Goal: Transaction & Acquisition: Purchase product/service

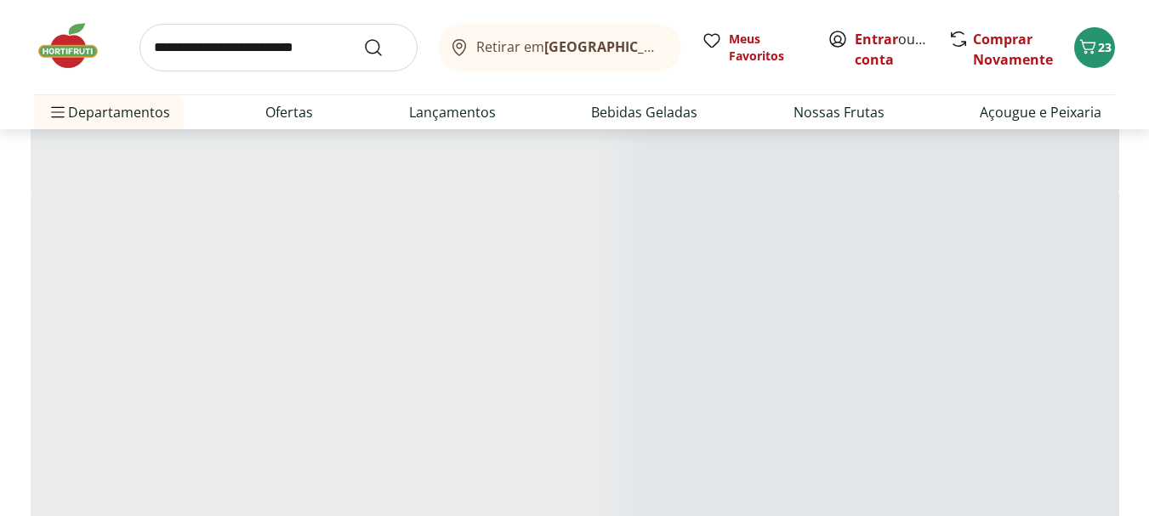
scroll to position [1725, 0]
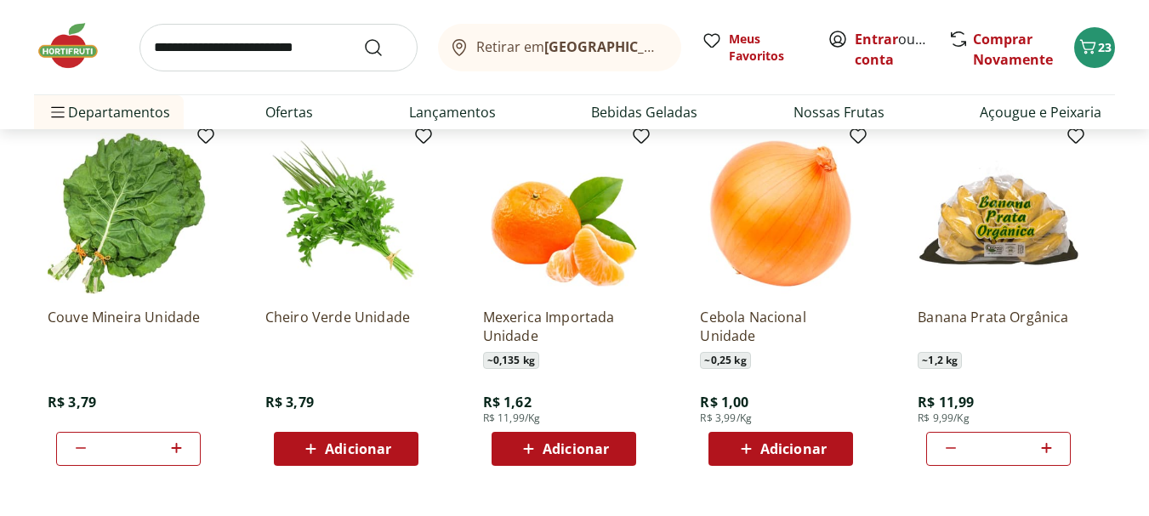
scroll to position [1469, 0]
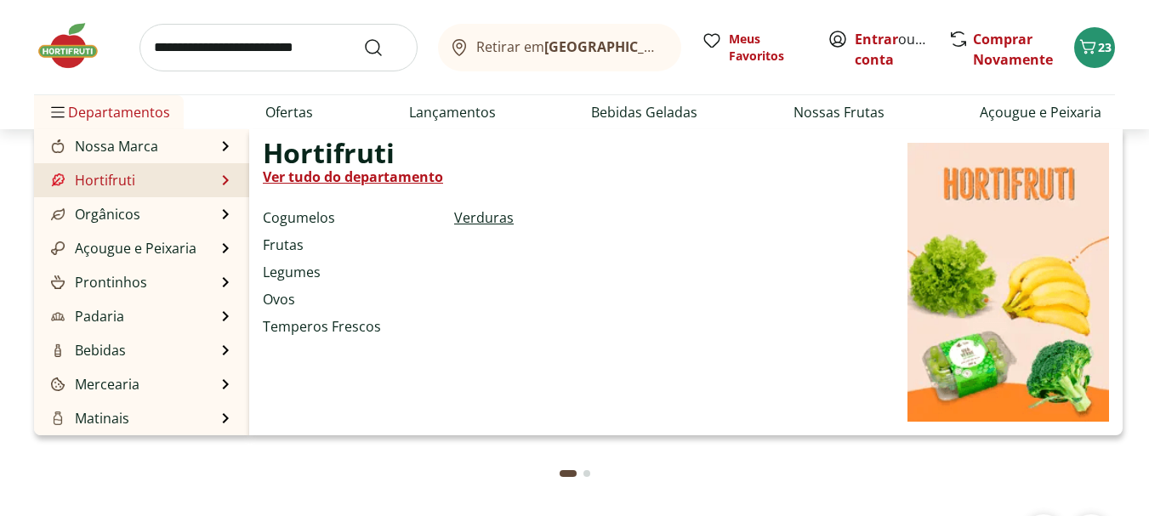
click at [462, 215] on link "Verduras" at bounding box center [484, 217] width 60 height 20
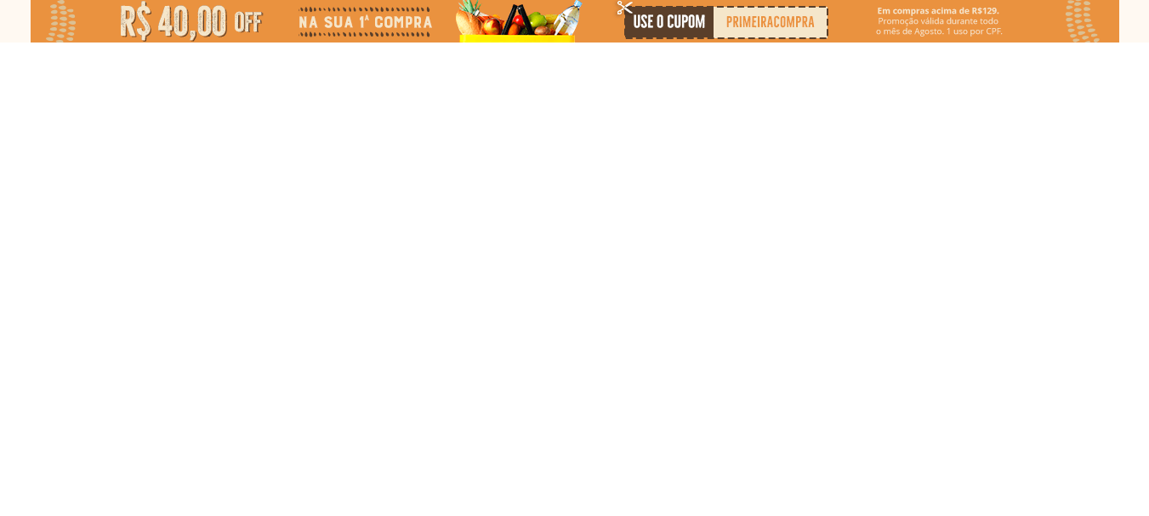
select select "**********"
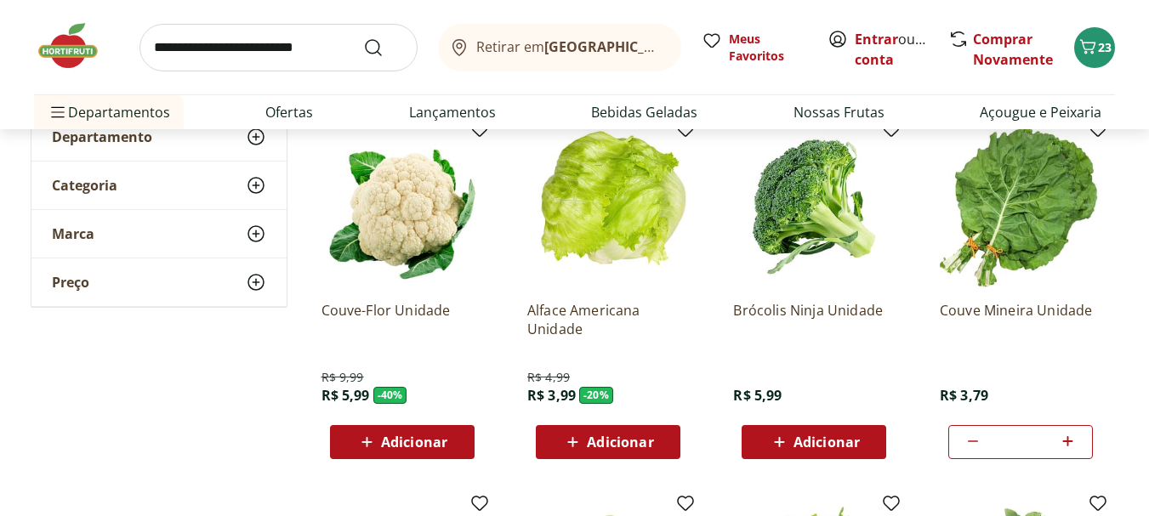
scroll to position [170, 0]
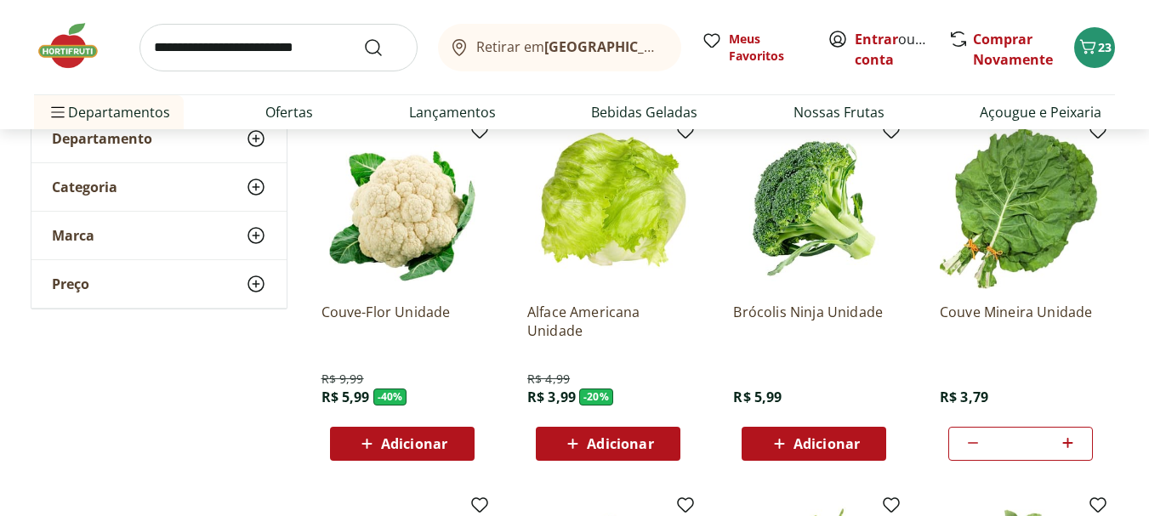
click at [976, 440] on icon at bounding box center [973, 443] width 20 height 20
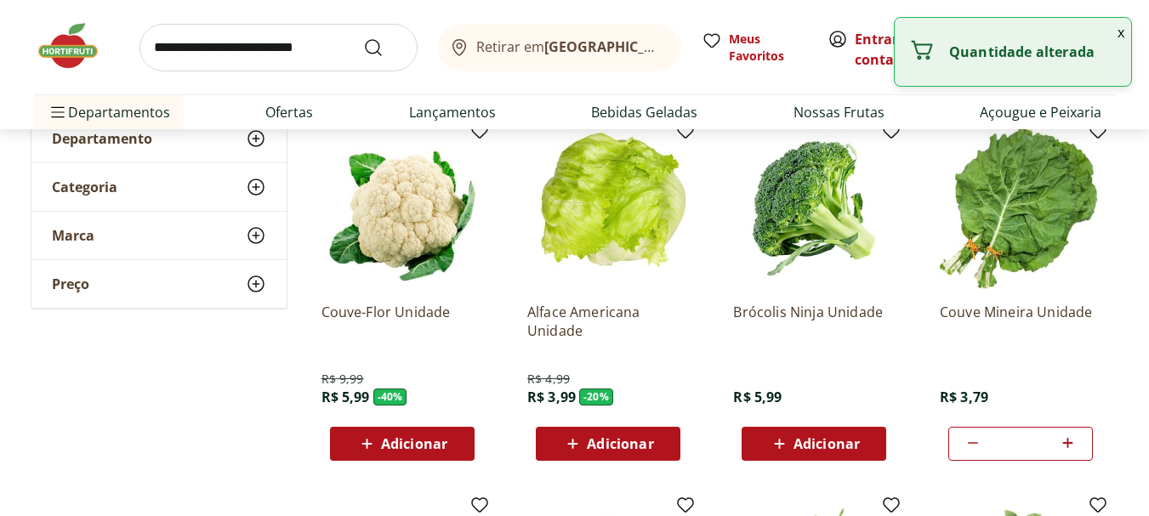
click at [976, 440] on icon at bounding box center [973, 443] width 20 height 20
type input "*"
click at [976, 440] on icon at bounding box center [973, 443] width 20 height 20
click at [967, 440] on icon at bounding box center [973, 443] width 20 height 20
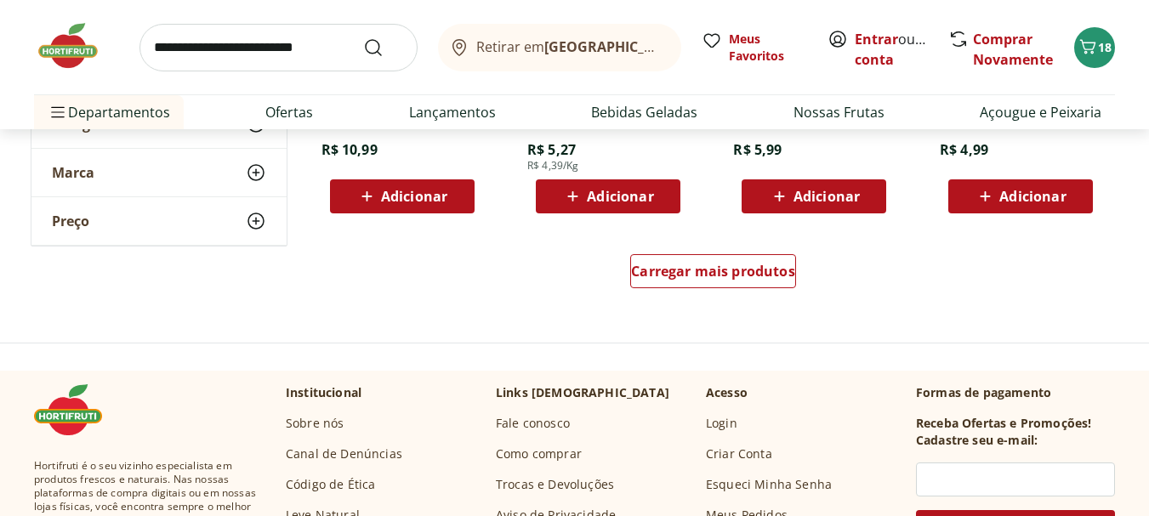
scroll to position [1276, 0]
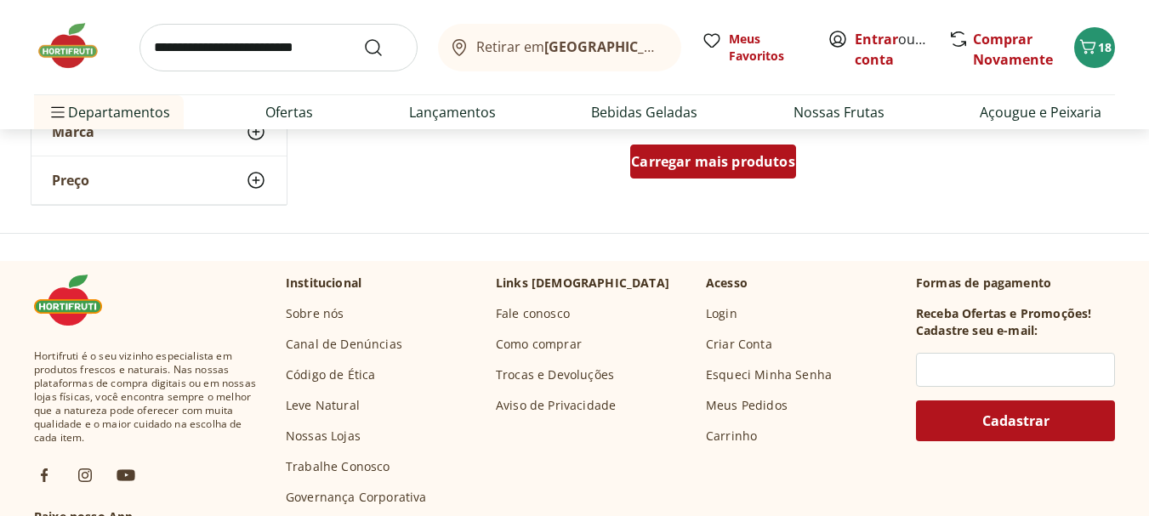
click at [673, 155] on span "Carregar mais produtos" at bounding box center [713, 162] width 164 height 14
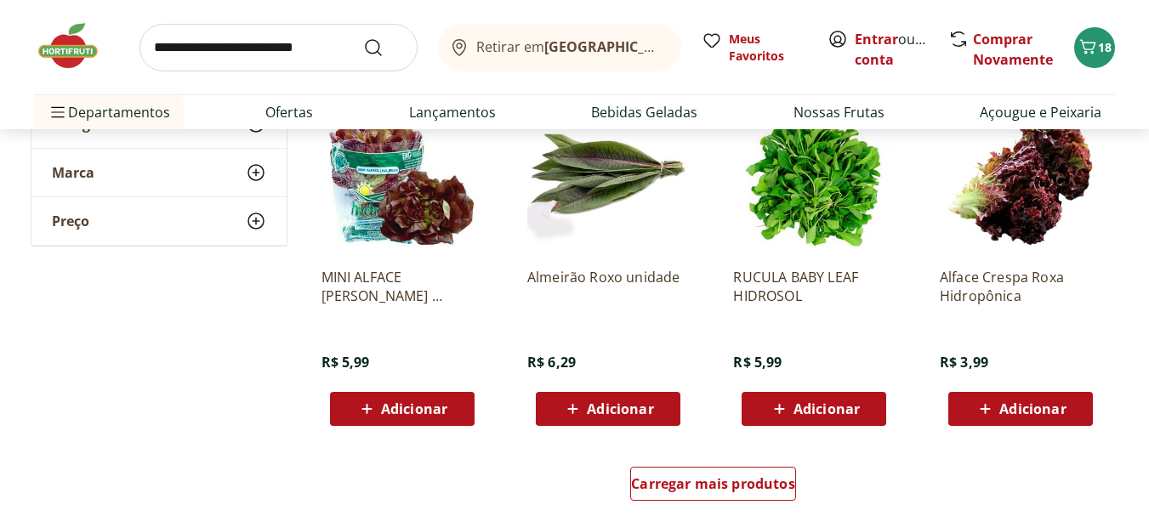
scroll to position [2126, 0]
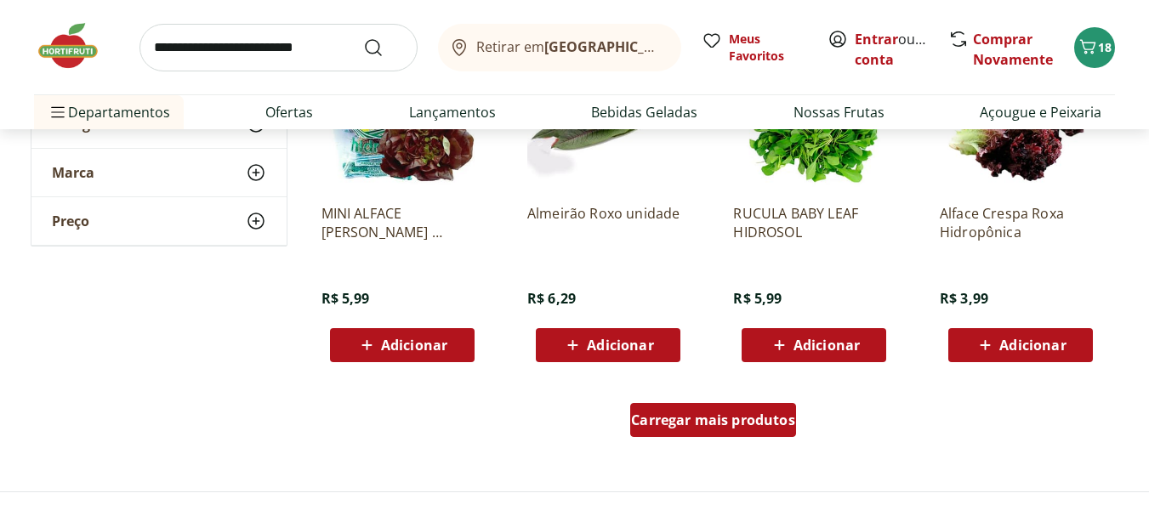
click at [688, 414] on span "Carregar mais produtos" at bounding box center [713, 420] width 164 height 14
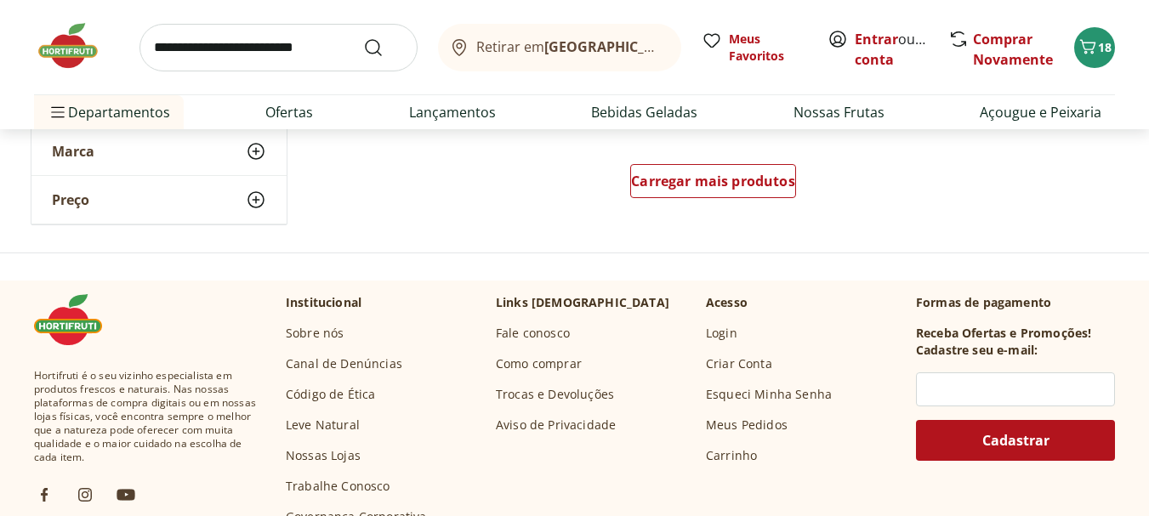
scroll to position [3487, 0]
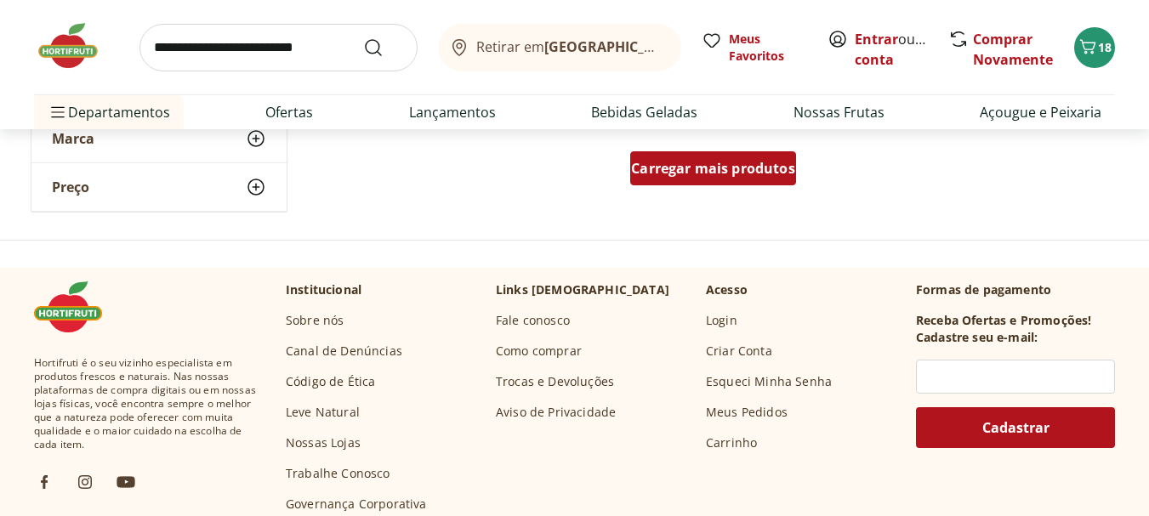
click at [712, 173] on span "Carregar mais produtos" at bounding box center [713, 169] width 164 height 14
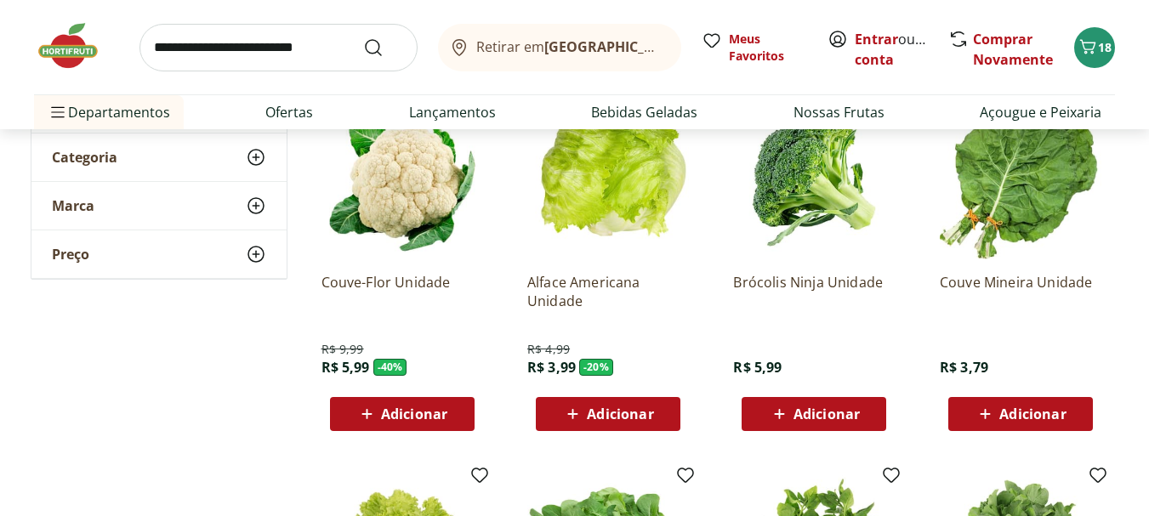
scroll to position [170, 0]
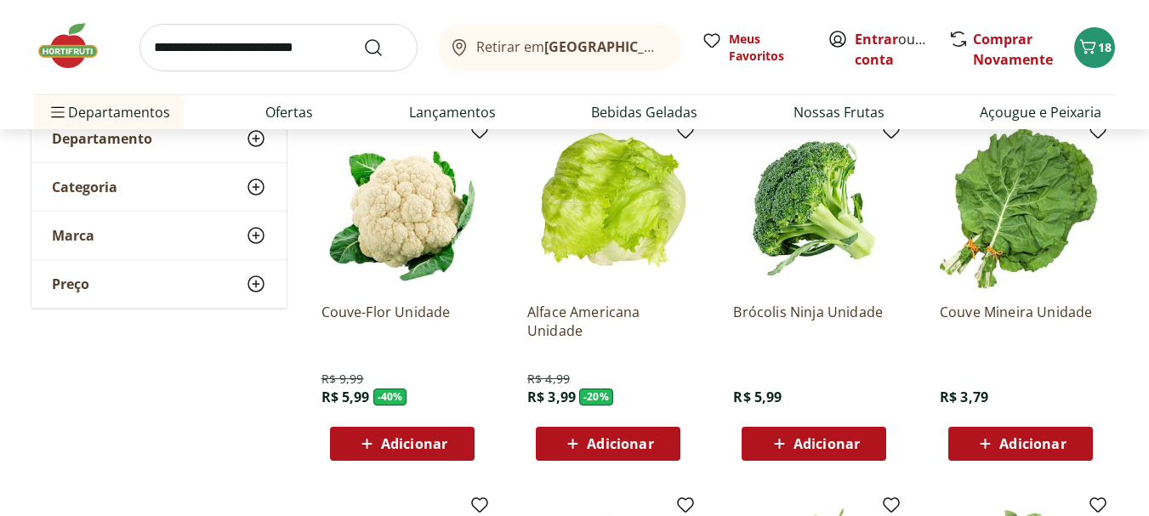
click at [993, 305] on p "Couve Mineira Unidade" at bounding box center [1021, 321] width 162 height 37
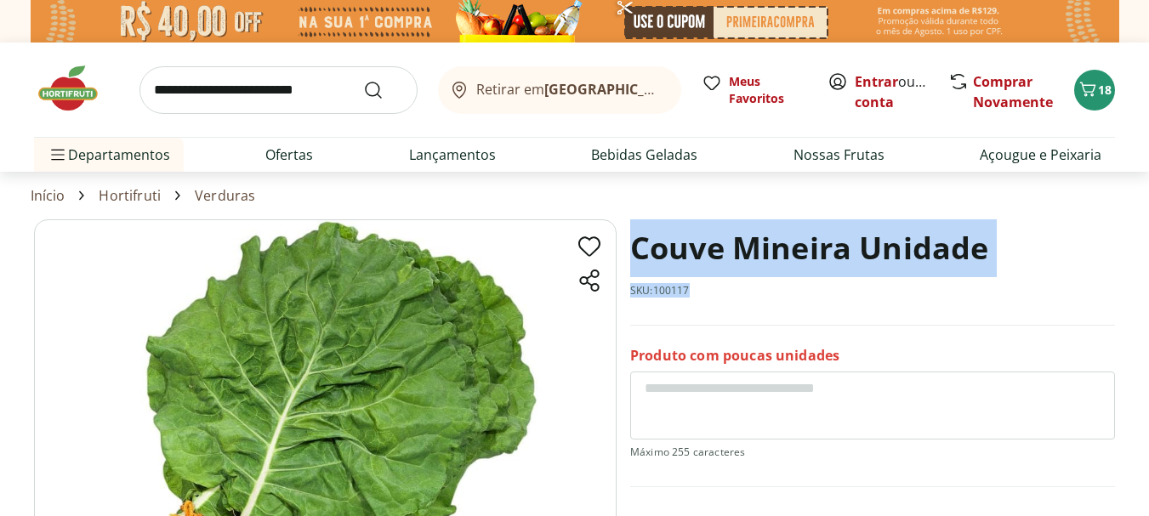
drag, startPoint x: 699, startPoint y: 287, endPoint x: 630, endPoint y: 243, distance: 81.9
click at [630, 243] on div "Couve Mineira Unidade SKU: 100117" at bounding box center [872, 272] width 485 height 106
copy div "Couve Mineira Unidade SKU: 100117"
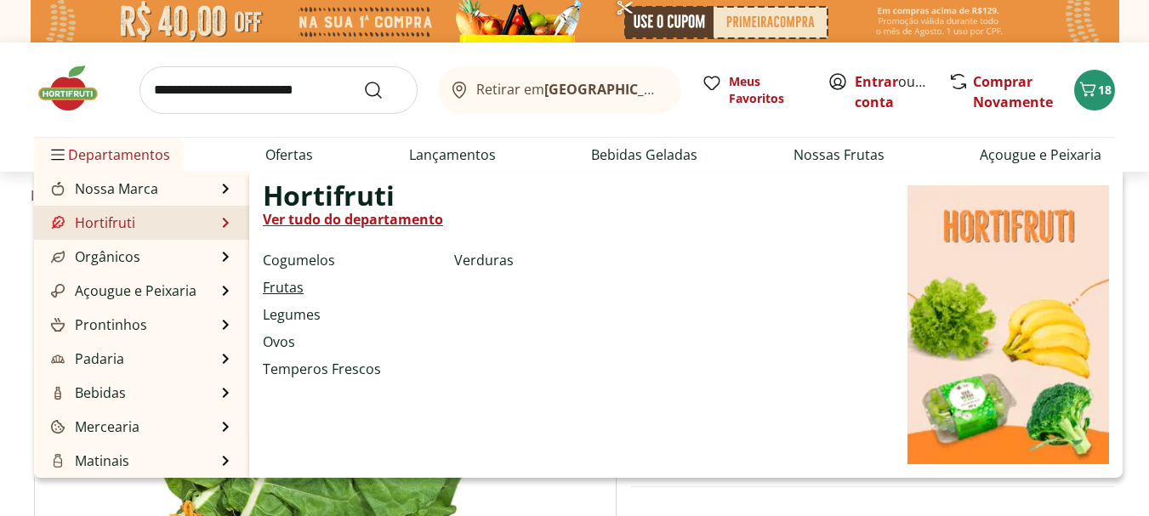
click at [288, 287] on link "Frutas" at bounding box center [283, 287] width 41 height 20
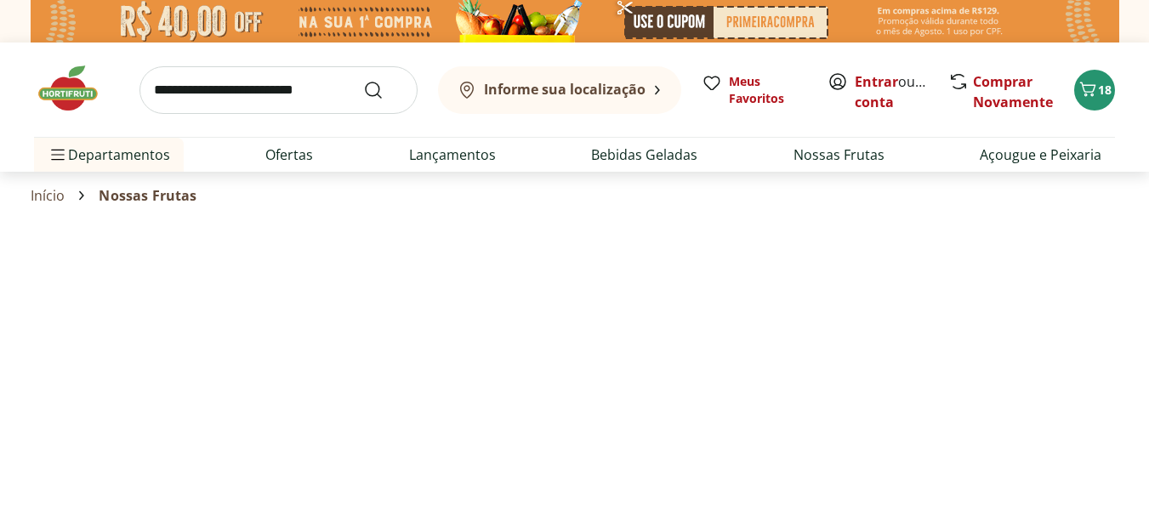
select select "**********"
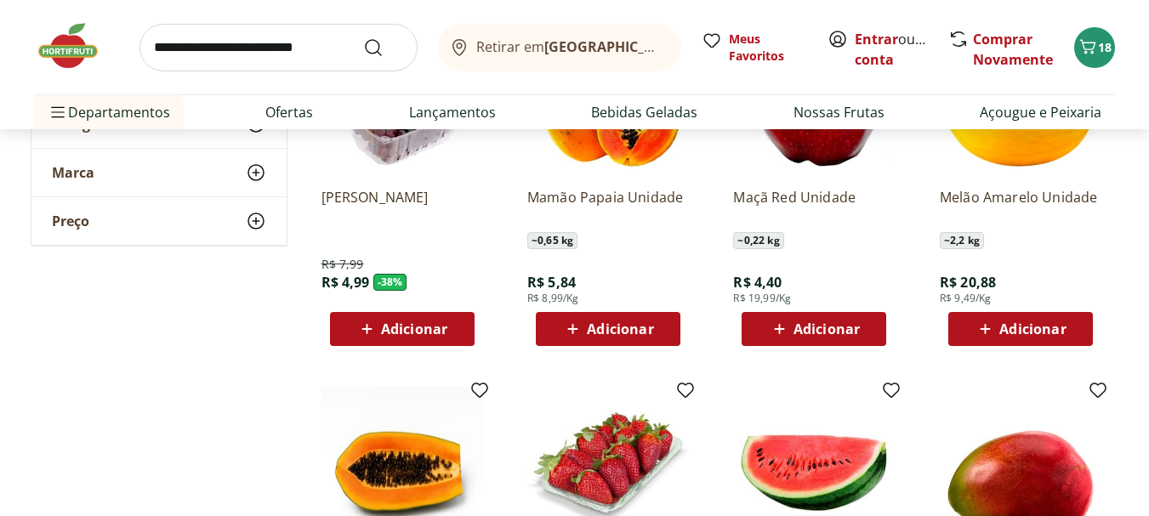
scroll to position [255, 0]
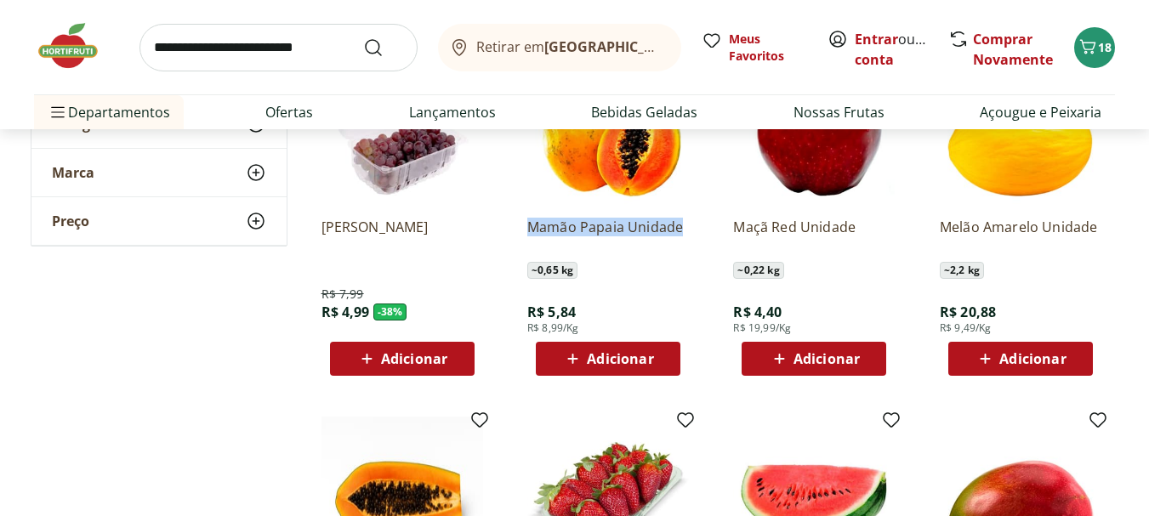
drag, startPoint x: 695, startPoint y: 233, endPoint x: 519, endPoint y: 229, distance: 176.1
click at [519, 229] on div "Mamão Papaia Unidade ~ 0,65 kg R$ 5,84 R$ 8,99/Kg Adicionar" at bounding box center [608, 209] width 189 height 361
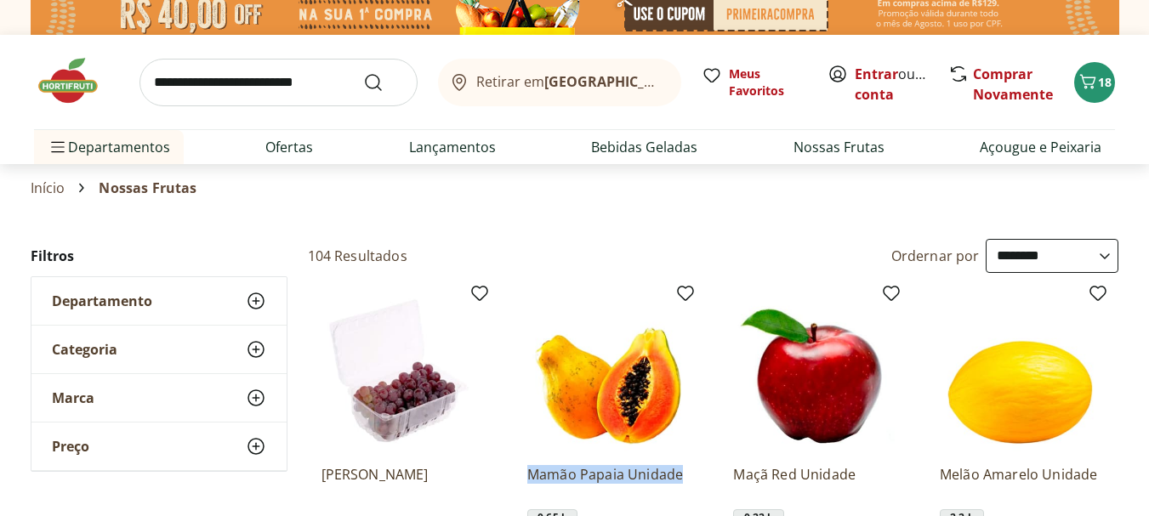
scroll to position [0, 0]
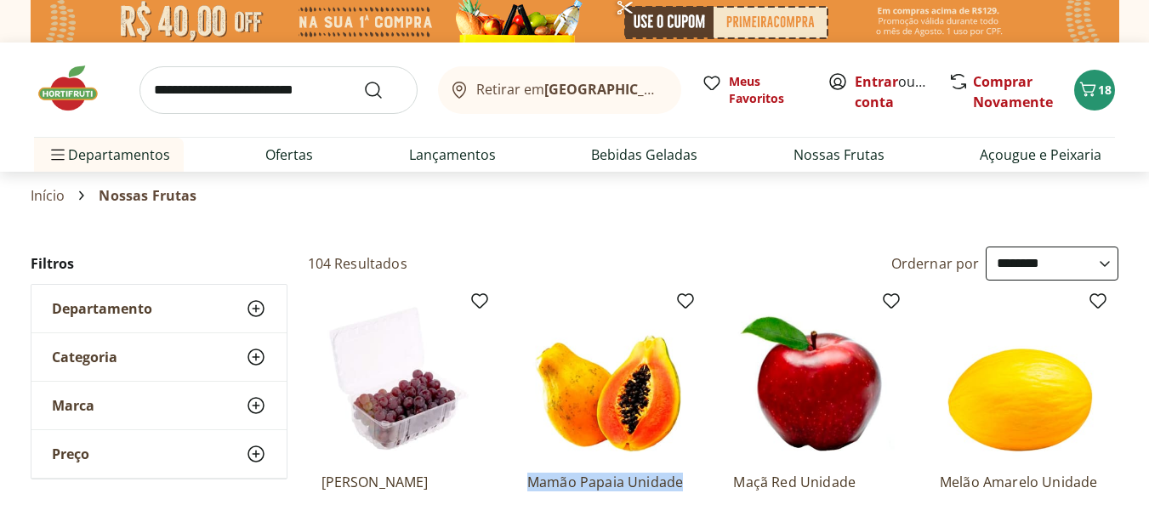
click at [393, 498] on p "Uva Rosada Embalada" at bounding box center [402, 491] width 162 height 37
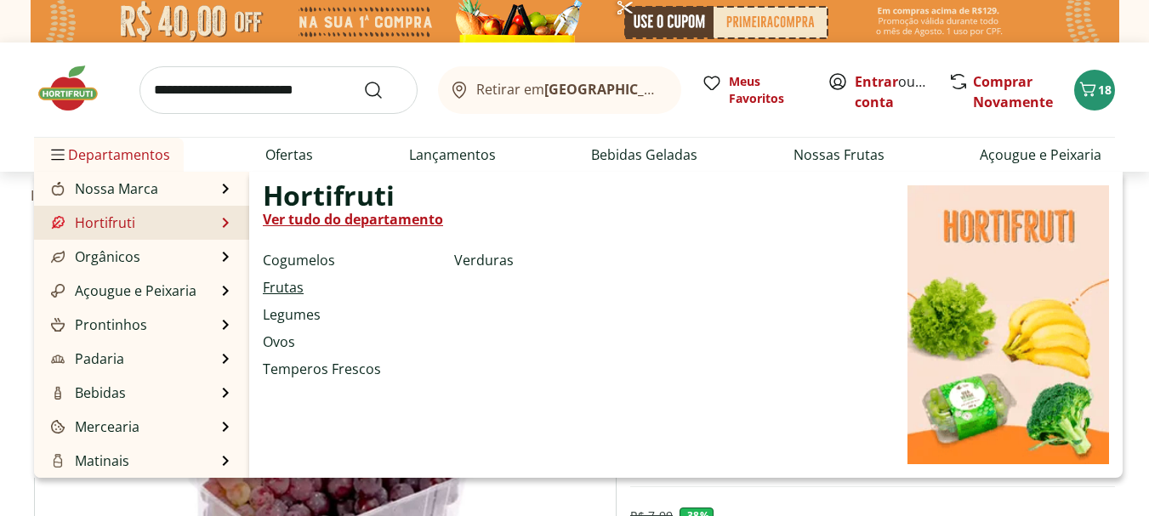
click at [294, 288] on link "Frutas" at bounding box center [283, 287] width 41 height 20
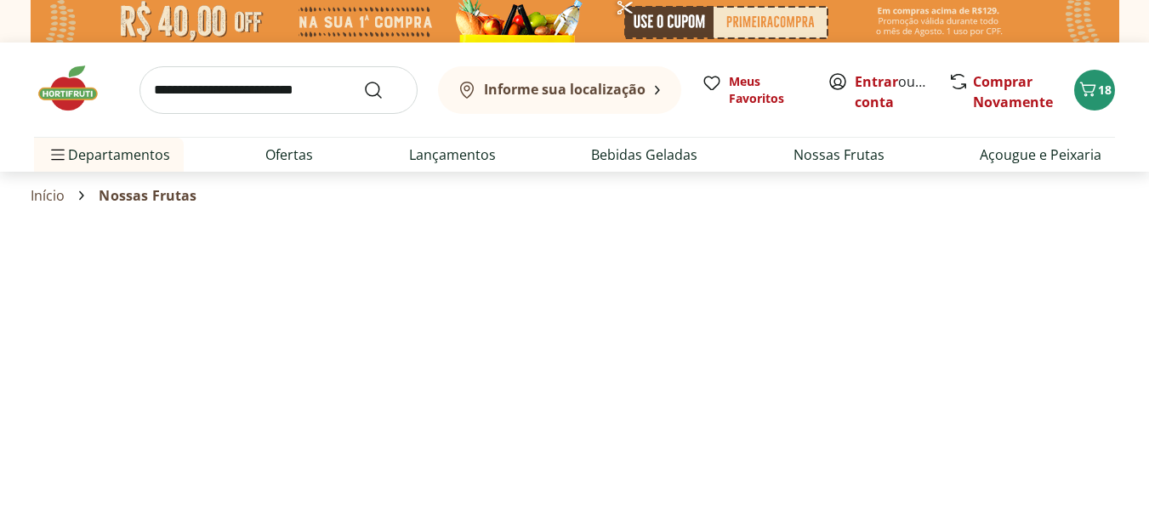
select select "**********"
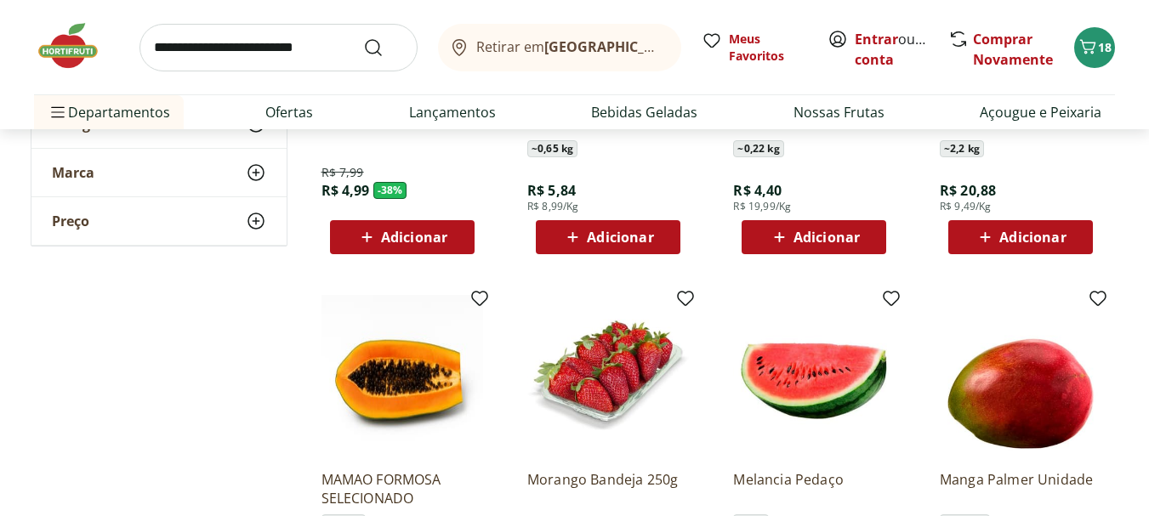
scroll to position [425, 0]
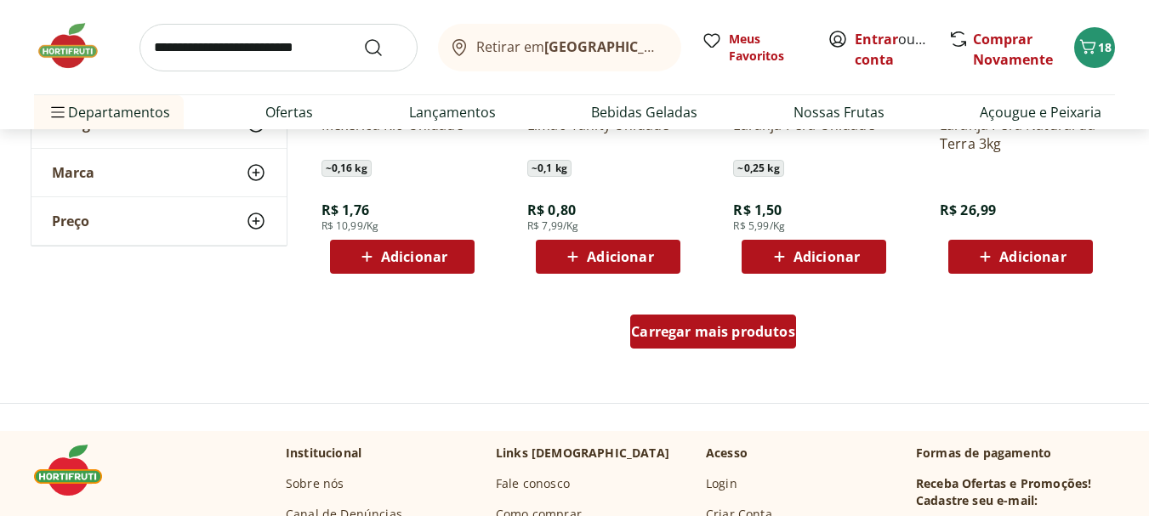
click at [679, 329] on span "Carregar mais produtos" at bounding box center [713, 332] width 164 height 14
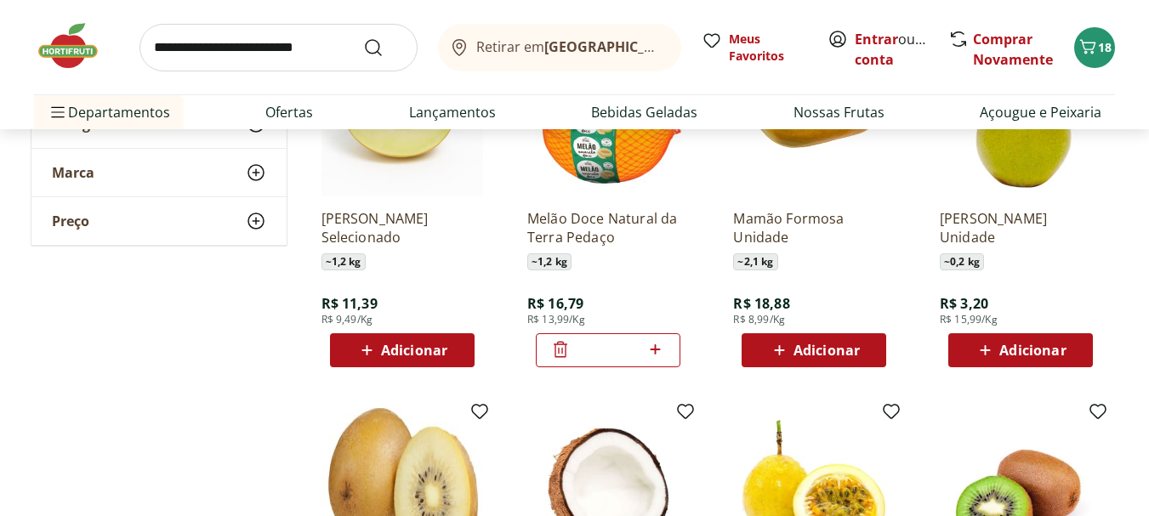
scroll to position [1786, 0]
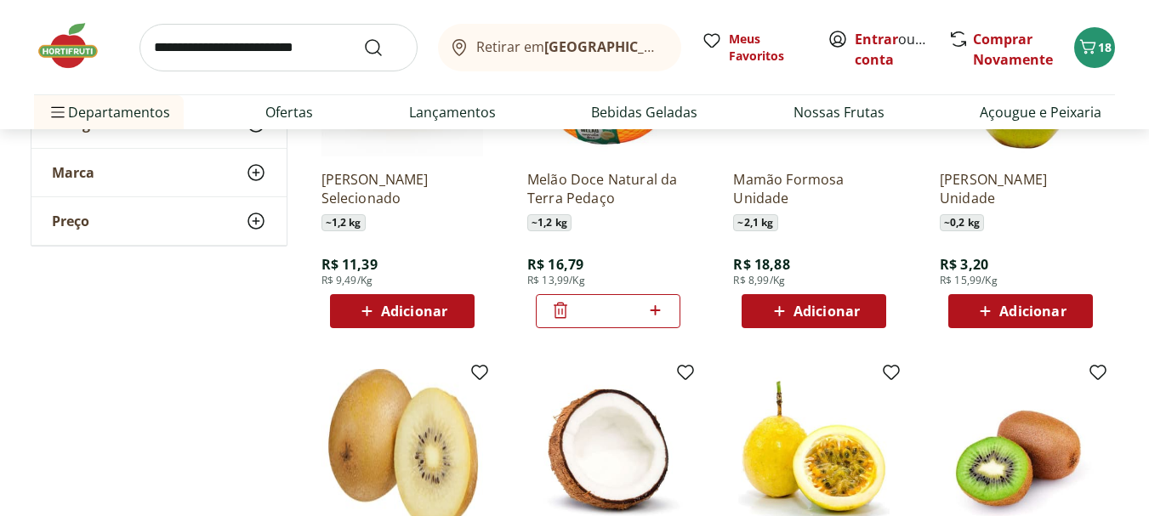
click at [550, 310] on icon at bounding box center [560, 310] width 20 height 20
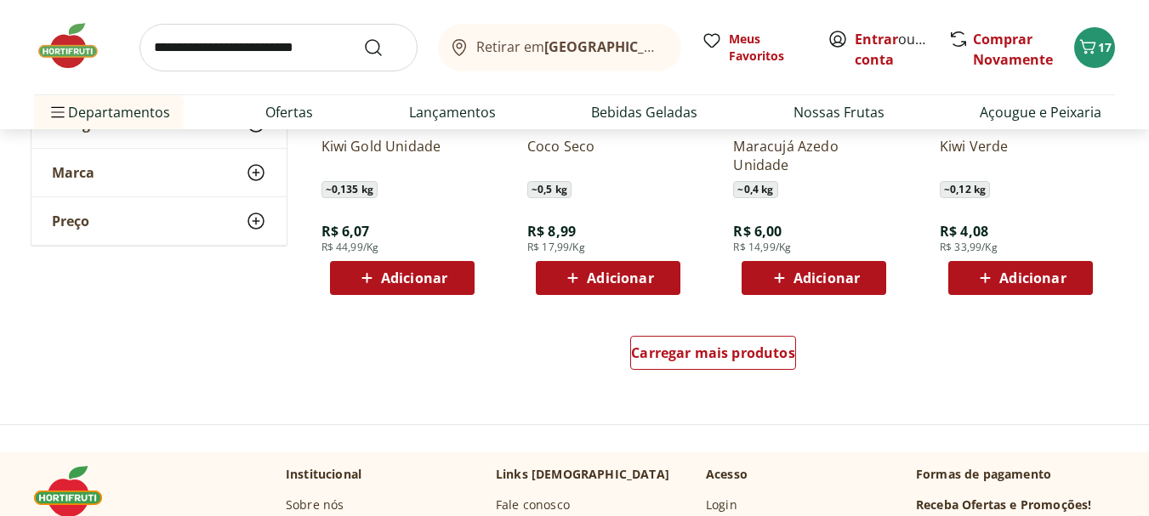
scroll to position [2211, 0]
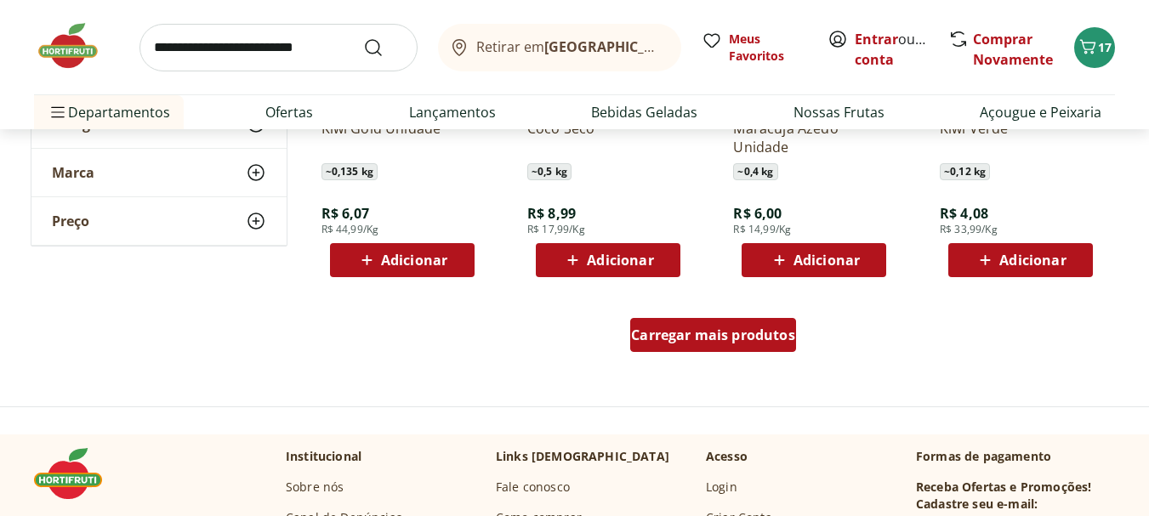
click at [721, 323] on div "Carregar mais produtos" at bounding box center [713, 335] width 166 height 34
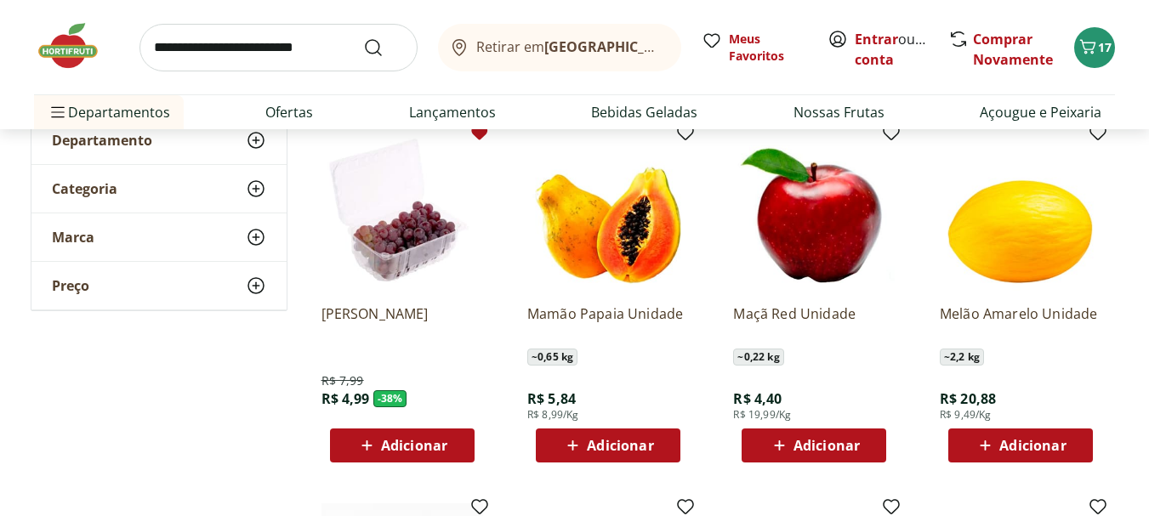
scroll to position [85, 0]
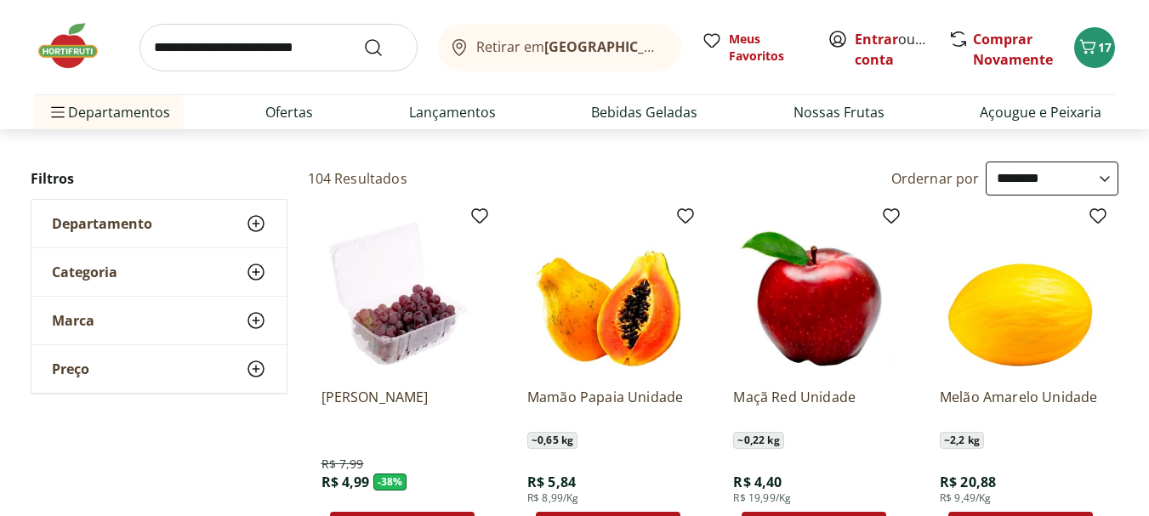
click at [248, 62] on input "search" at bounding box center [278, 48] width 278 height 48
type input "******"
click at [363, 37] on button "Submit Search" at bounding box center [383, 47] width 41 height 20
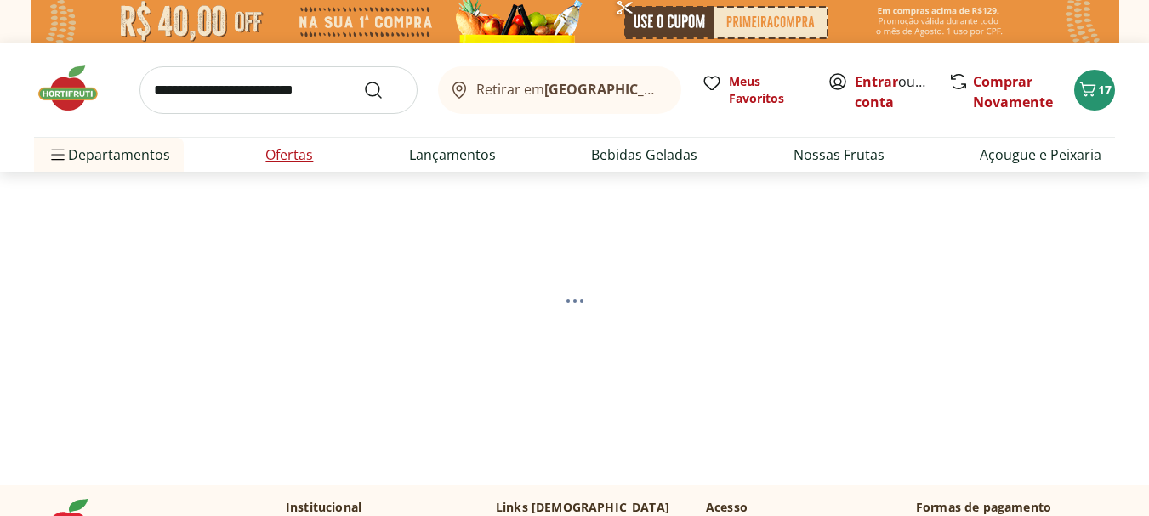
select select "**********"
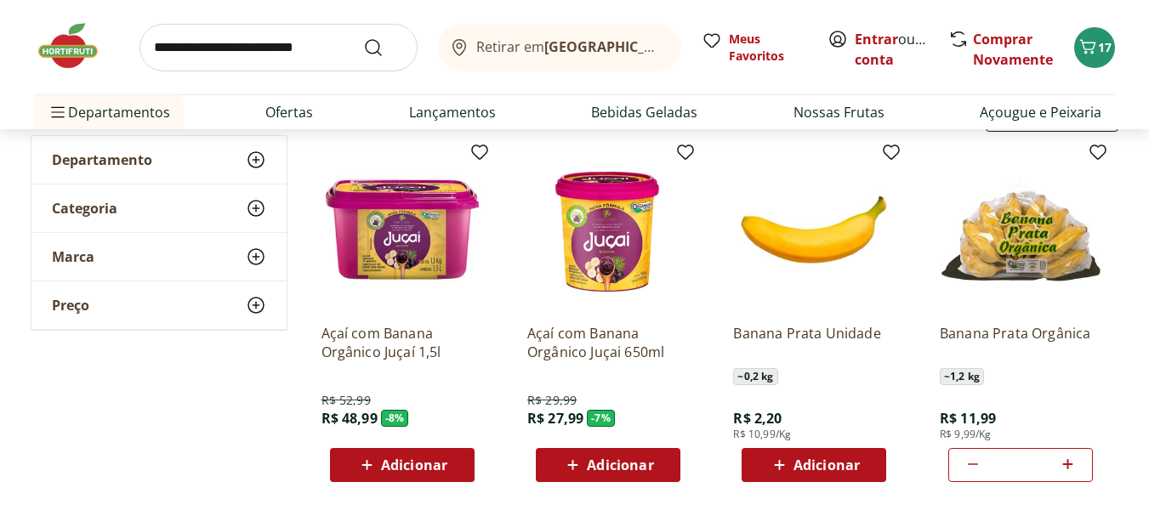
scroll to position [170, 0]
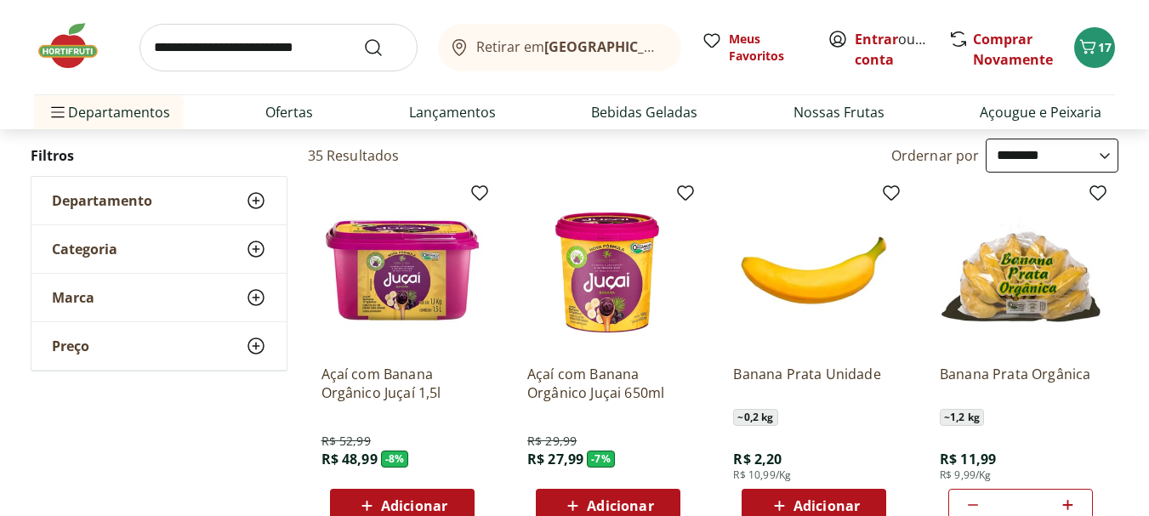
click at [799, 375] on p "Banana Prata Unidade" at bounding box center [814, 383] width 162 height 37
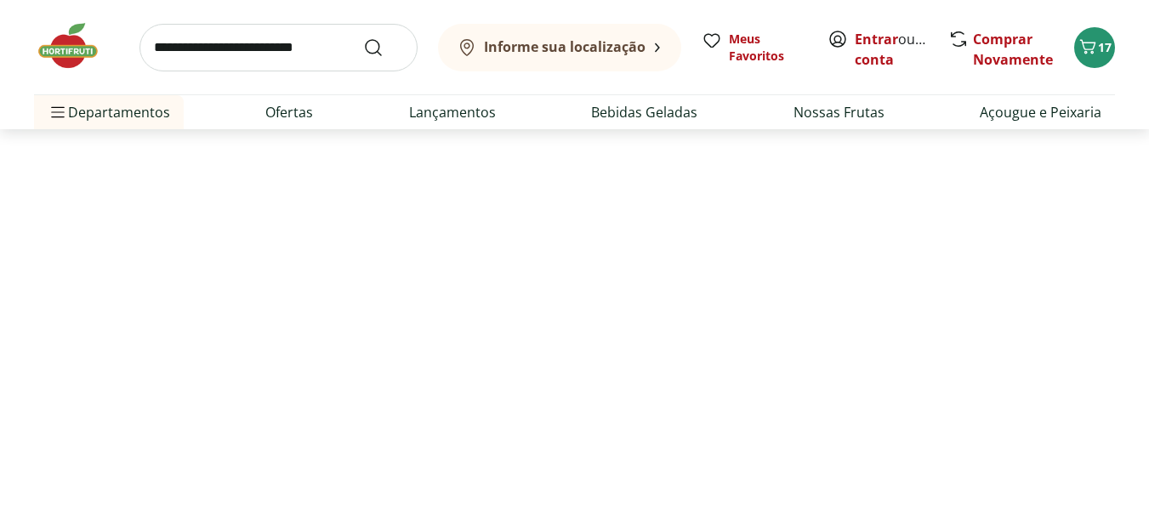
select select "**********"
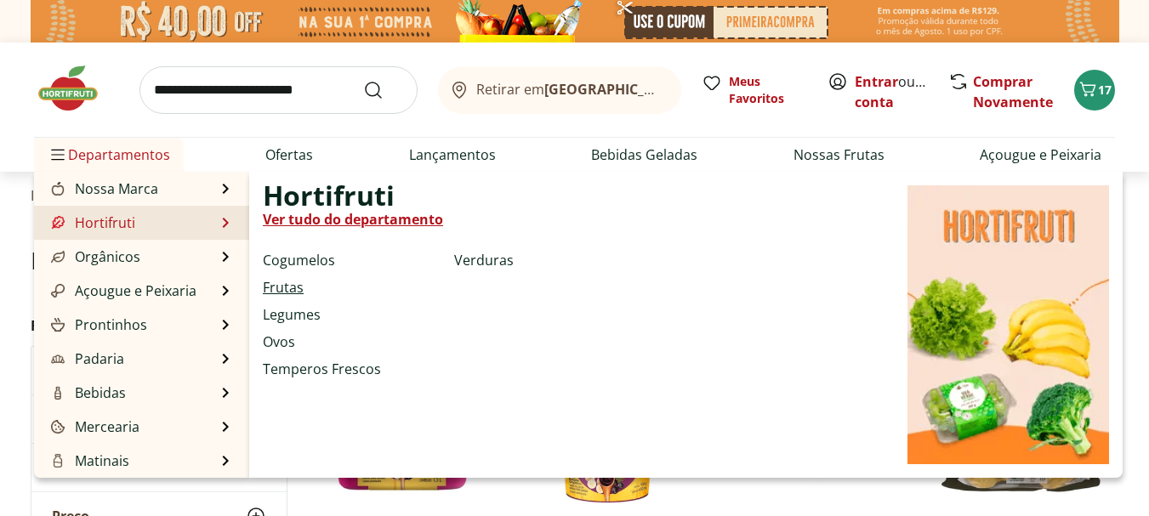
click at [274, 280] on link "Frutas" at bounding box center [283, 287] width 41 height 20
select select "**********"
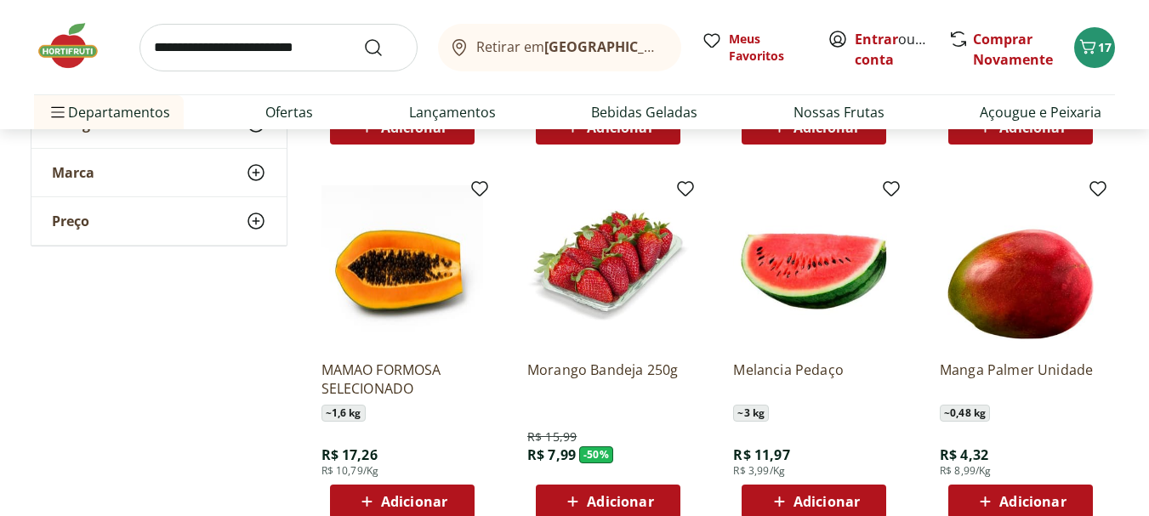
scroll to position [510, 0]
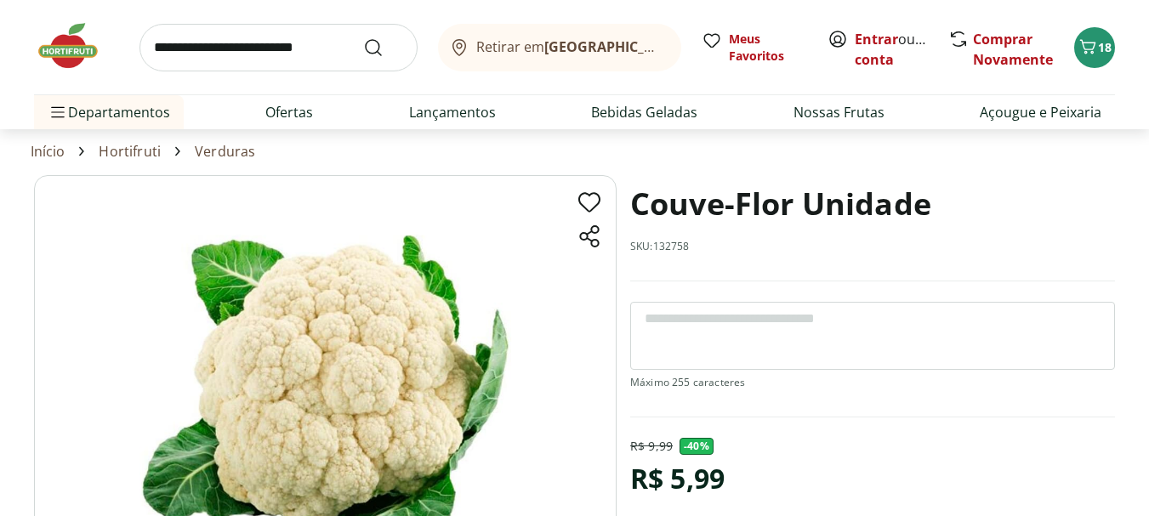
scroll to position [85, 0]
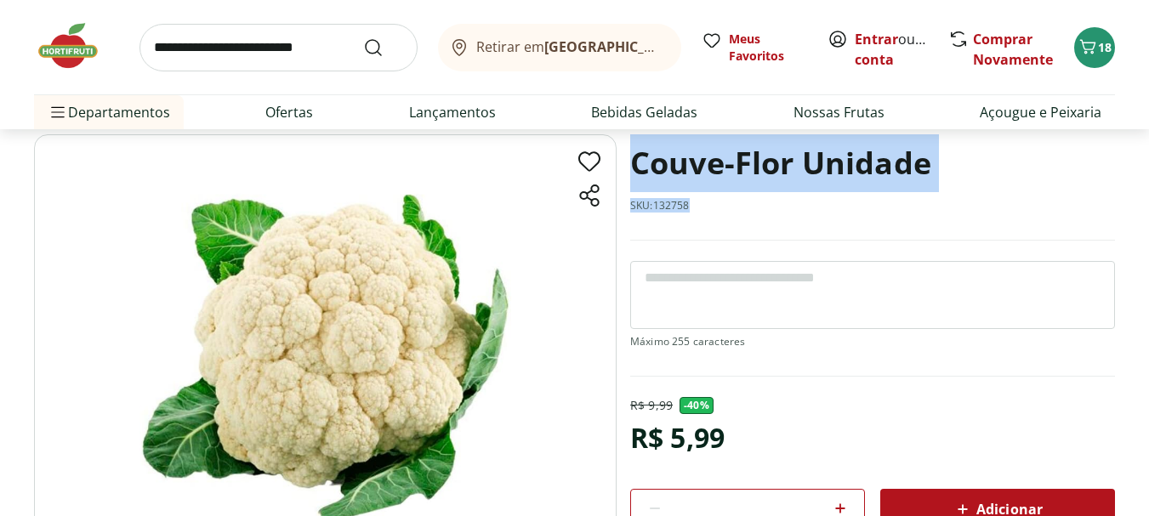
drag, startPoint x: 650, startPoint y: 193, endPoint x: 623, endPoint y: 161, distance: 41.7
click at [623, 161] on section "Couve-Flor Unidade SKU: 132758 R$ 9,99 - 40 % R$ 5,99 * Adicionar Couve-Flor Un…" at bounding box center [574, 389] width 1081 height 510
copy div "Couve-Flor Unidade SKU: 132758"
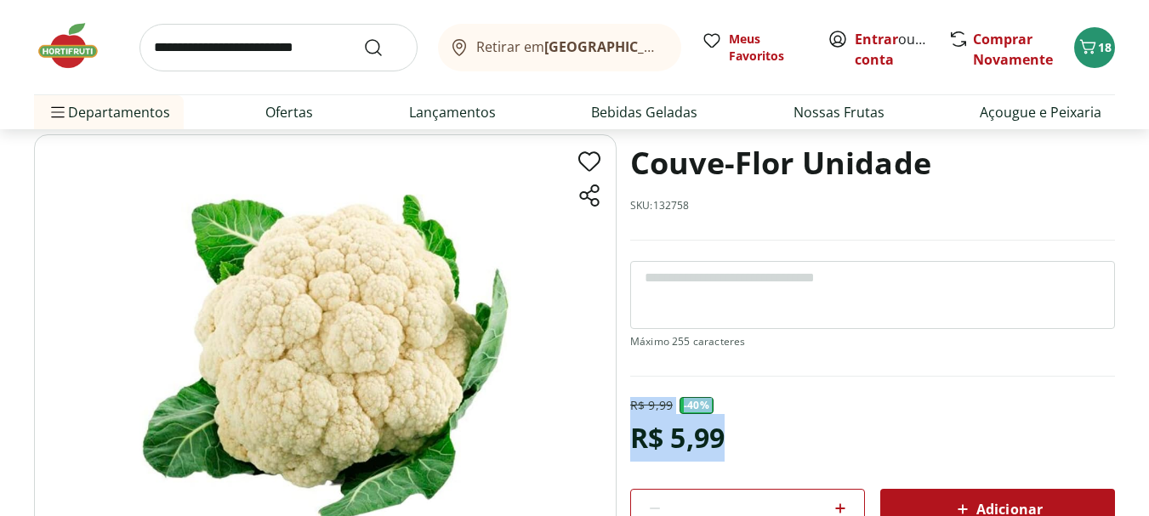
drag, startPoint x: 740, startPoint y: 448, endPoint x: 629, endPoint y: 408, distance: 117.6
click at [630, 408] on div "R$ 9,99 - 40 % R$ 5,99 * Adicionar" at bounding box center [872, 463] width 485 height 133
copy div "R$ 9,99 - 40 % R$ 5,99"
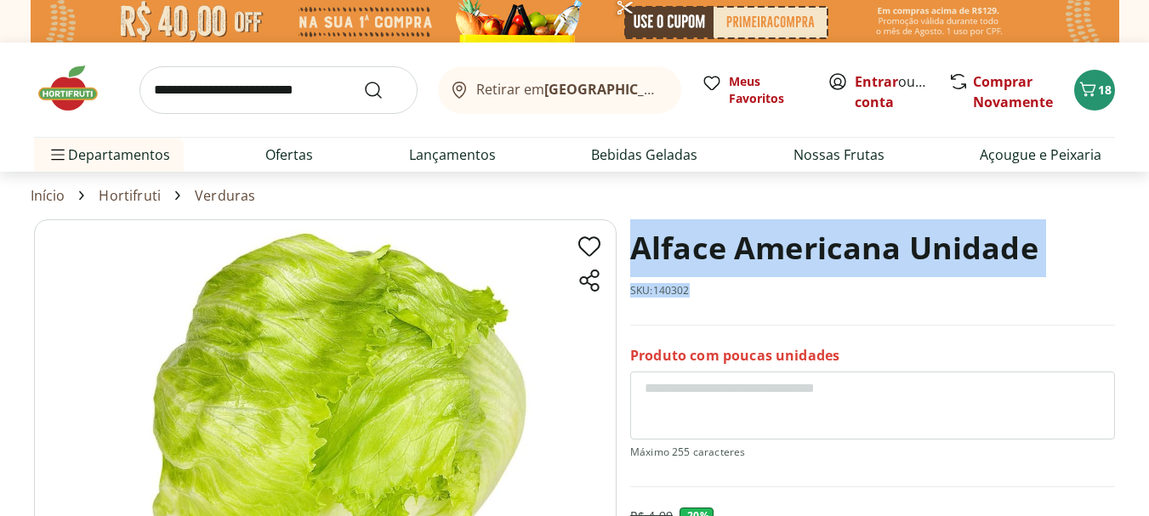
drag, startPoint x: 689, startPoint y: 290, endPoint x: 627, endPoint y: 238, distance: 80.9
click at [627, 238] on section "Alface Americana Unidade SKU: 140302 Produto com poucas unidades R$ 4,99 - 20 %…" at bounding box center [574, 474] width 1081 height 510
copy div "Alface Americana Unidade SKU: 140302"
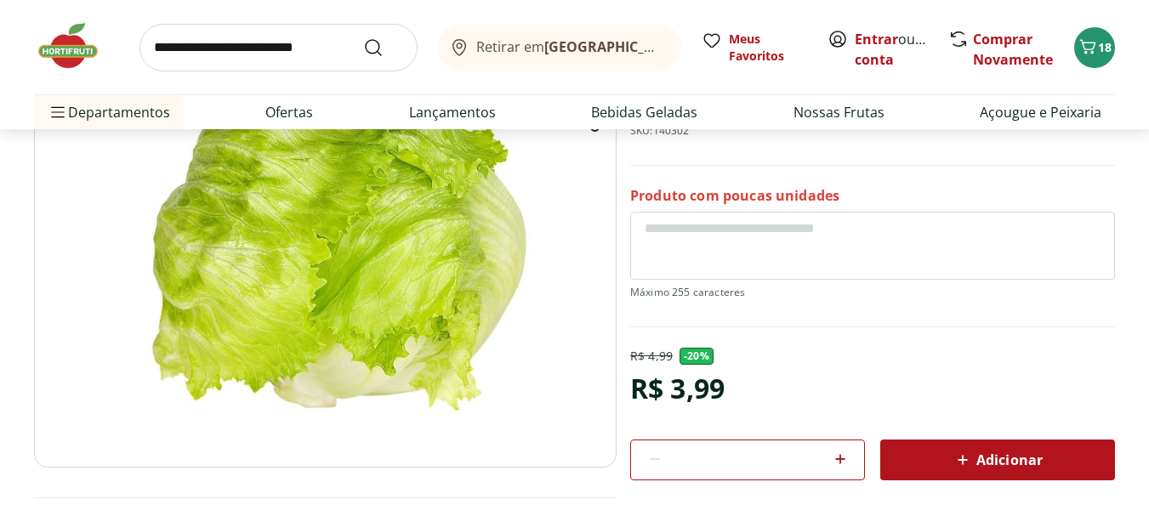
scroll to position [170, 0]
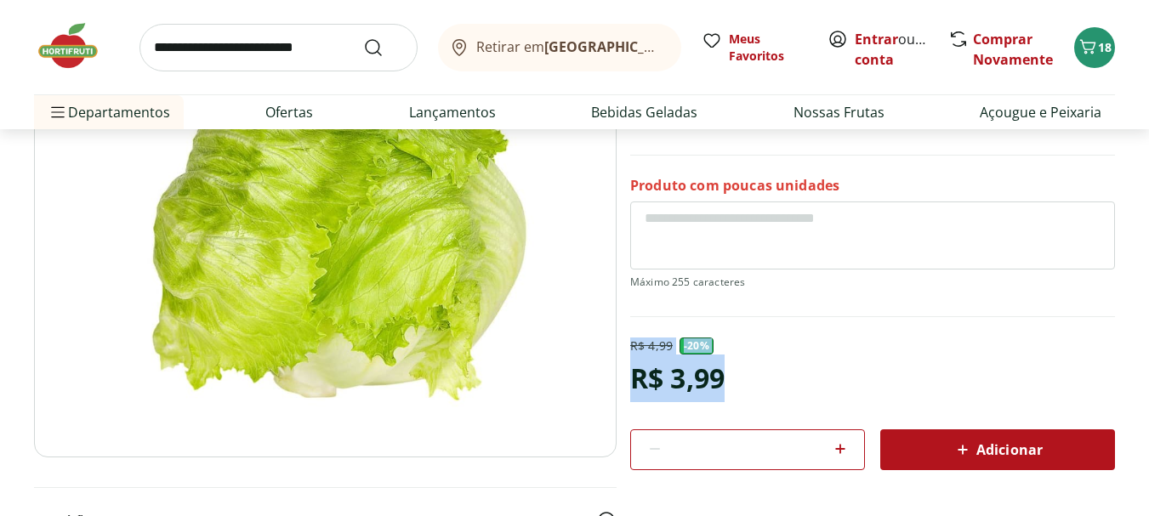
drag, startPoint x: 740, startPoint y: 390, endPoint x: 626, endPoint y: 352, distance: 120.2
click at [626, 352] on section "Alface Americana Unidade SKU: 140302 Produto com poucas unidades R$ 4,99 - 20 %…" at bounding box center [574, 304] width 1081 height 510
copy div "R$ 4,99 - 20 % R$ 3,99"
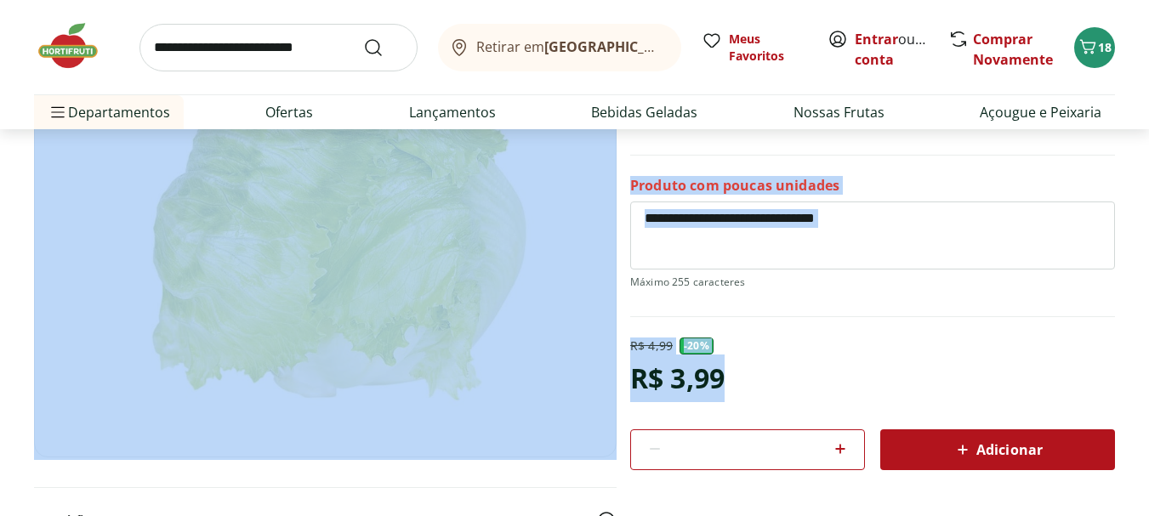
drag, startPoint x: 742, startPoint y: 372, endPoint x: 611, endPoint y: 368, distance: 131.9
click at [611, 368] on section "Alface Americana Unidade SKU: 140302 Produto com poucas unidades R$ 4,99 - 20 %…" at bounding box center [574, 304] width 1081 height 510
click at [637, 372] on div "R$ 3,99" at bounding box center [677, 379] width 94 height 48
click at [643, 373] on div "R$ 3,99" at bounding box center [677, 379] width 94 height 48
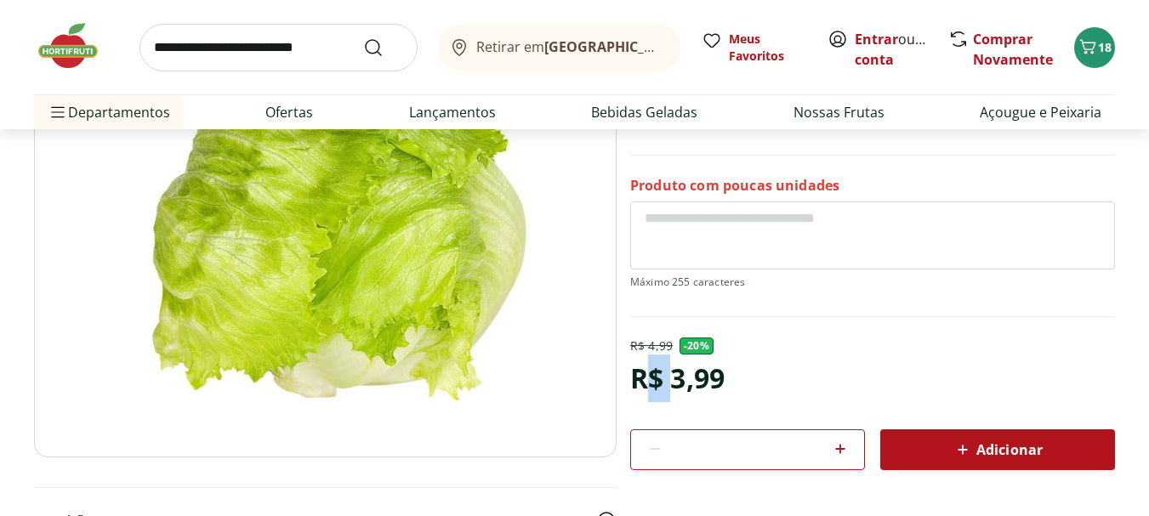
click at [643, 373] on div "R$ 3,99" at bounding box center [677, 379] width 94 height 48
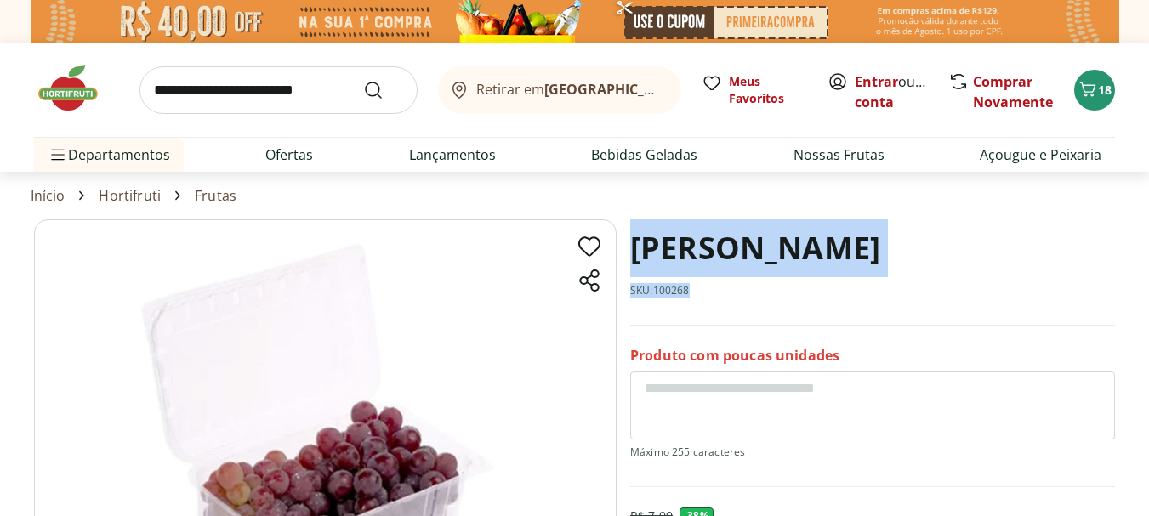
drag, startPoint x: 698, startPoint y: 294, endPoint x: 637, endPoint y: 251, distance: 75.0
click at [637, 251] on div "[PERSON_NAME] SKU: 100268" at bounding box center [872, 272] width 485 height 106
copy div "[PERSON_NAME] SKU: 100268"
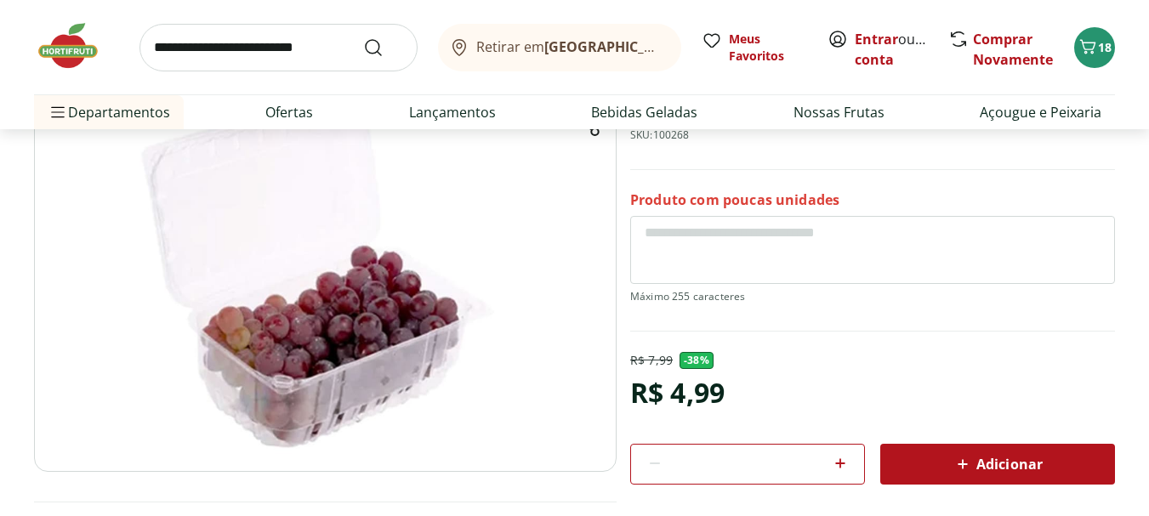
scroll to position [170, 0]
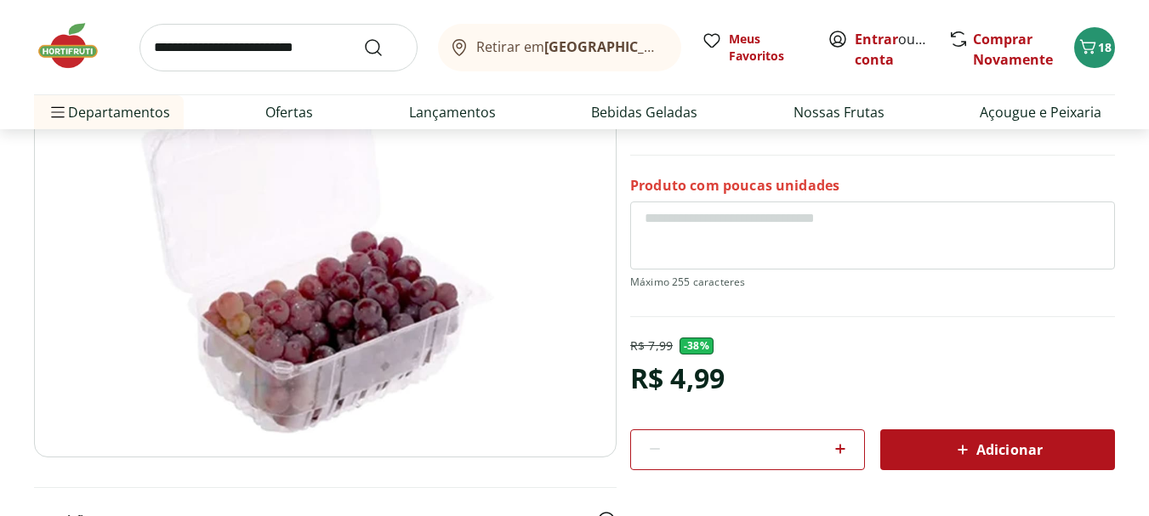
click at [681, 367] on div "R$ 4,99" at bounding box center [677, 379] width 94 height 48
click at [684, 382] on div "R$ 4,99" at bounding box center [677, 379] width 94 height 48
copy div "R$ 4,99"
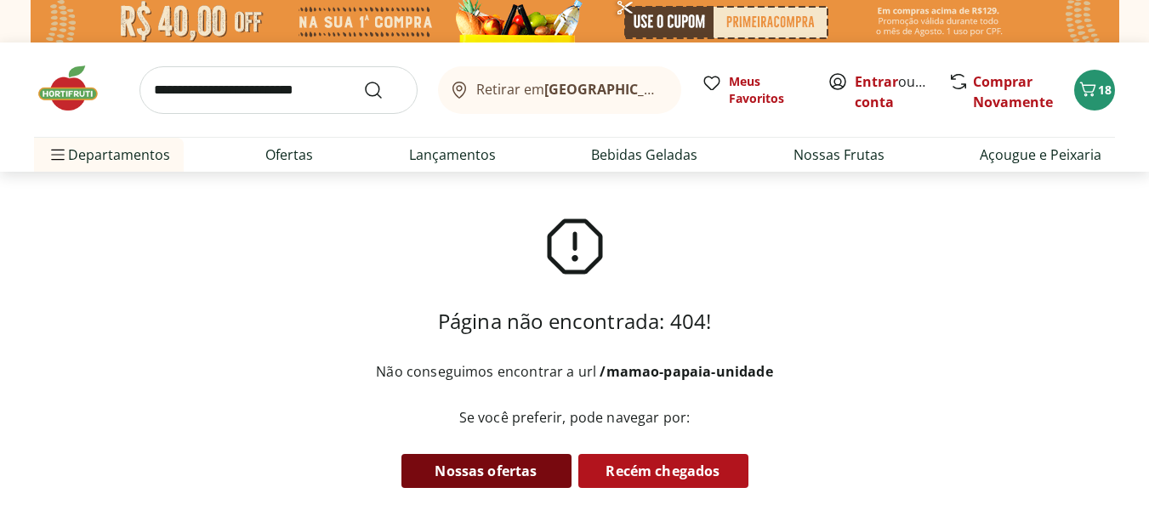
click at [462, 464] on link "Nossas ofertas" at bounding box center [486, 471] width 170 height 34
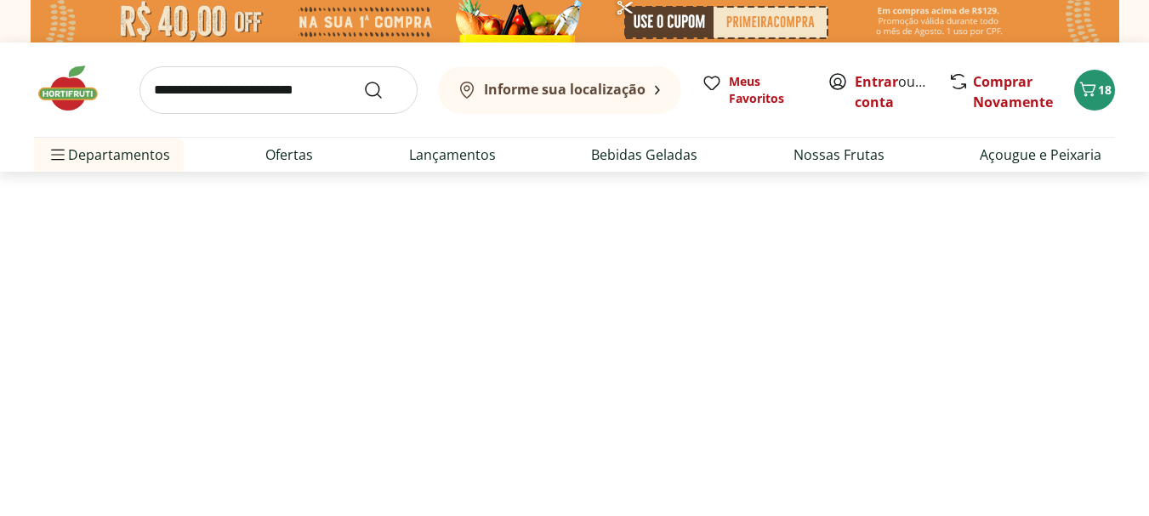
select select "**********"
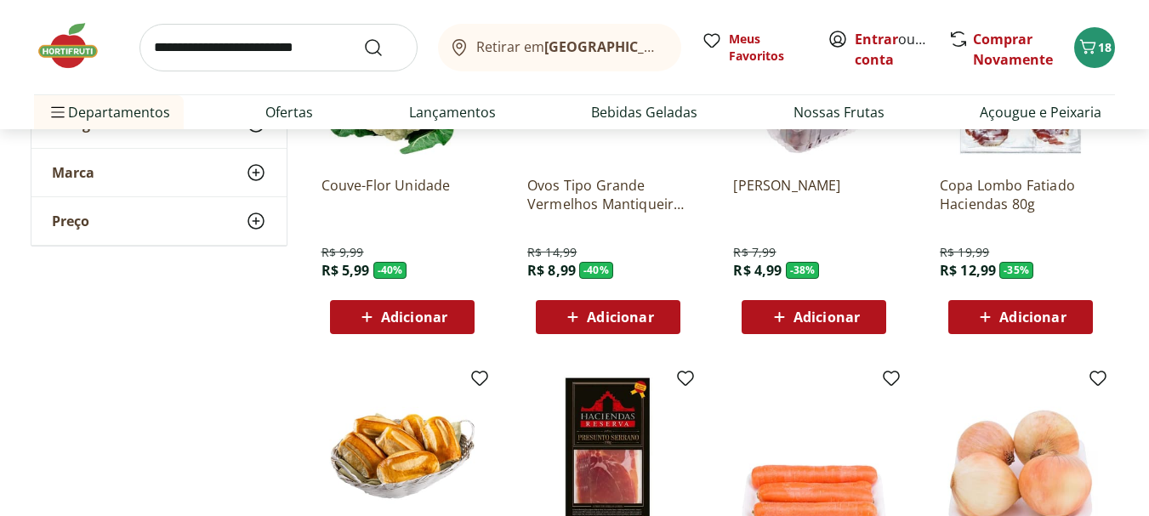
scroll to position [255, 0]
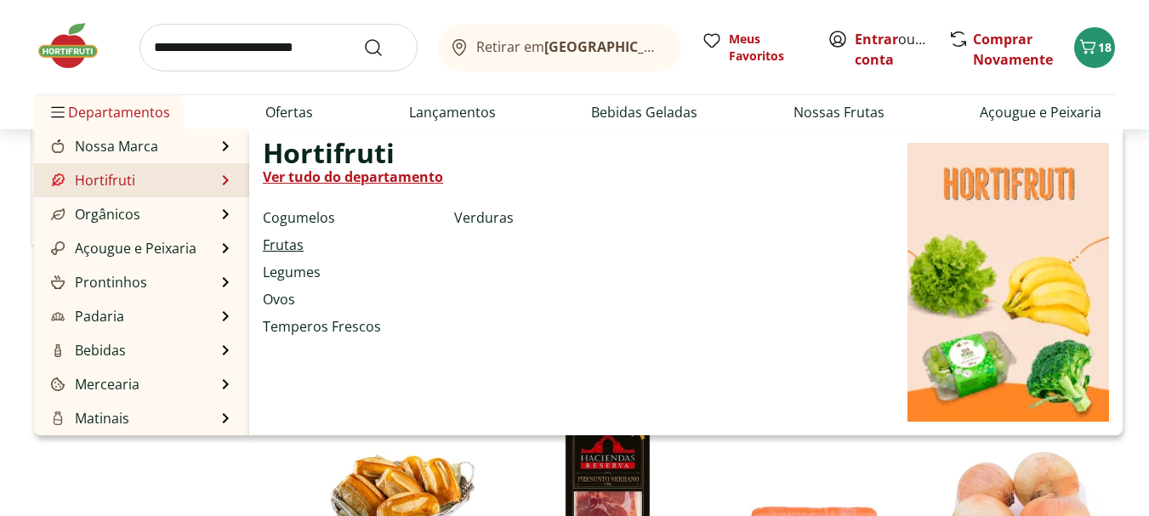
click at [271, 239] on link "Frutas" at bounding box center [283, 245] width 41 height 20
select select "**********"
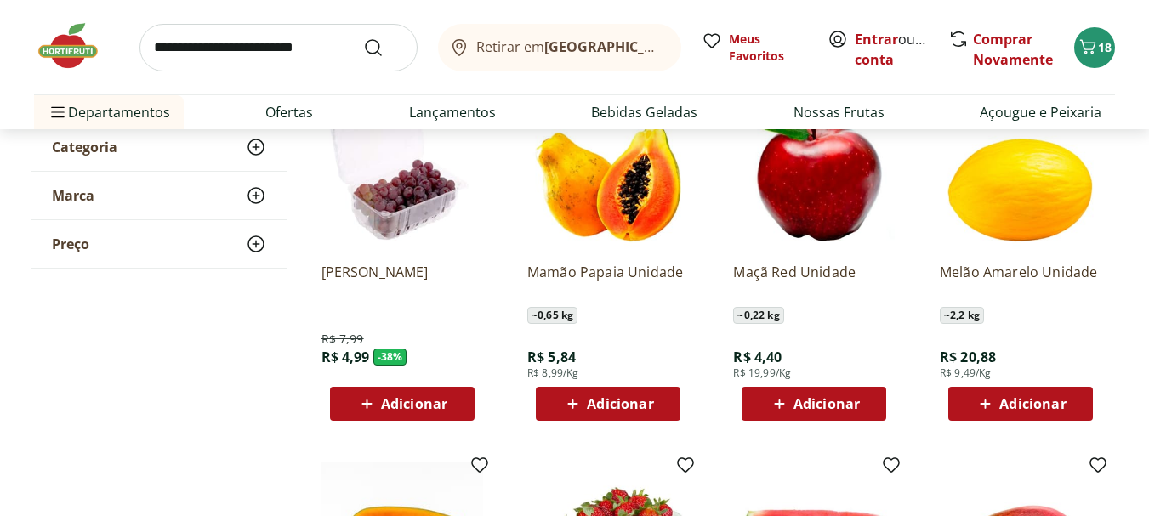
scroll to position [255, 0]
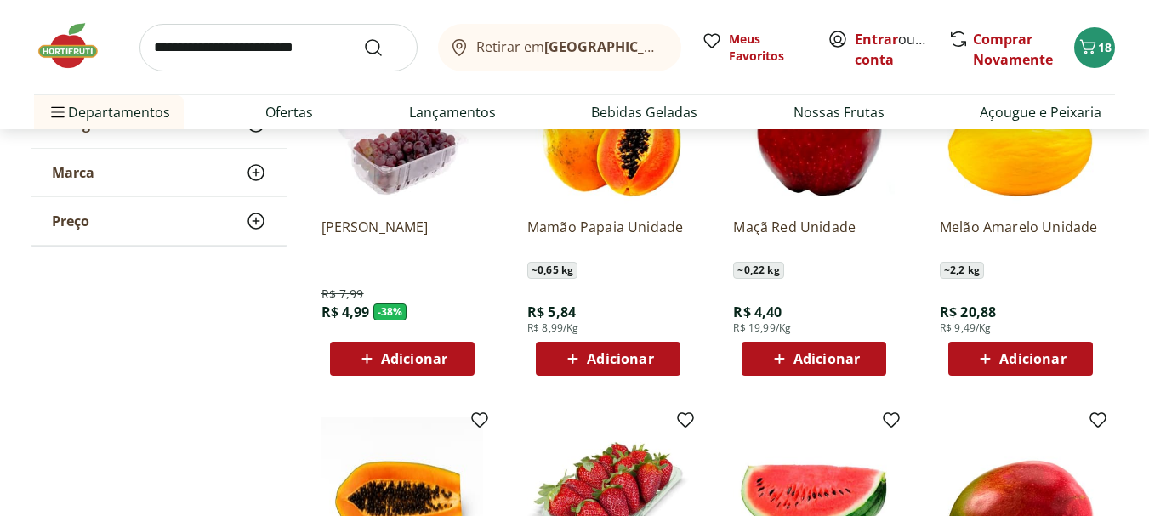
click at [800, 162] on img at bounding box center [814, 124] width 162 height 162
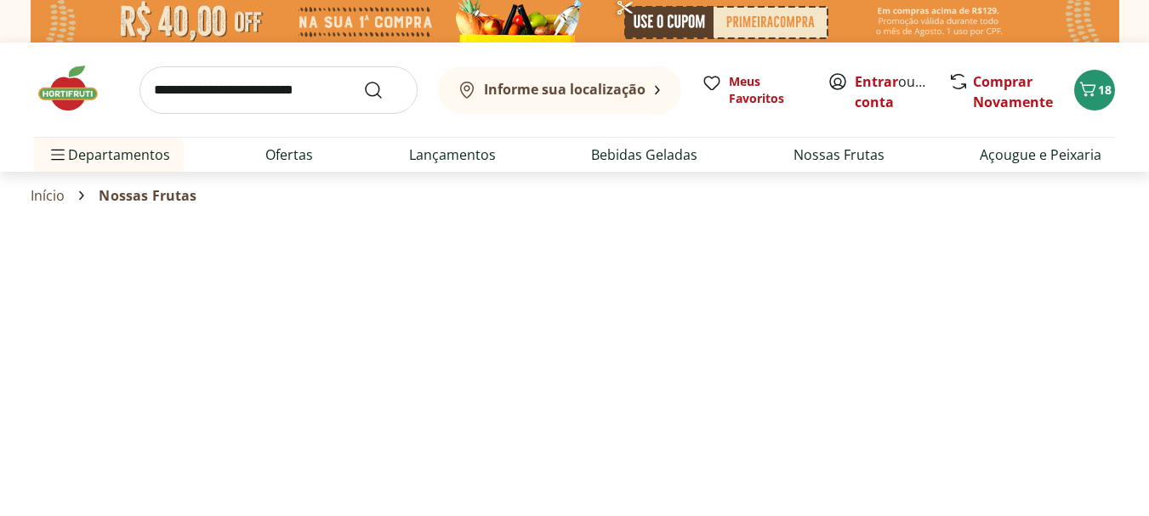
select select "**********"
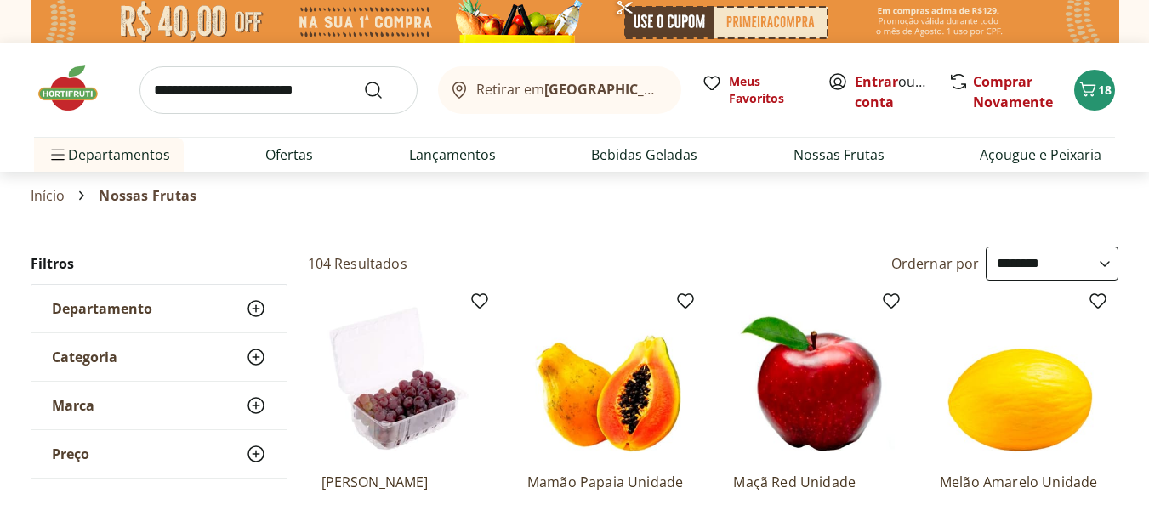
click at [613, 371] on img at bounding box center [608, 379] width 162 height 162
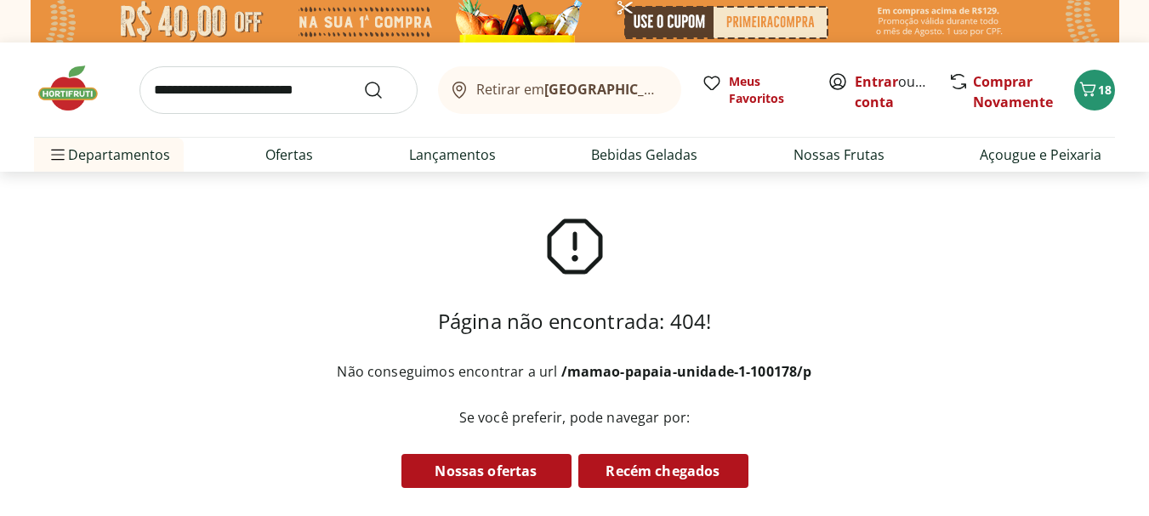
select select "**********"
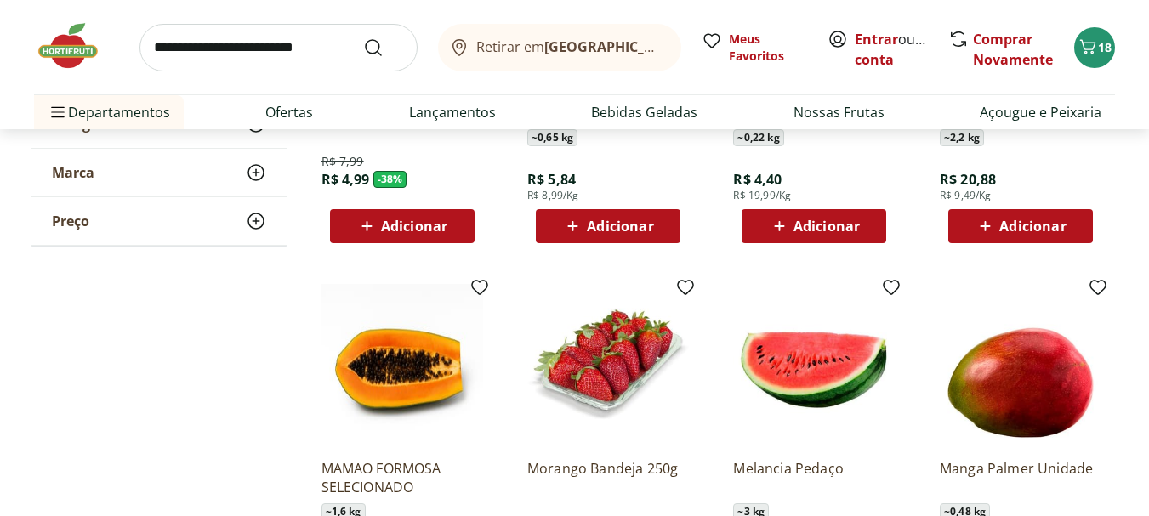
scroll to position [425, 0]
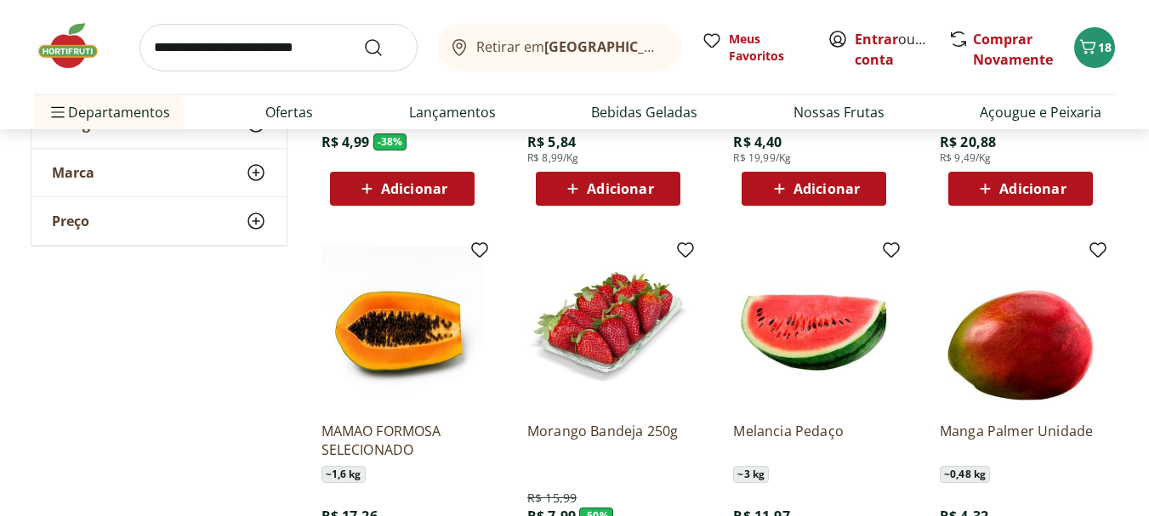
click at [850, 339] on img at bounding box center [814, 328] width 162 height 162
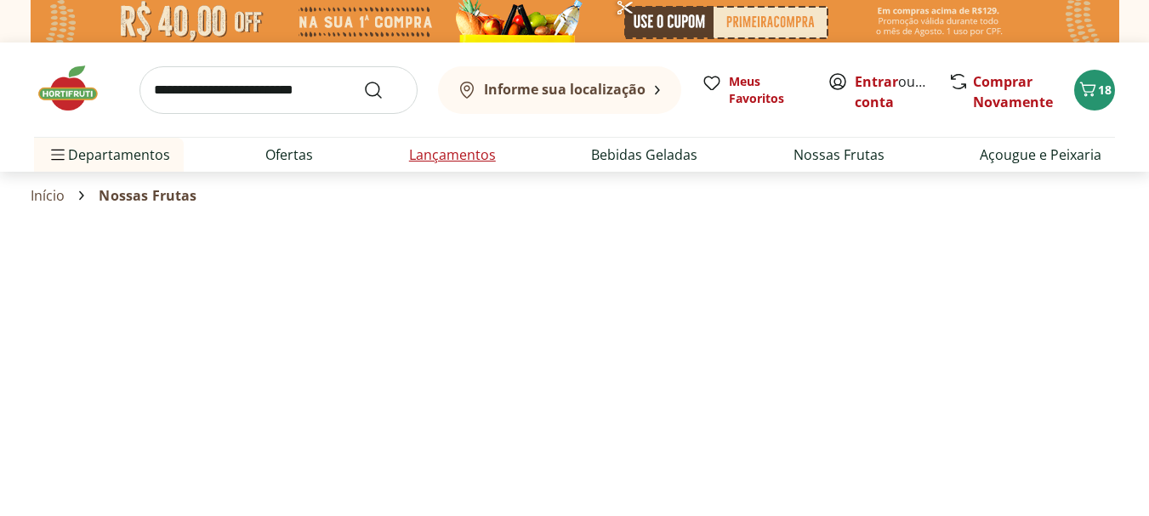
select select "**********"
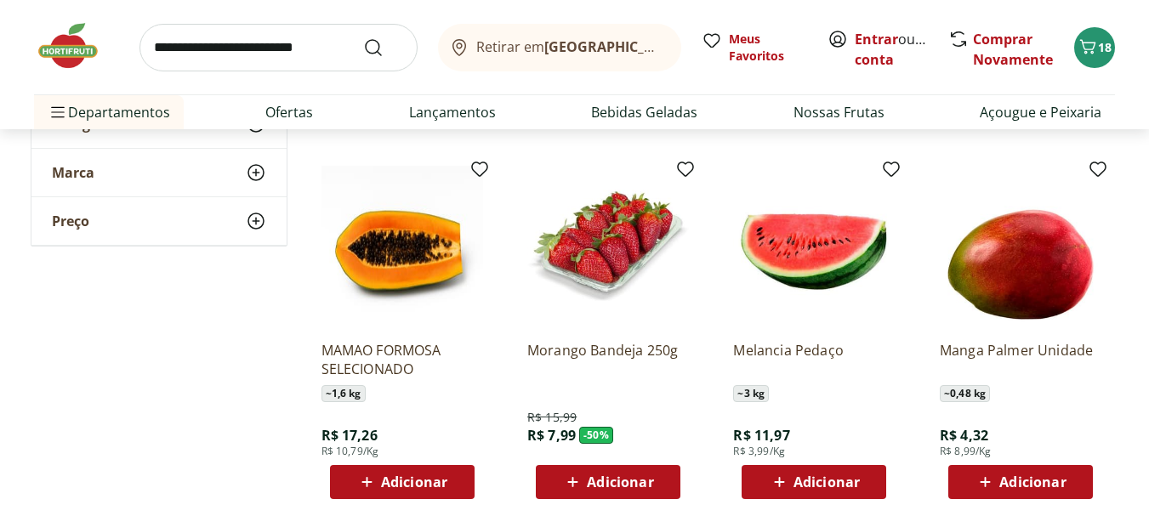
scroll to position [510, 0]
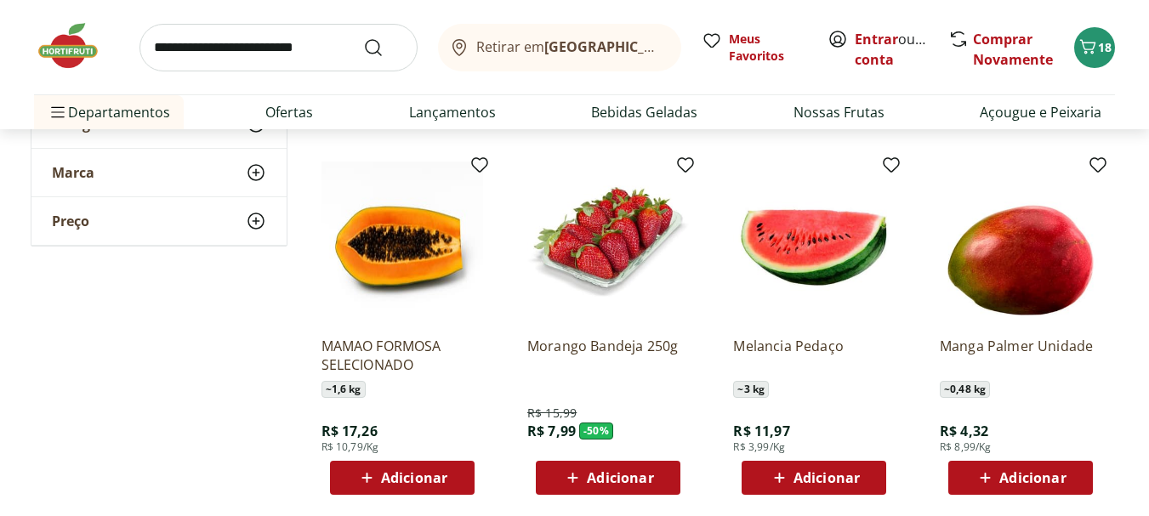
click at [395, 261] on img at bounding box center [402, 243] width 162 height 162
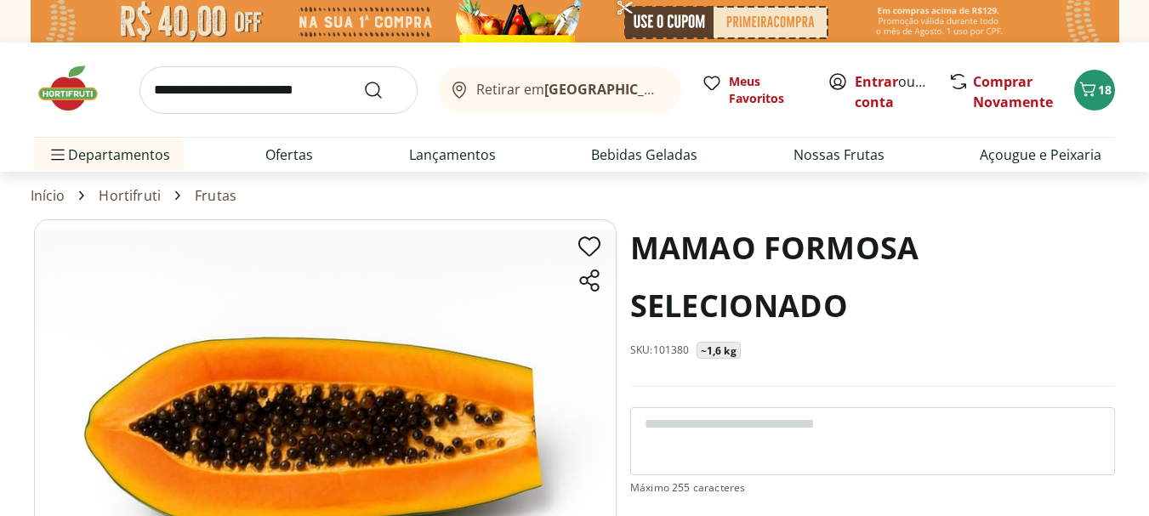
select select "**********"
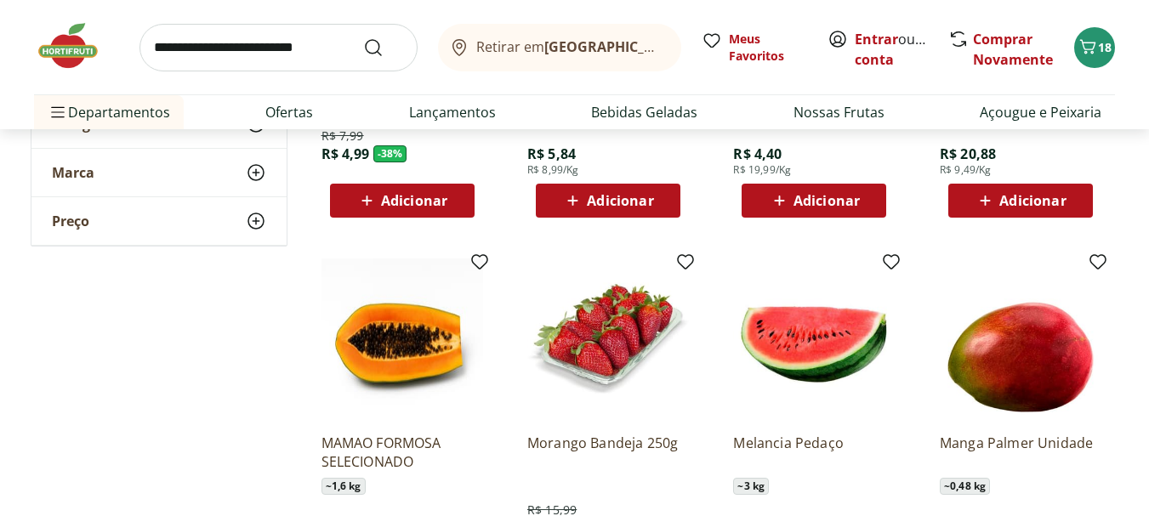
scroll to position [425, 0]
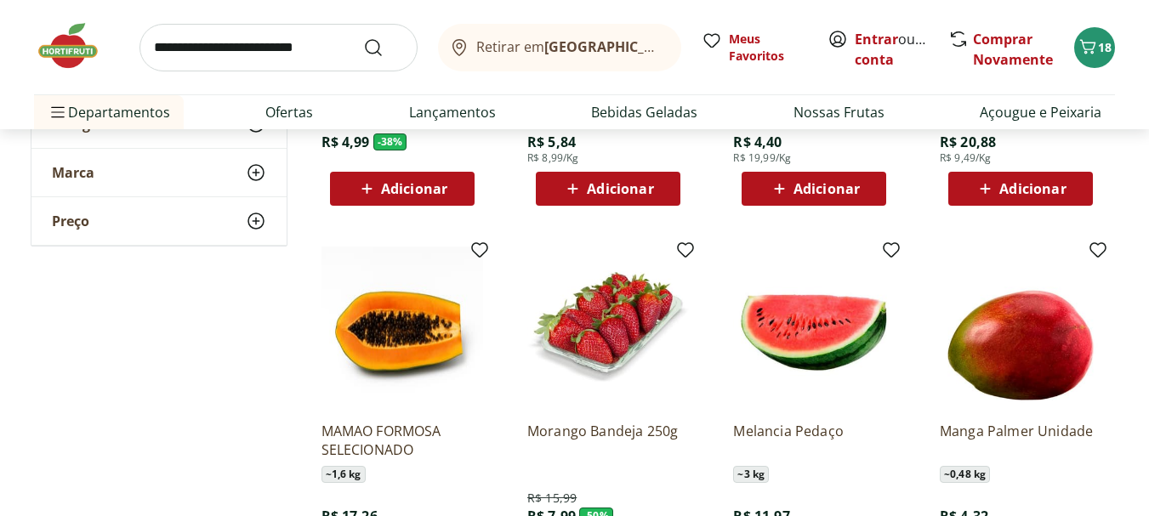
click at [319, 51] on input "search" at bounding box center [278, 48] width 278 height 48
type input "**********"
click at [363, 37] on button "Submit Search" at bounding box center [383, 47] width 41 height 20
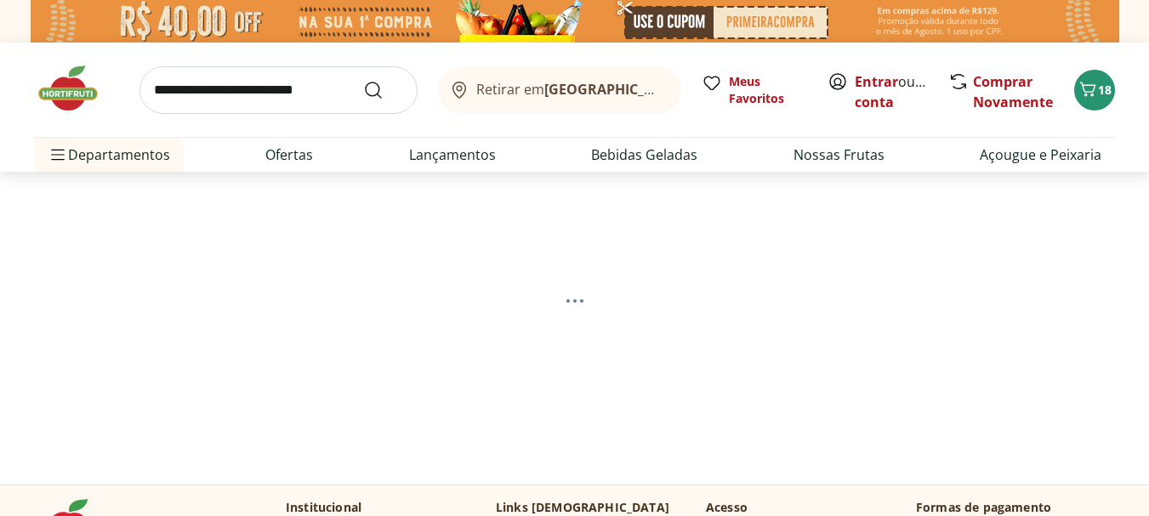
select select "**********"
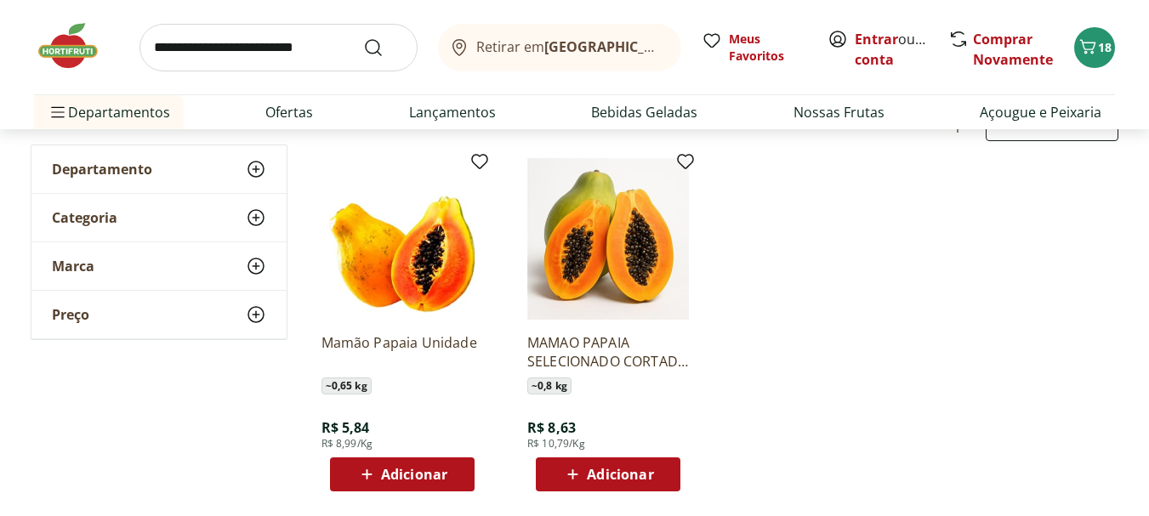
scroll to position [255, 0]
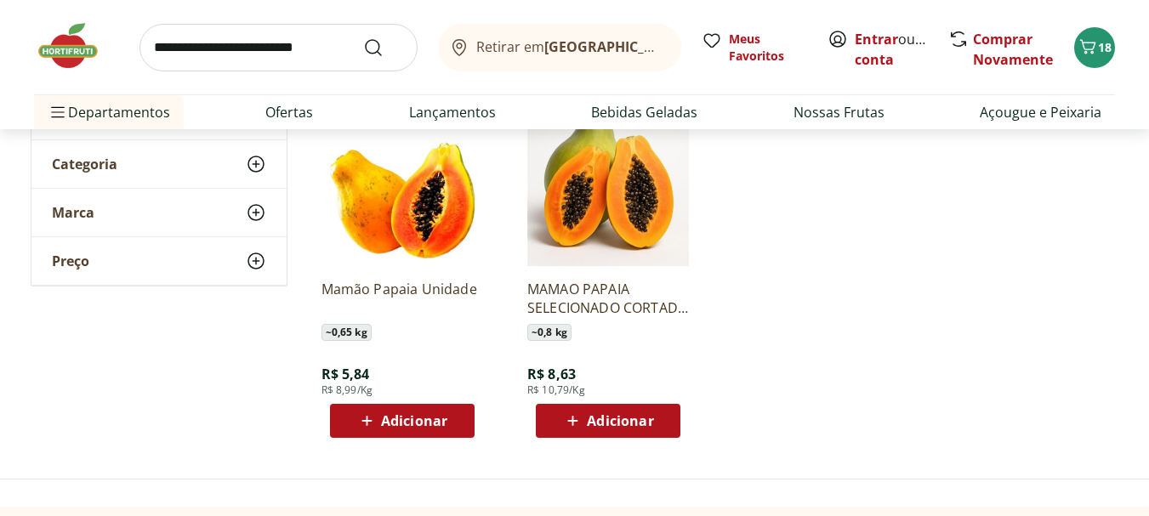
click at [419, 198] on img at bounding box center [402, 186] width 162 height 162
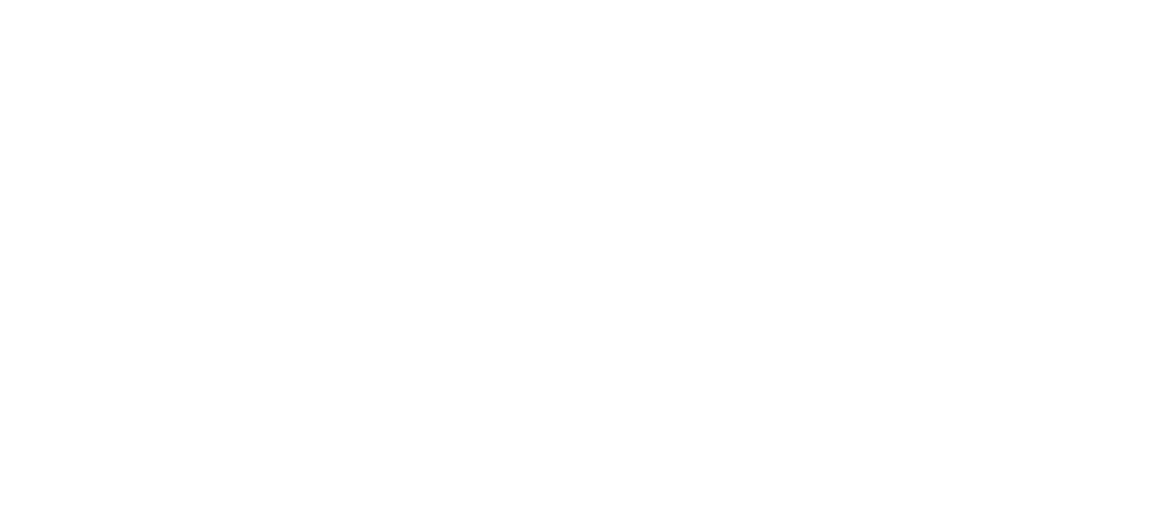
scroll to position [255, 0]
select select "**********"
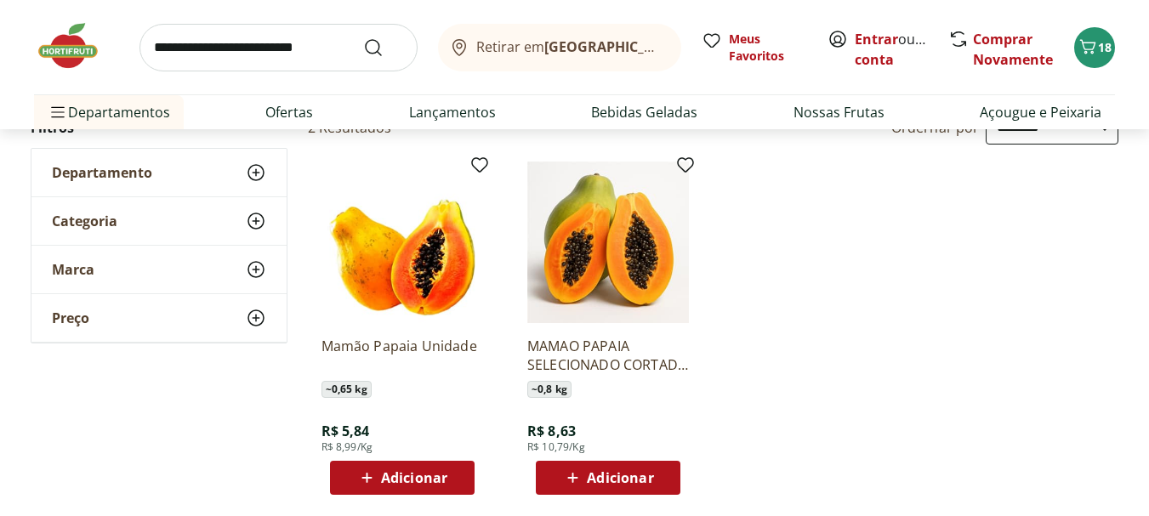
scroll to position [170, 0]
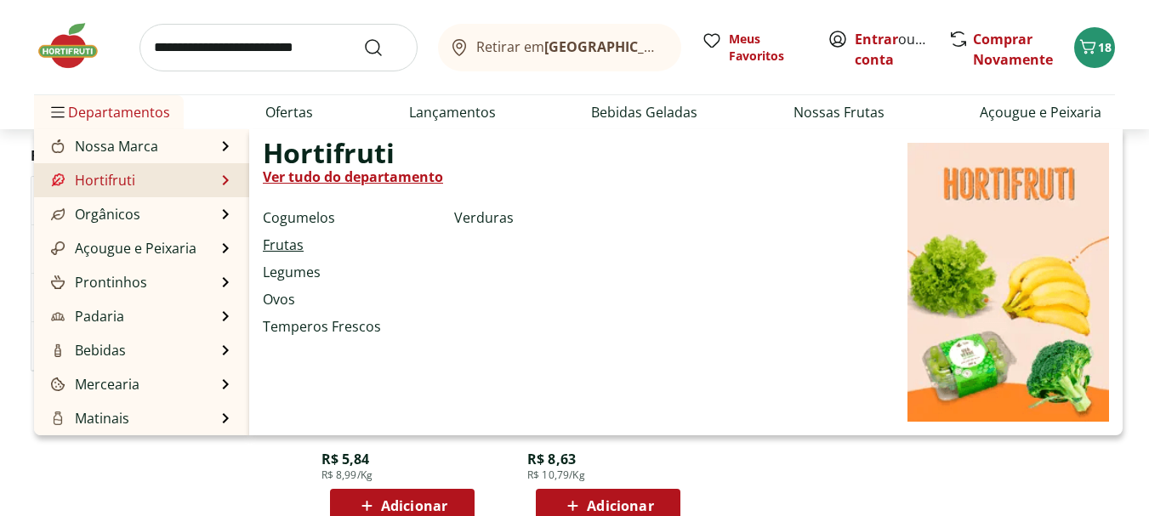
click at [285, 242] on link "Frutas" at bounding box center [283, 245] width 41 height 20
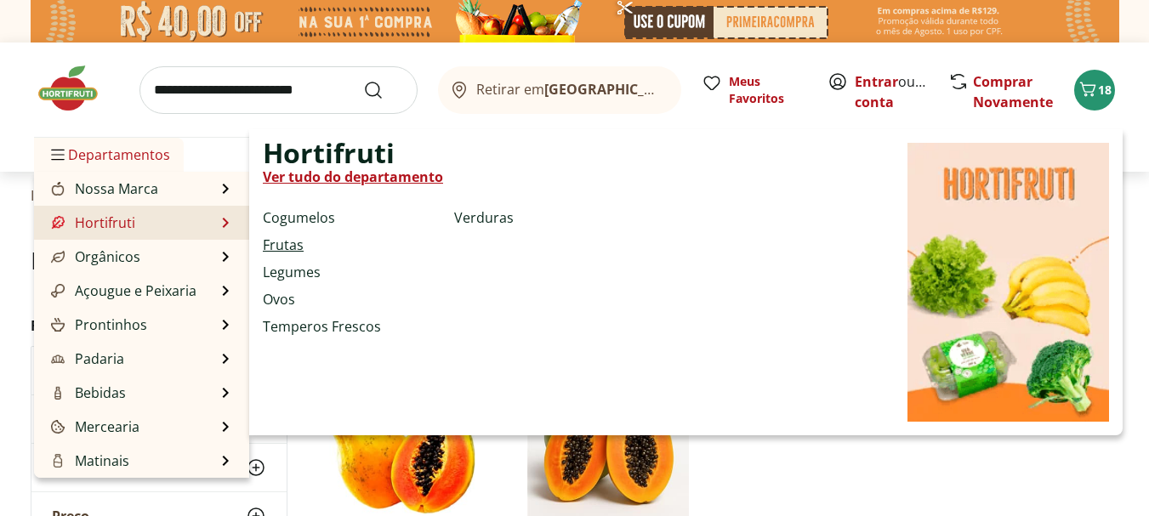
select select "**********"
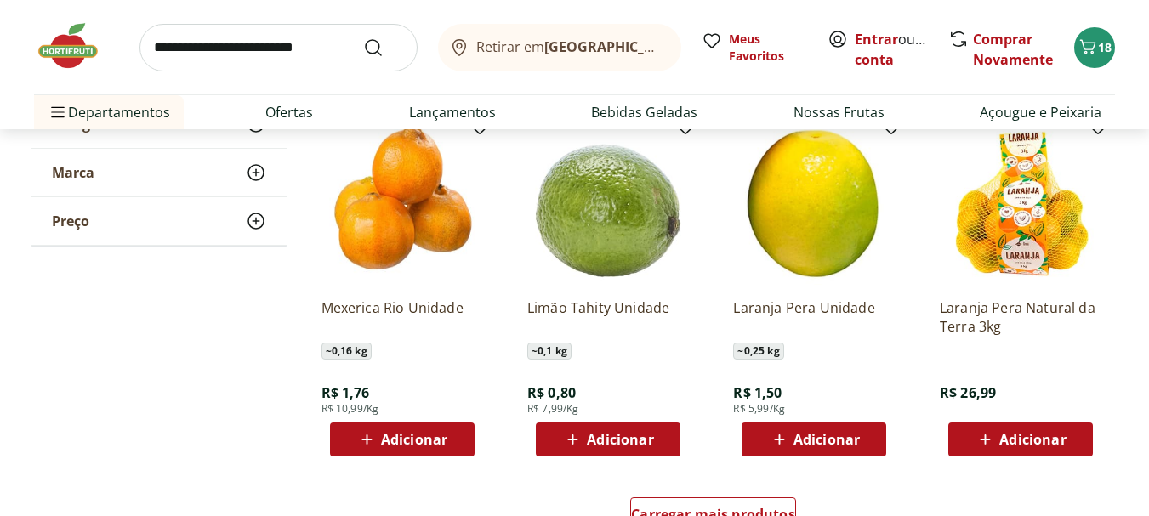
scroll to position [935, 0]
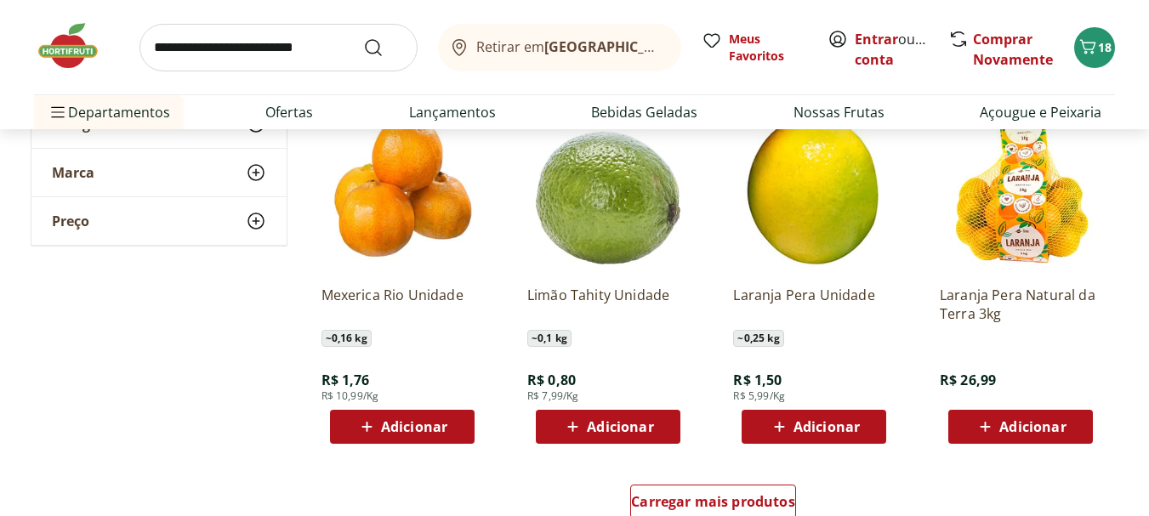
click at [385, 290] on p "Mexerica Rio Unidade" at bounding box center [402, 304] width 162 height 37
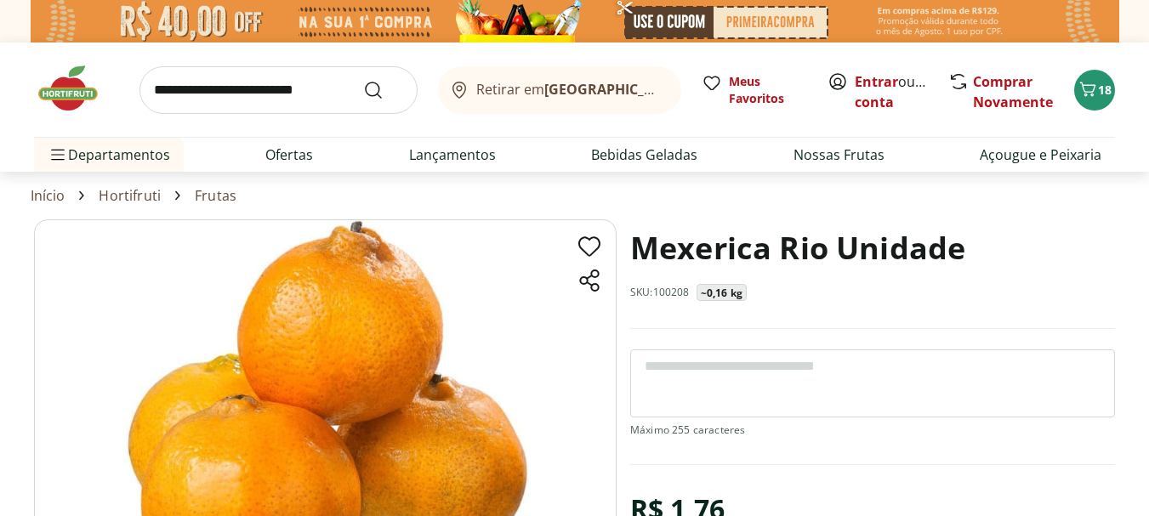
click at [826, 251] on h1 "Mexerica Rio Unidade" at bounding box center [797, 248] width 335 height 58
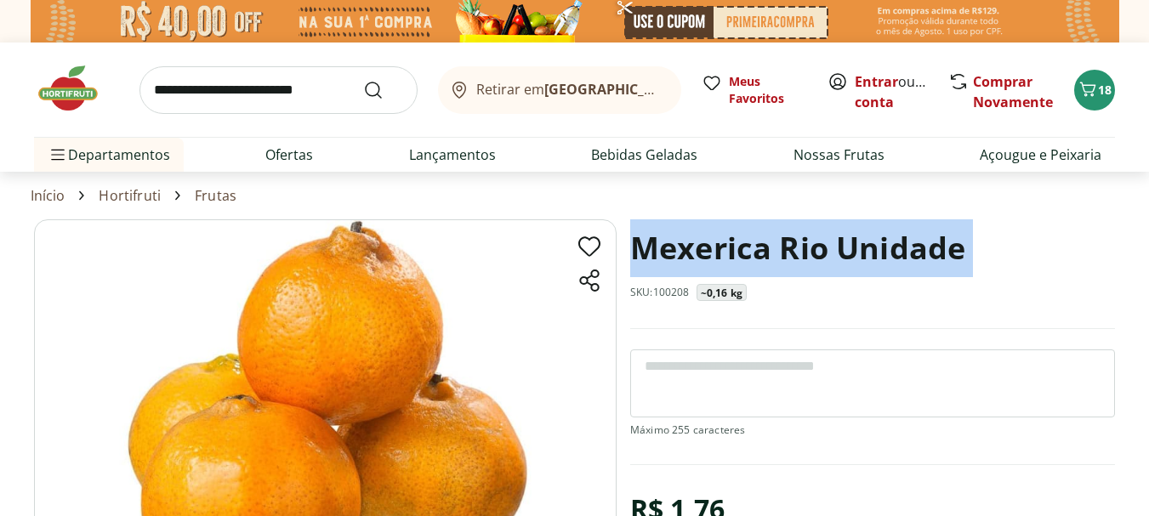
click at [826, 251] on h1 "Mexerica Rio Unidade" at bounding box center [797, 248] width 335 height 58
copy h1 "Mexerica Rio Unidade"
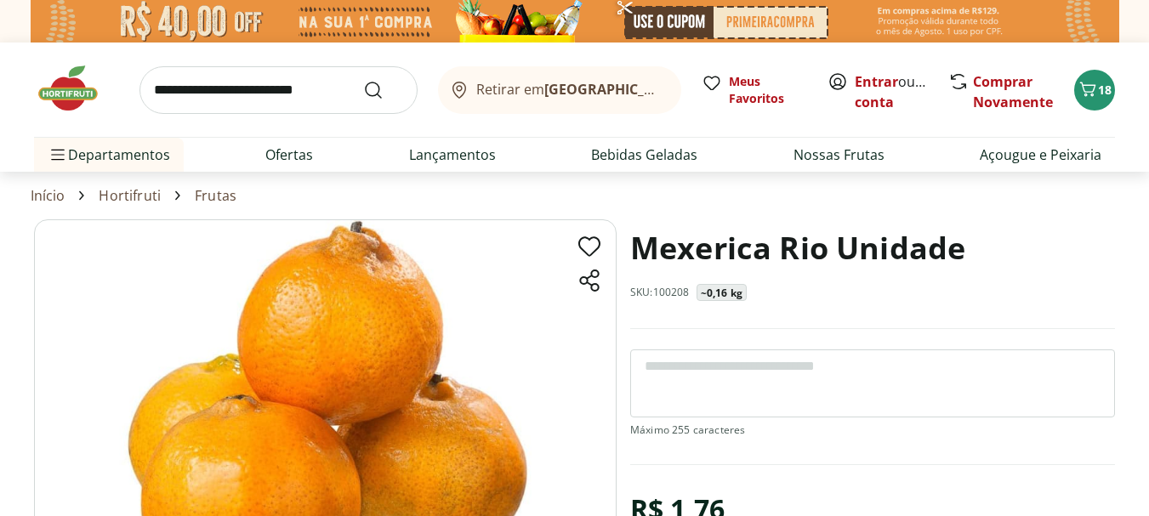
click at [667, 290] on p "SKU: 100208" at bounding box center [660, 293] width 60 height 14
copy p "SKU: 100208"
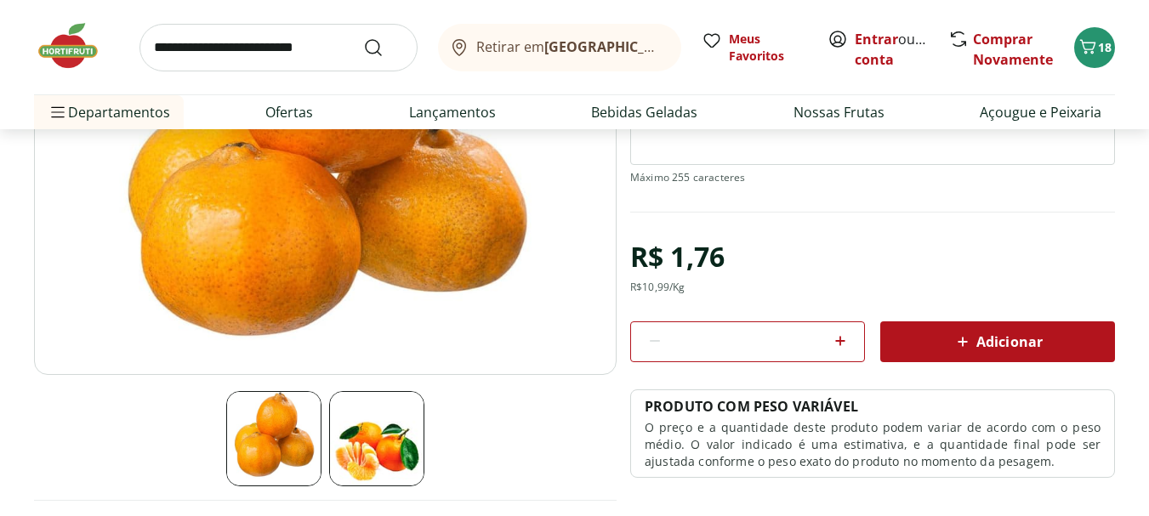
scroll to position [255, 0]
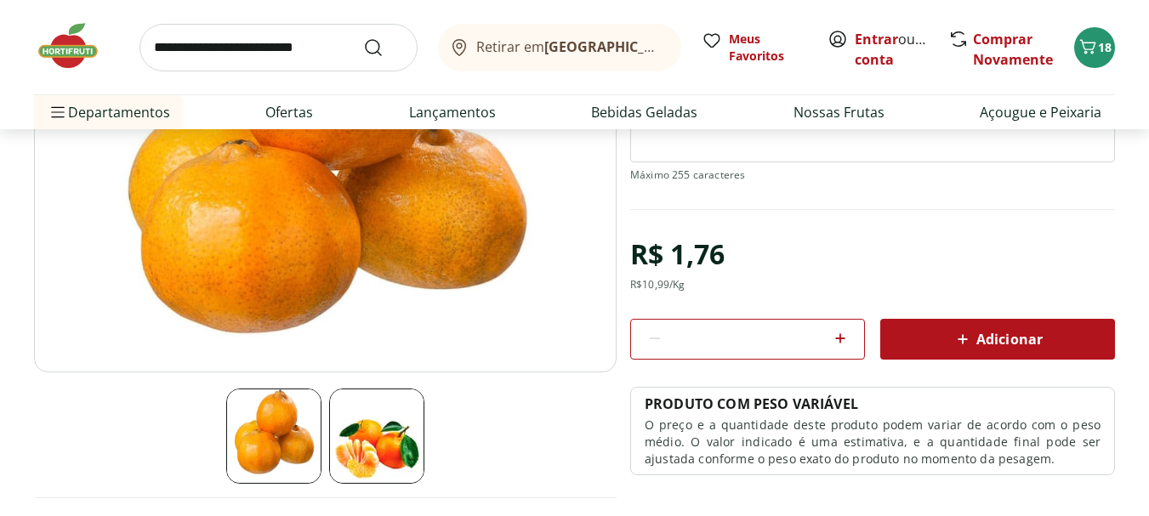
click at [702, 213] on section "Mexerica Rio Unidade SKU: 100208 ~0,16 kg R$ 1,76 R$ 10,99 /Kg * Adicionar PROD…" at bounding box center [872, 219] width 485 height 510
click at [690, 262] on div "R$ 1,76" at bounding box center [677, 254] width 94 height 48
copy div "R$ 1,76"
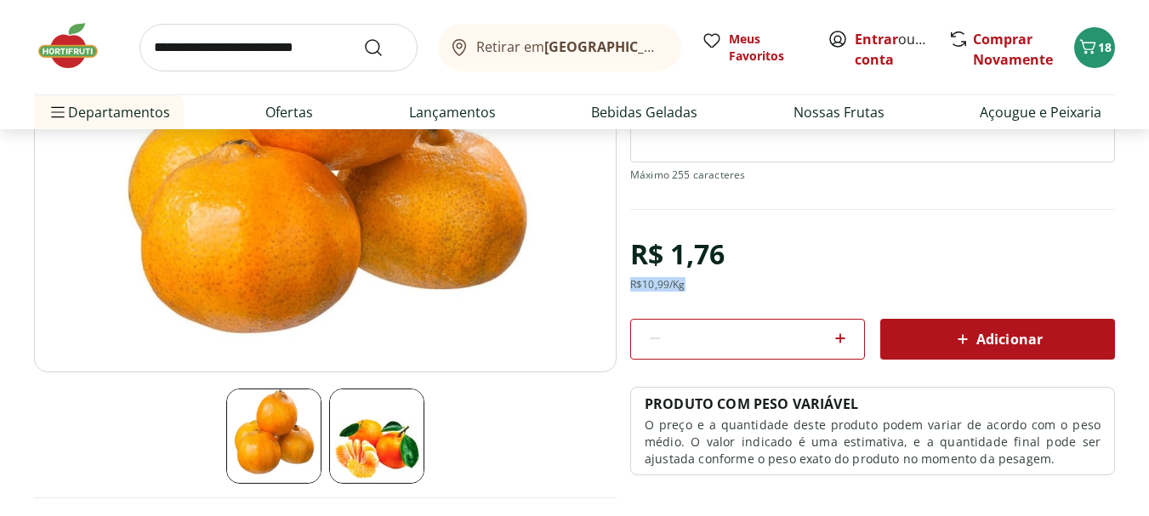
drag, startPoint x: 691, startPoint y: 287, endPoint x: 625, endPoint y: 286, distance: 66.4
click at [625, 286] on section "Mexerica Rio Unidade SKU: 100208 ~0,16 kg R$ 1,76 R$ 10,99 /Kg * Adicionar PROD…" at bounding box center [574, 266] width 1081 height 605
copy div "R$ 10,99 /Kg"
click at [661, 285] on div "R$ 10,99 /Kg" at bounding box center [657, 285] width 55 height 14
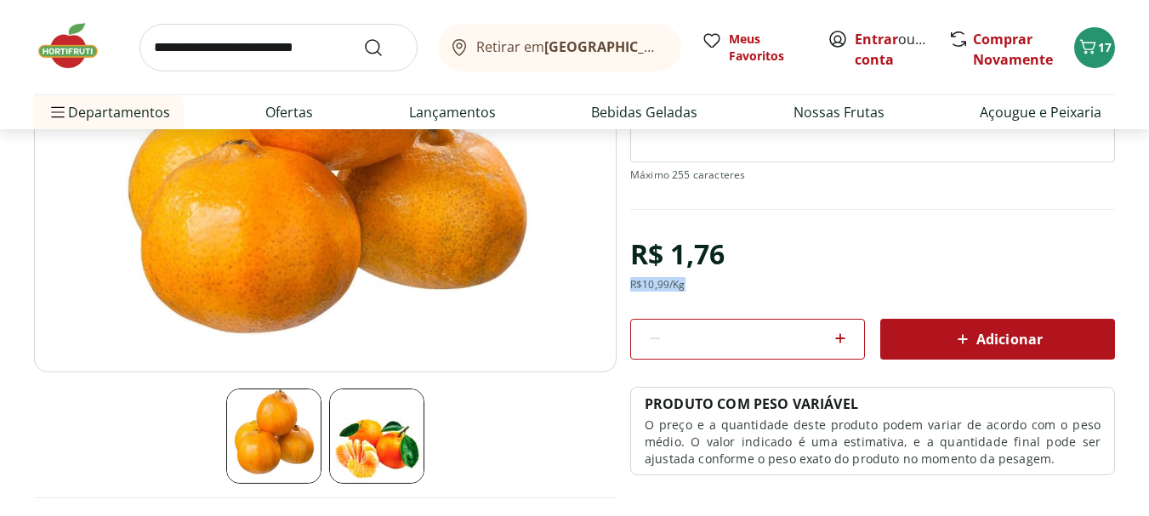
click at [661, 285] on div "R$ 10,99 /Kg" at bounding box center [657, 285] width 55 height 14
copy div "R$ 10,99 /Kg"
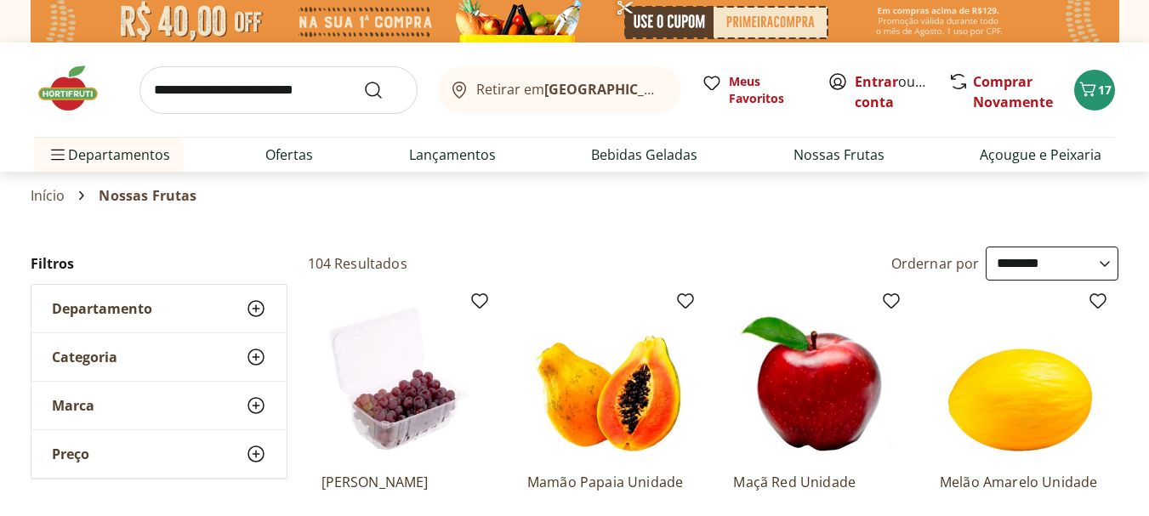
select select "**********"
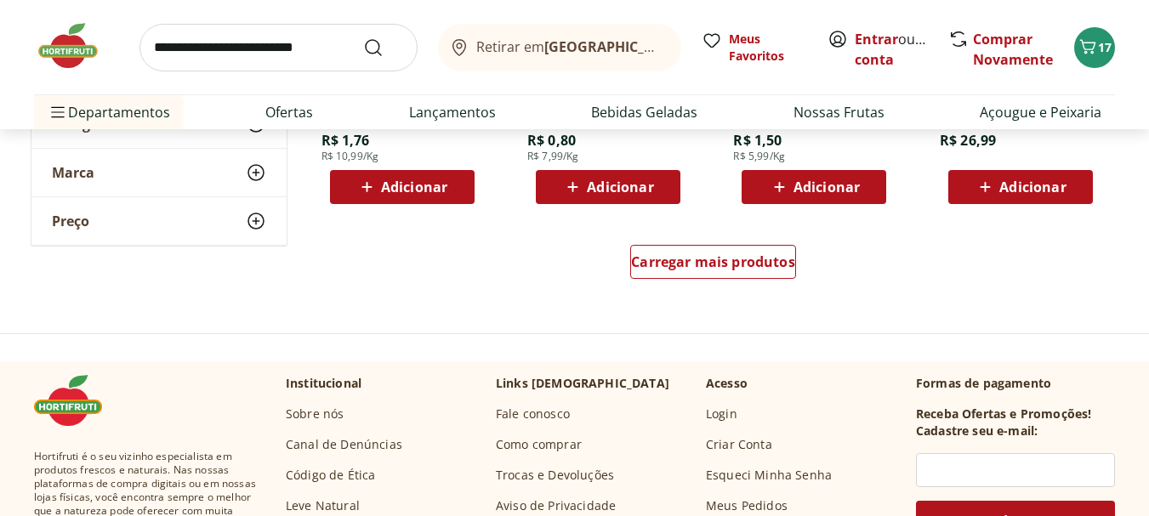
scroll to position [1191, 0]
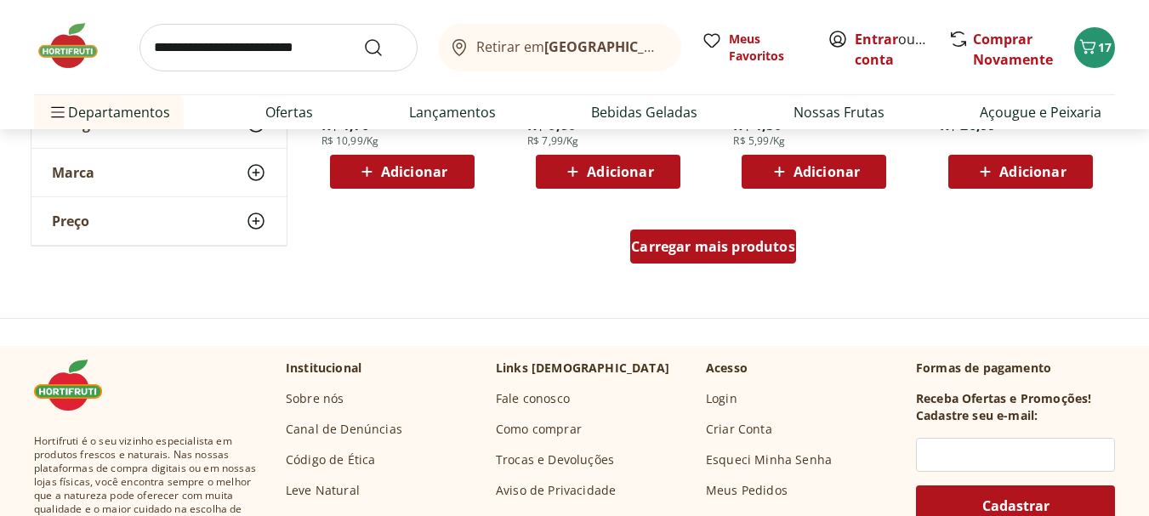
click at [743, 253] on span "Carregar mais produtos" at bounding box center [713, 247] width 164 height 14
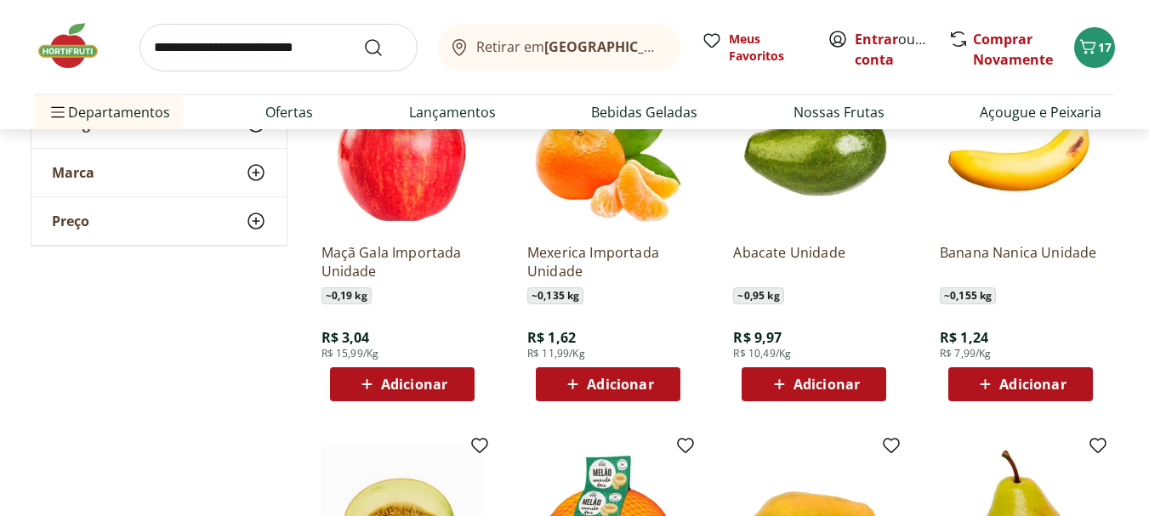
scroll to position [1361, 0]
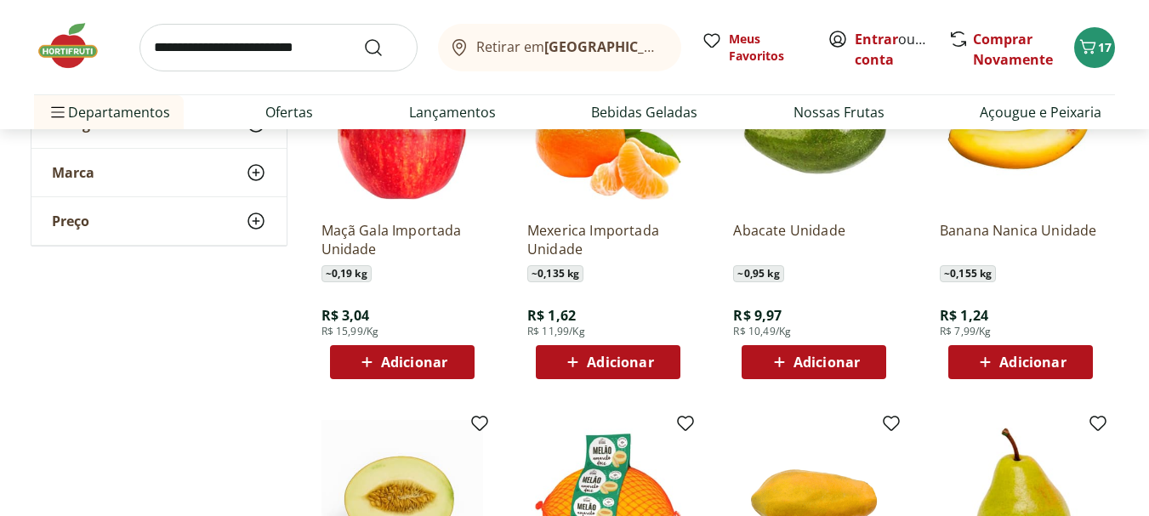
click at [367, 229] on p "Maçã Gala Importada Unidade" at bounding box center [402, 239] width 162 height 37
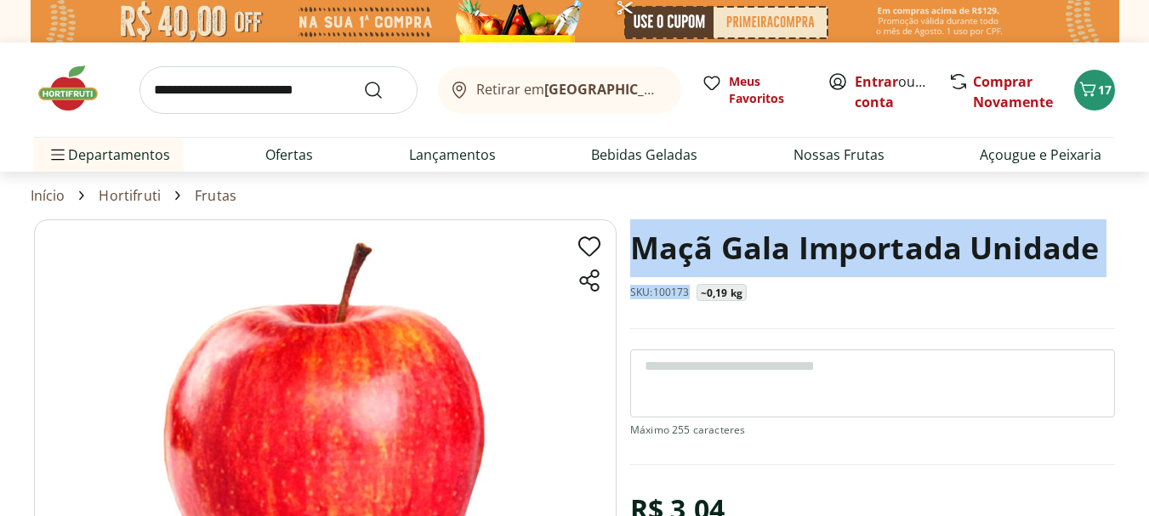
drag, startPoint x: 692, startPoint y: 291, endPoint x: 623, endPoint y: 238, distance: 86.7
click at [623, 240] on section "Maçã Gala Importada Unidade SKU: 100173 ~0,19 kg R$ 3,04 R$ 15,99 /Kg * Adicion…" at bounding box center [574, 521] width 1081 height 605
copy div "Maçã Gala Importada Unidade SKU: 100173"
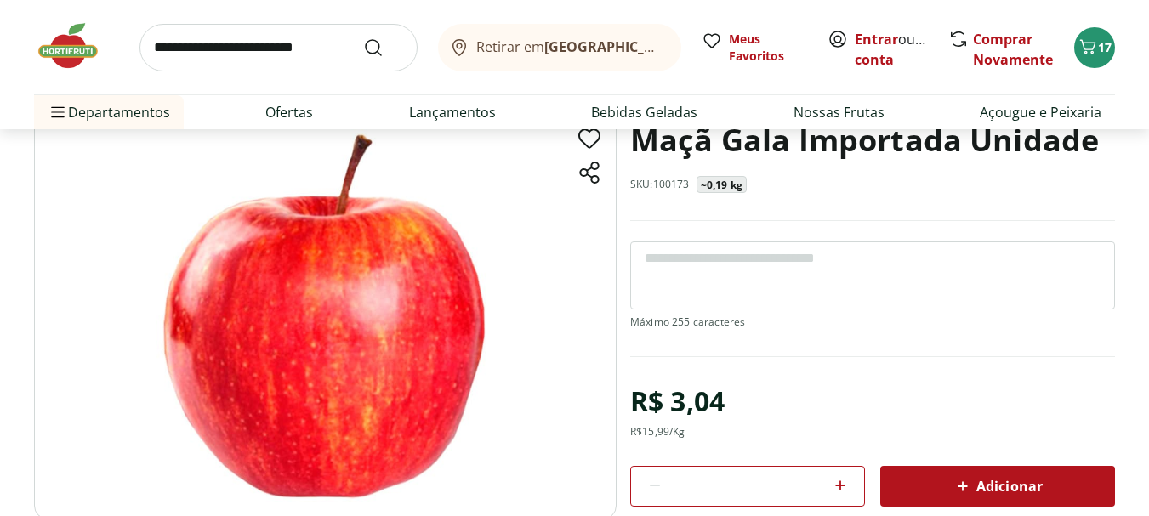
scroll to position [170, 0]
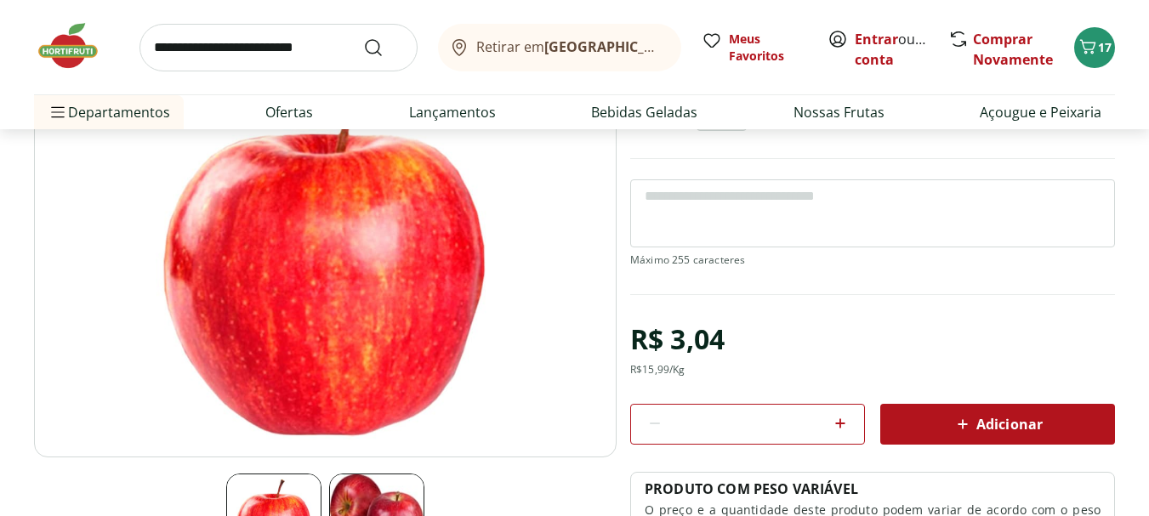
click at [695, 350] on div "R$ 3,04" at bounding box center [677, 339] width 94 height 48
copy div "R$ 3,04"
click at [655, 379] on div "R$ 3,04 R$ 15,99 /Kg * Adicionar PRODUTO COM PESO VARIÁVEL O preço e a quantida…" at bounding box center [872, 437] width 485 height 245
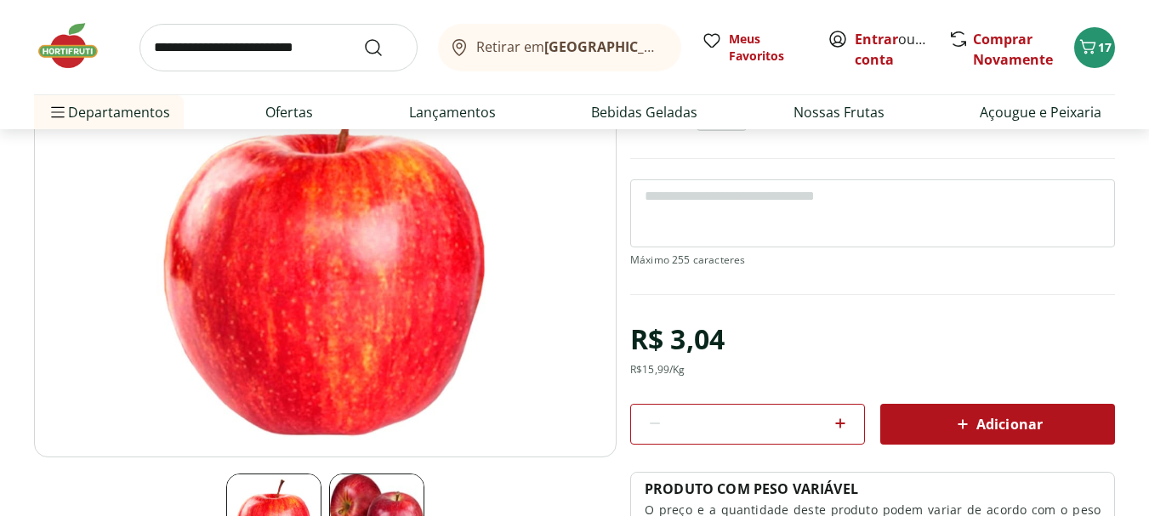
click at [656, 372] on div "R$ 15,99 /Kg" at bounding box center [657, 370] width 55 height 14
copy div "R$ 15,99 /Kg"
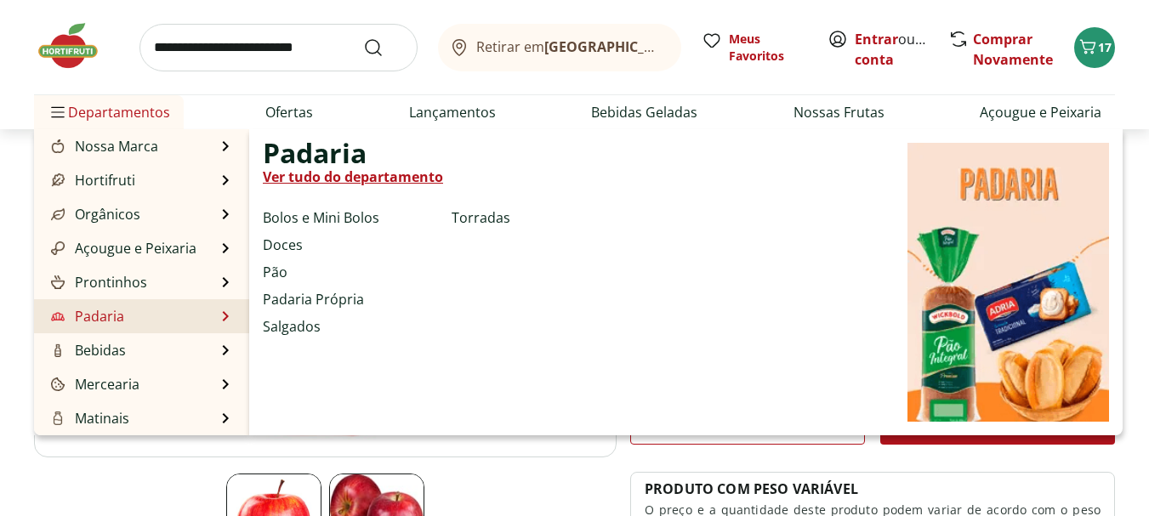
click at [139, 312] on li "Padaria Padaria Ver tudo do departamento Bolos e Mini Bolos Doces Pão Padaria P…" at bounding box center [141, 316] width 215 height 34
click at [343, 182] on link "Ver tudo do departamento" at bounding box center [353, 177] width 180 height 20
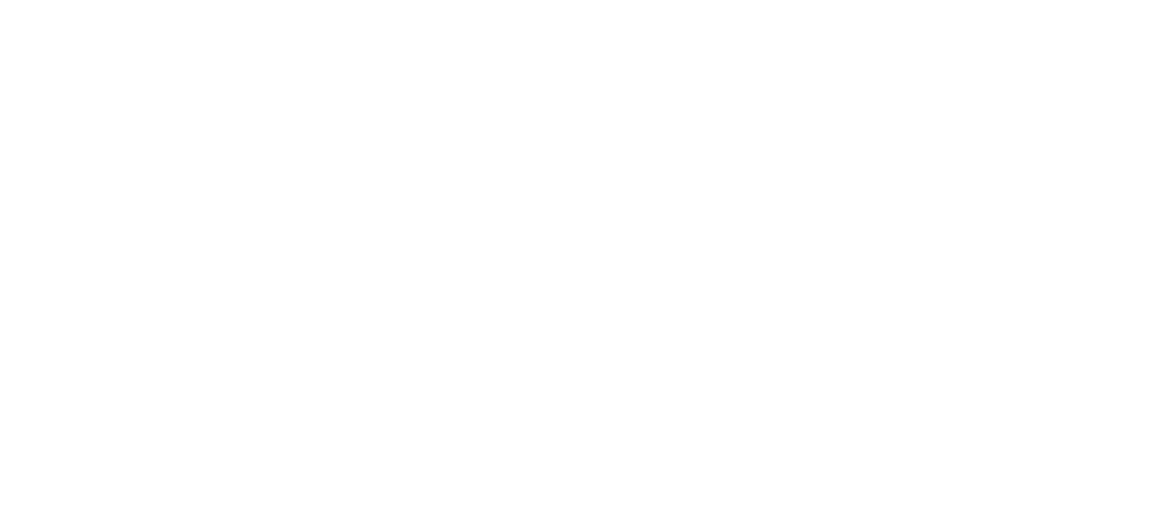
select select "**********"
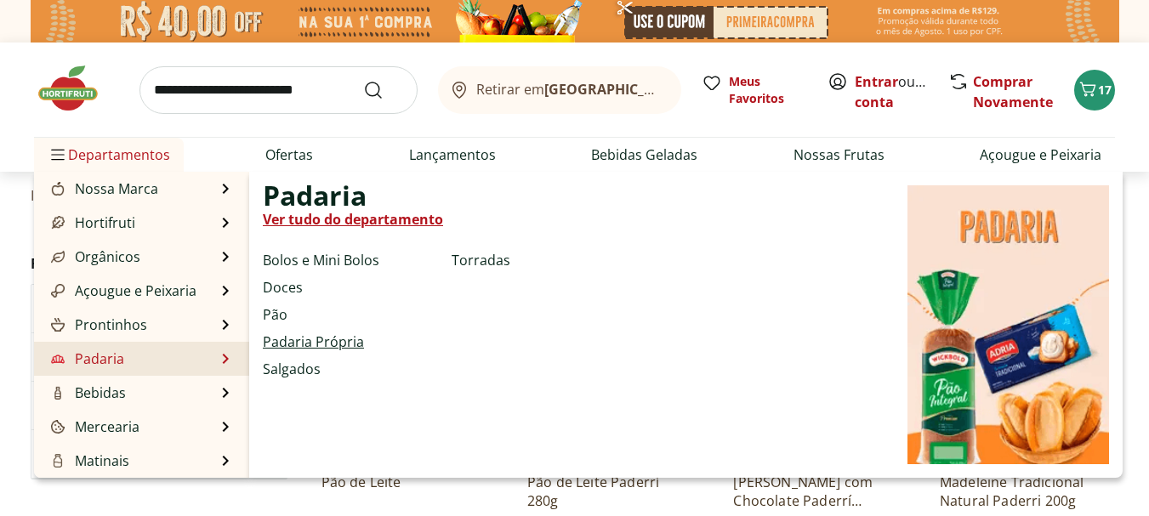
click at [301, 344] on link "Padaria Própria" at bounding box center [313, 342] width 101 height 20
select select "**********"
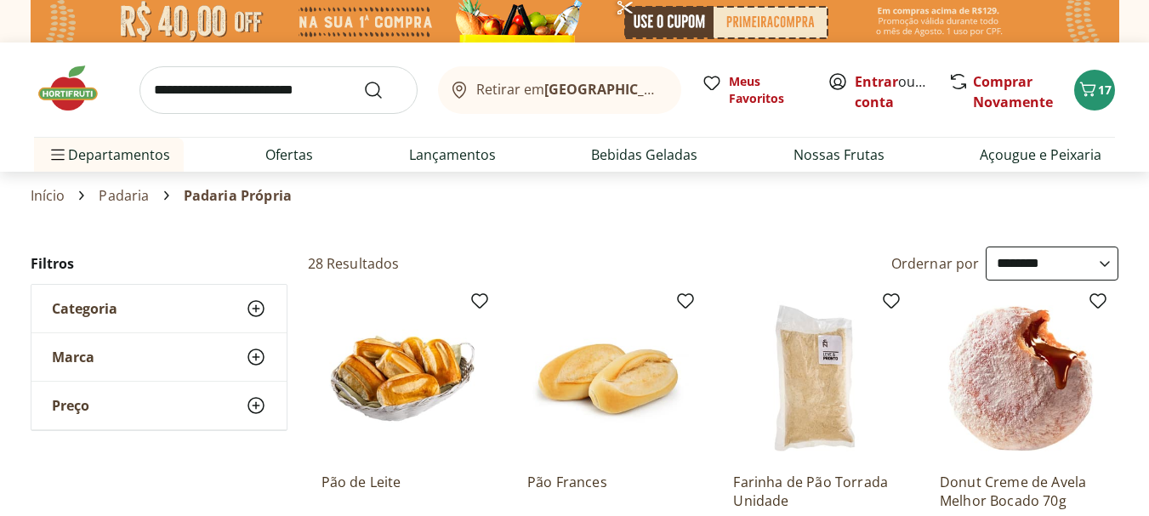
click at [120, 198] on link "Padaria" at bounding box center [124, 195] width 50 height 15
select select "**********"
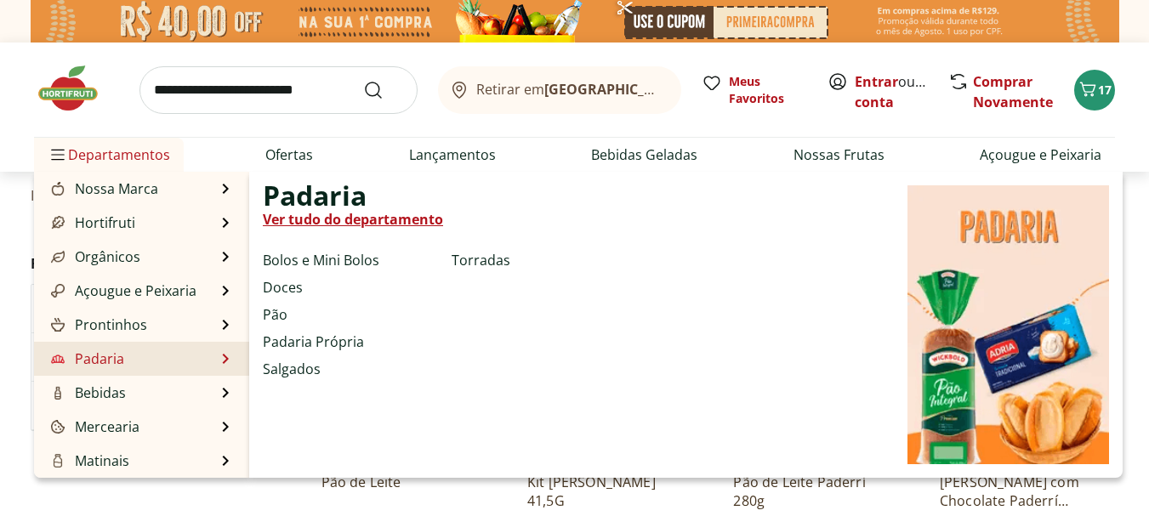
click at [327, 226] on link "Ver tudo do departamento" at bounding box center [353, 219] width 180 height 20
select select "**********"
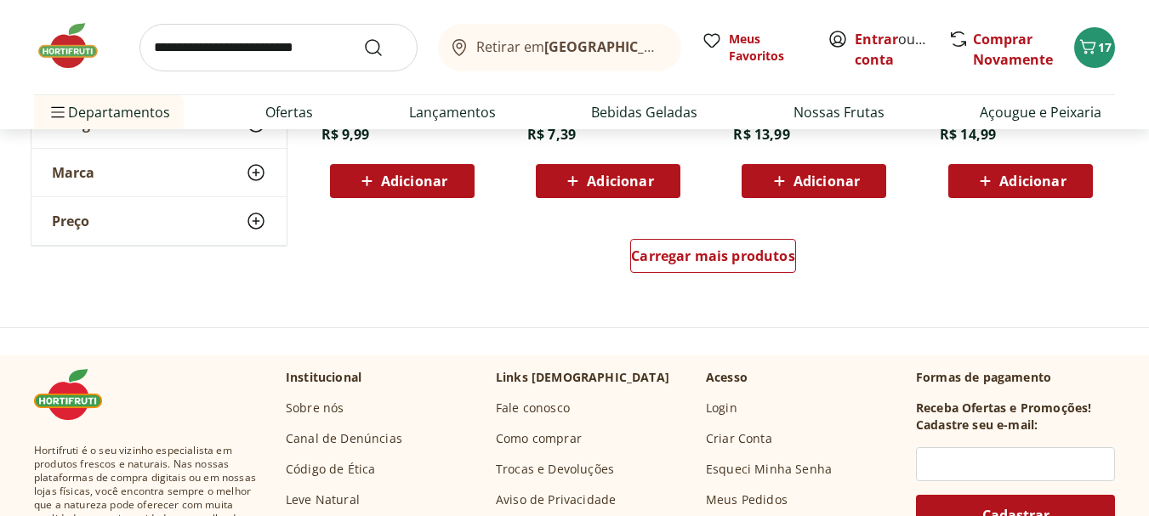
scroll to position [1191, 0]
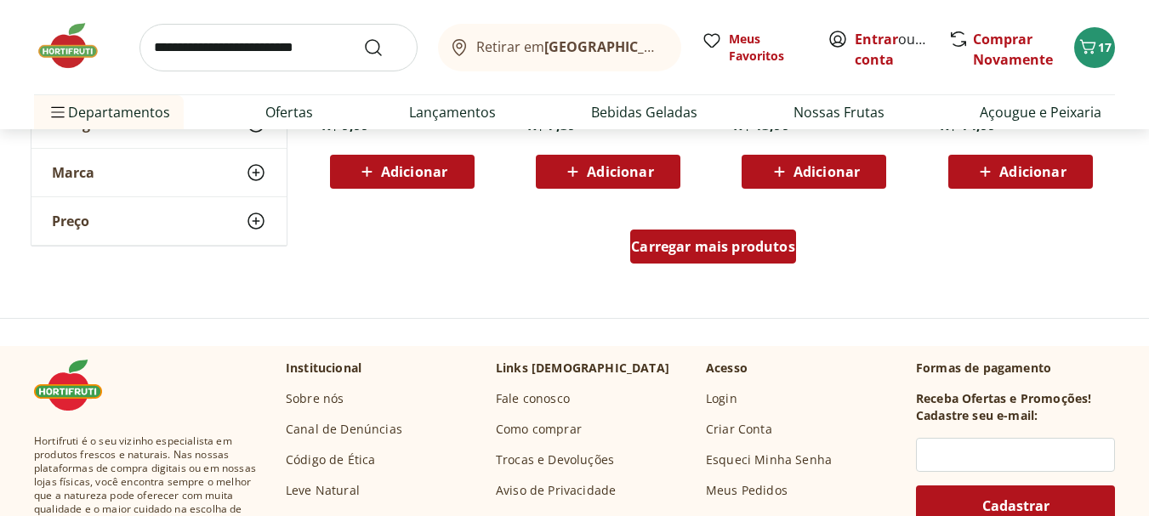
click at [656, 253] on span "Carregar mais produtos" at bounding box center [713, 247] width 164 height 14
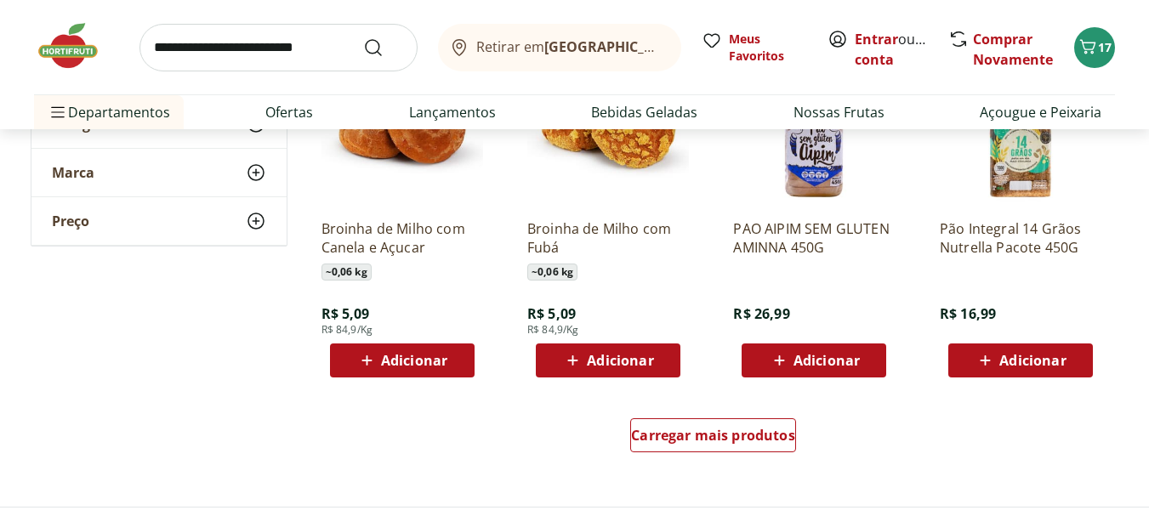
scroll to position [2126, 0]
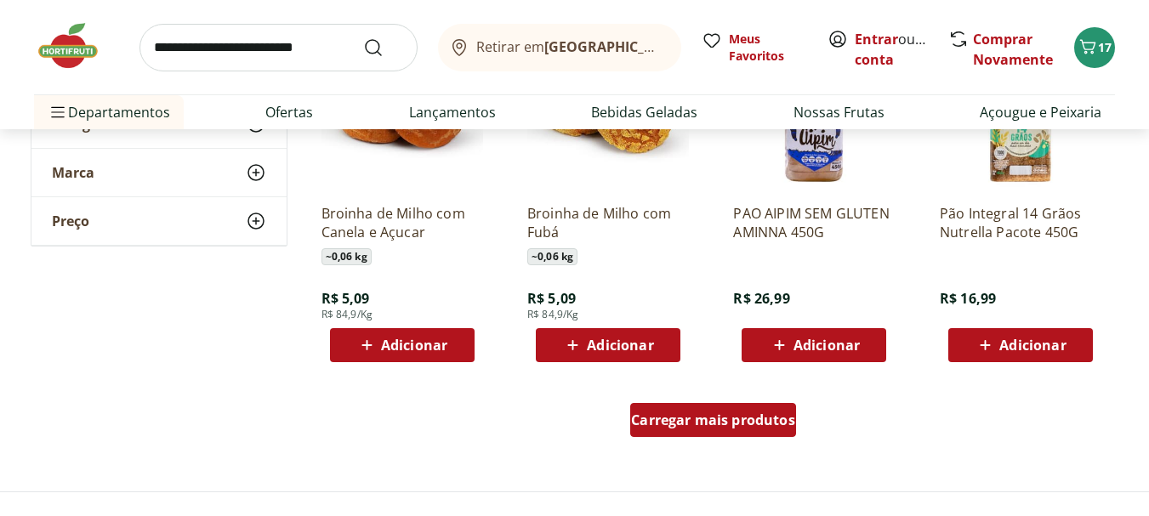
click at [651, 406] on div "Carregar mais produtos" at bounding box center [713, 420] width 166 height 34
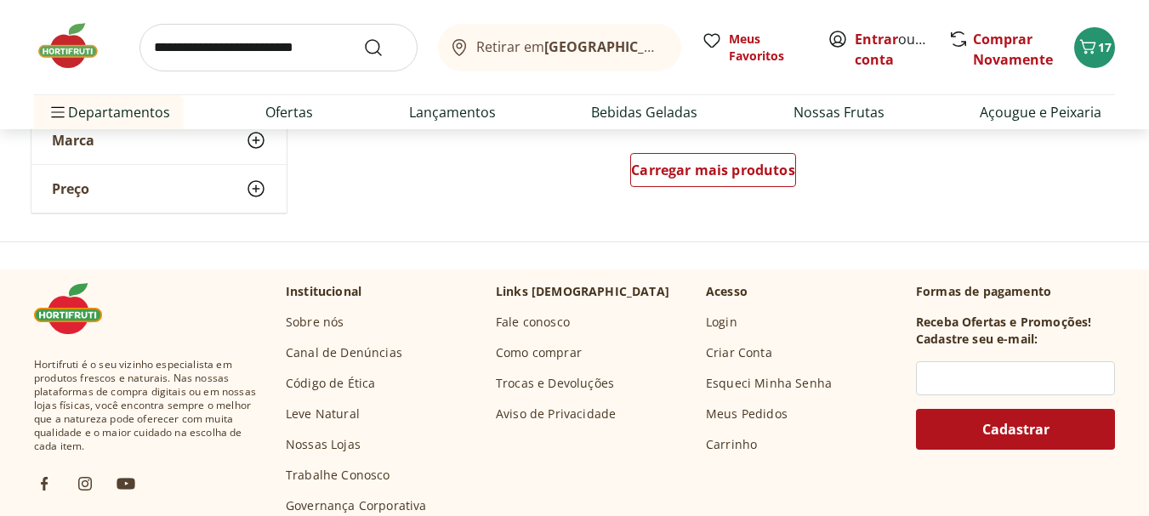
scroll to position [3316, 0]
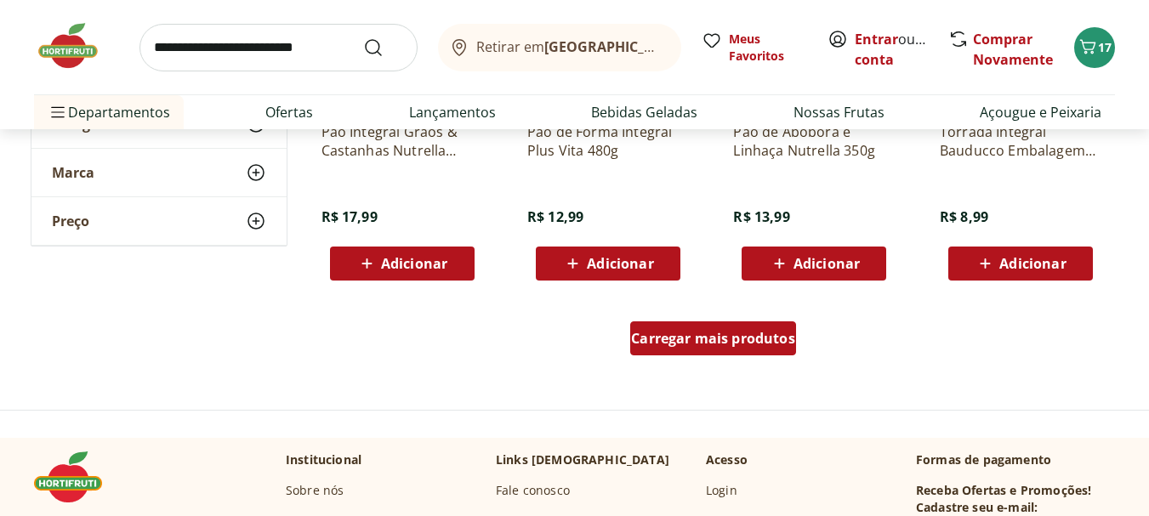
click at [713, 356] on link "Carregar mais produtos" at bounding box center [713, 341] width 166 height 41
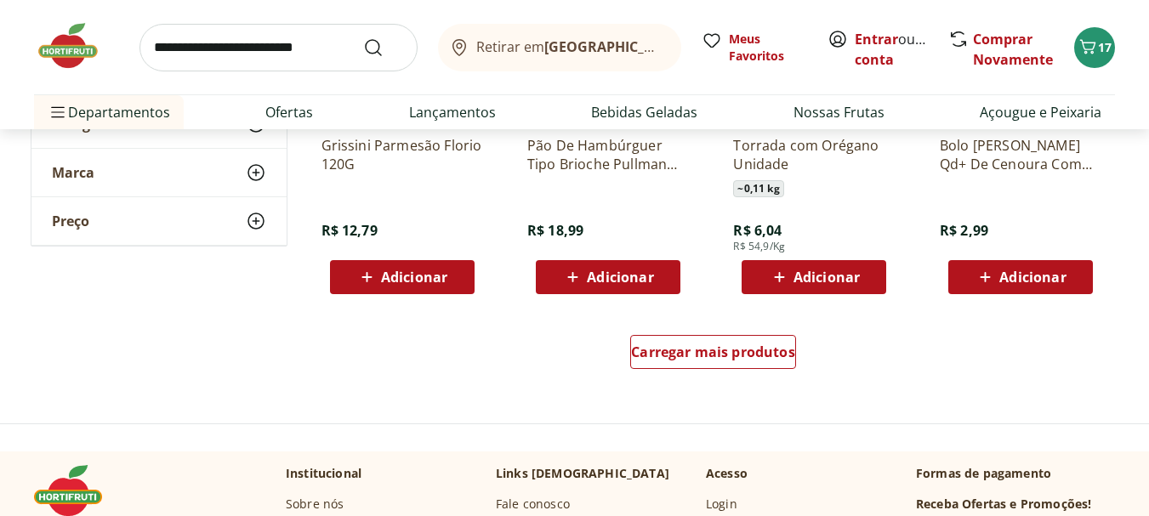
scroll to position [4422, 0]
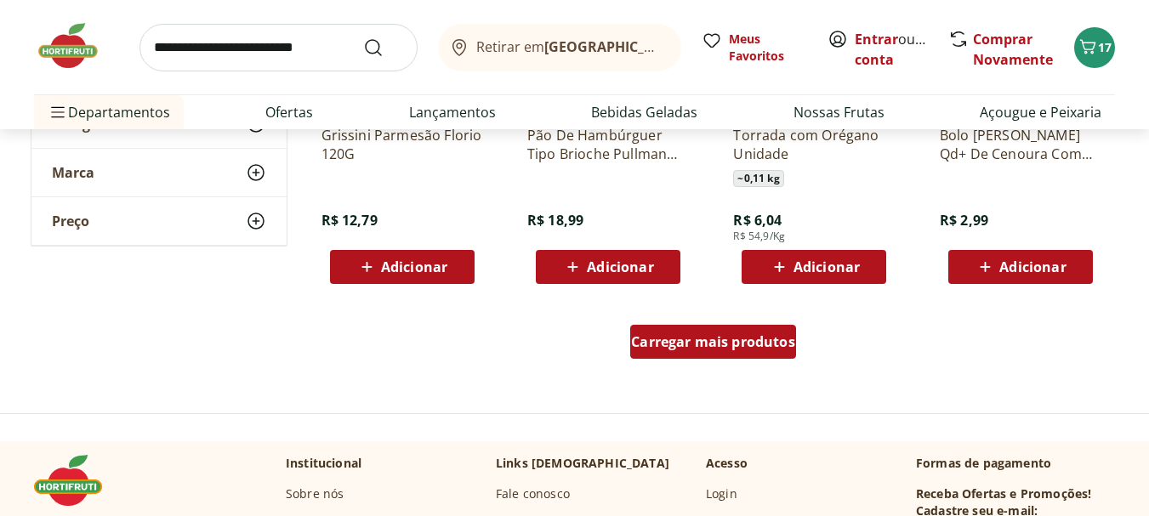
click at [713, 351] on div "Carregar mais produtos" at bounding box center [713, 342] width 166 height 34
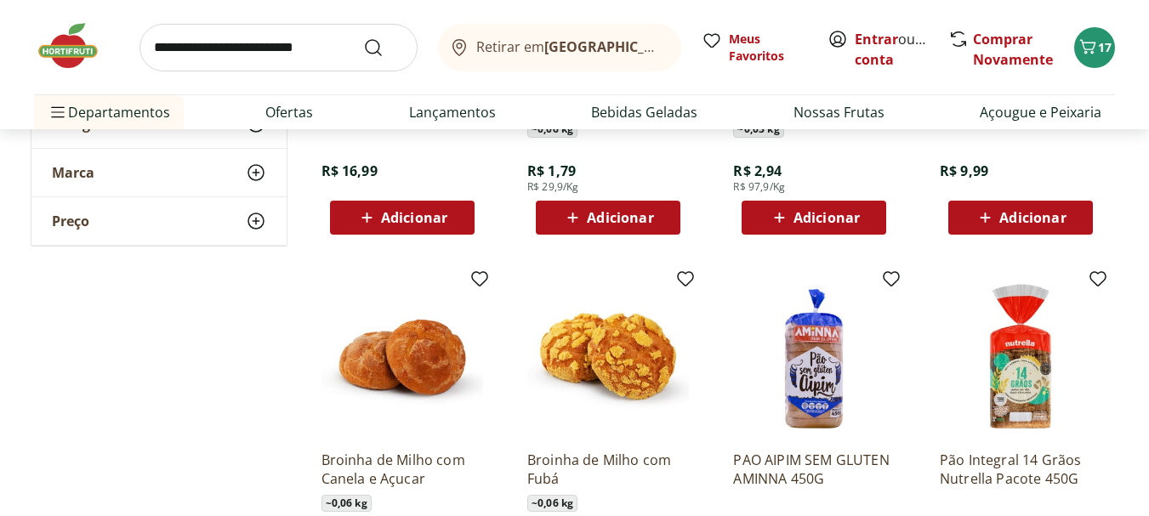
scroll to position [1956, 0]
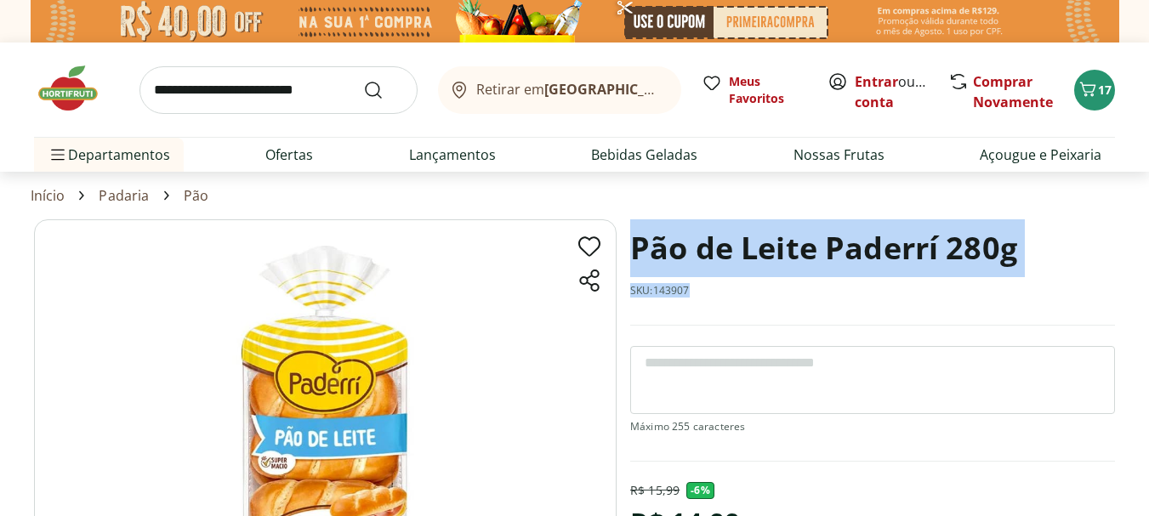
drag, startPoint x: 683, startPoint y: 288, endPoint x: 636, endPoint y: 255, distance: 57.3
click at [636, 255] on div "Pão de Leite Paderrí 280g SKU: 143907" at bounding box center [872, 272] width 485 height 106
copy div "Pão de Leite Paderrí 280g SKU: 143907"
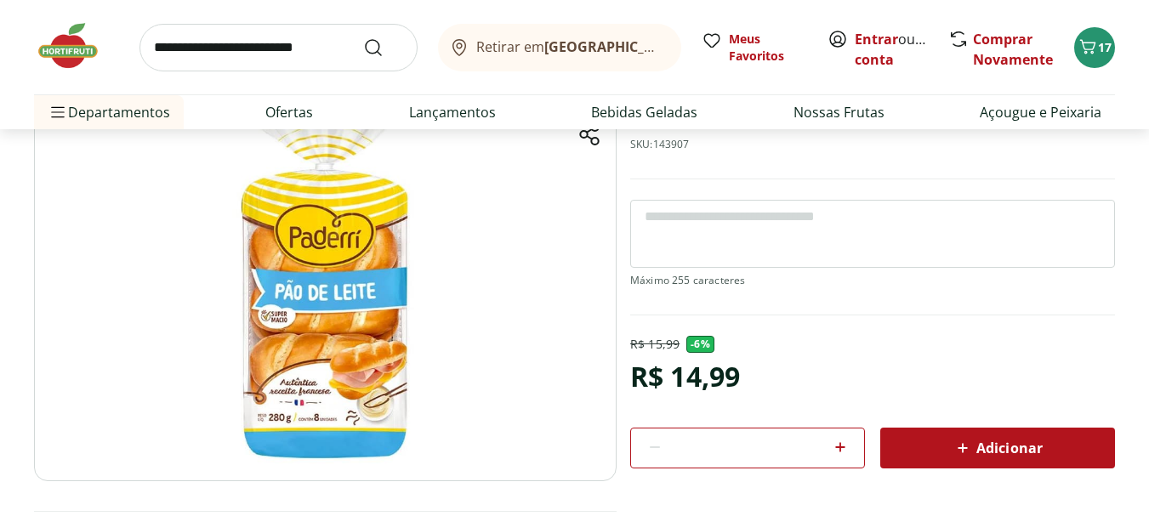
scroll to position [170, 0]
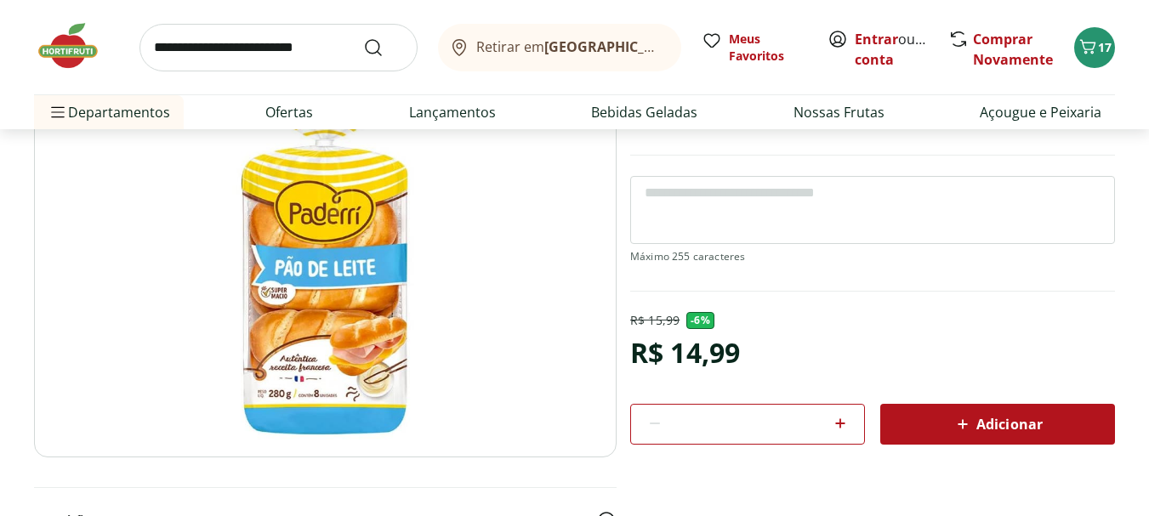
click at [708, 336] on div "R$ 14,99" at bounding box center [685, 353] width 110 height 48
click at [703, 358] on div "R$ 14,99" at bounding box center [685, 353] width 110 height 48
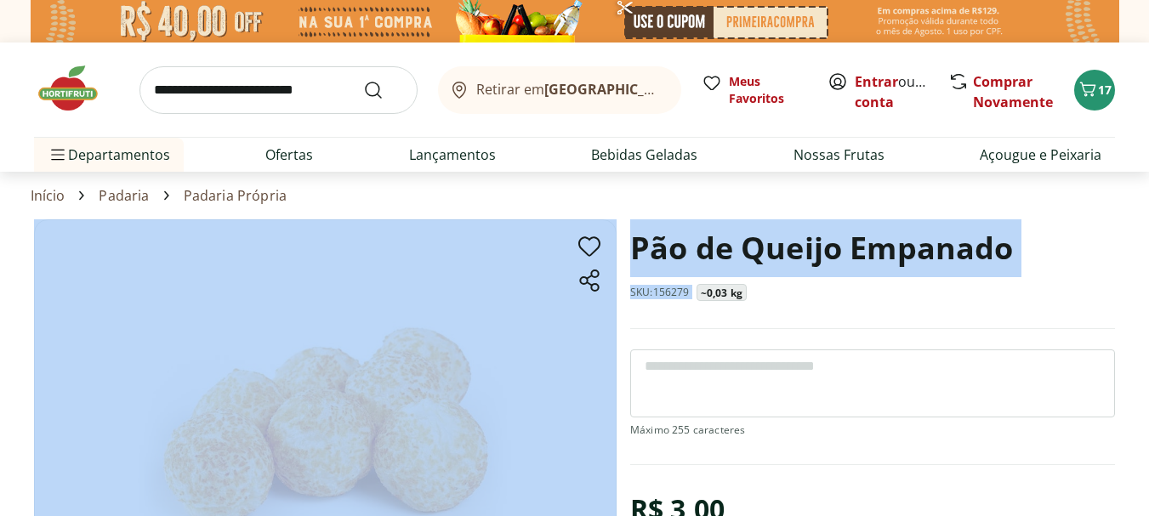
drag, startPoint x: 696, startPoint y: 293, endPoint x: 619, endPoint y: 242, distance: 91.5
click at [619, 242] on section "Pão de Queijo Empanado SKU: 156279 ~0,03 kg R$ 3,00 R$ 99,9 /Kg * Adicionar PRO…" at bounding box center [574, 503] width 1081 height 568
copy section "Pão de Queijo Empanado SKU: 156279"
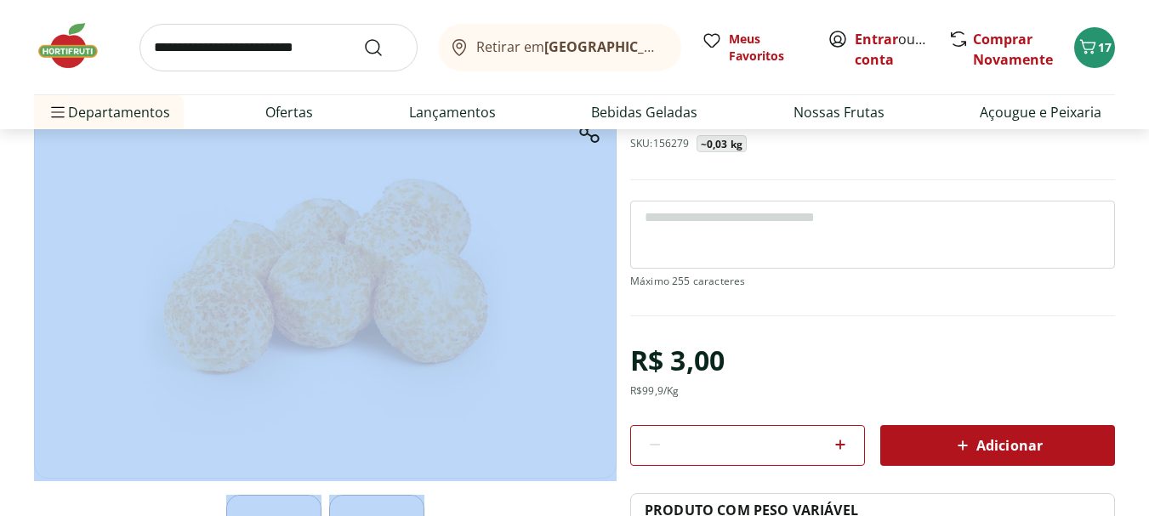
scroll to position [170, 0]
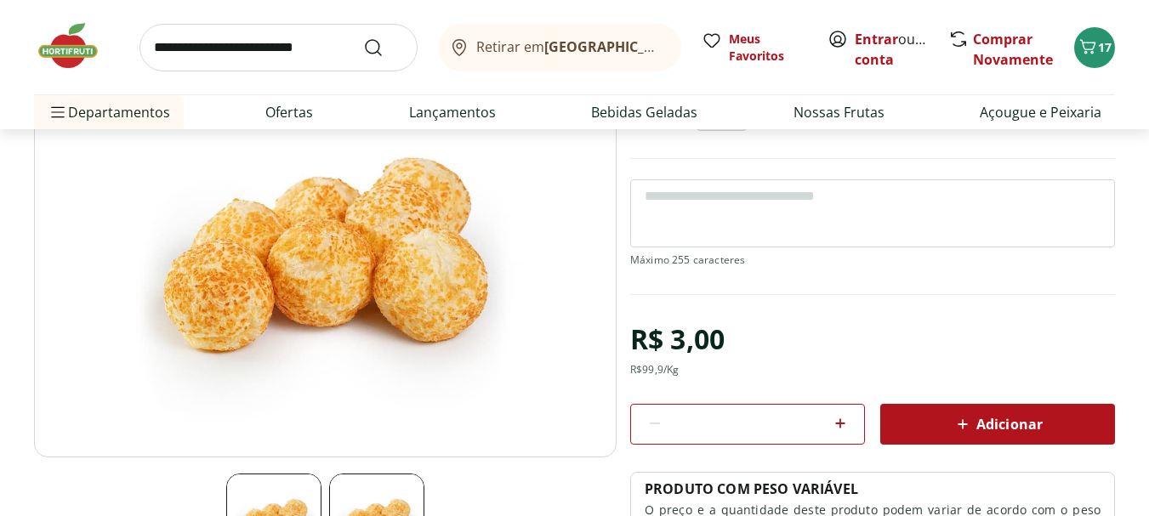
click at [673, 338] on div "R$ 3,00" at bounding box center [677, 339] width 94 height 48
drag, startPoint x: 704, startPoint y: 370, endPoint x: 693, endPoint y: 375, distance: 12.2
click at [703, 370] on div "R$ 3,00 R$ 99,9 /Kg" at bounding box center [677, 345] width 94 height 61
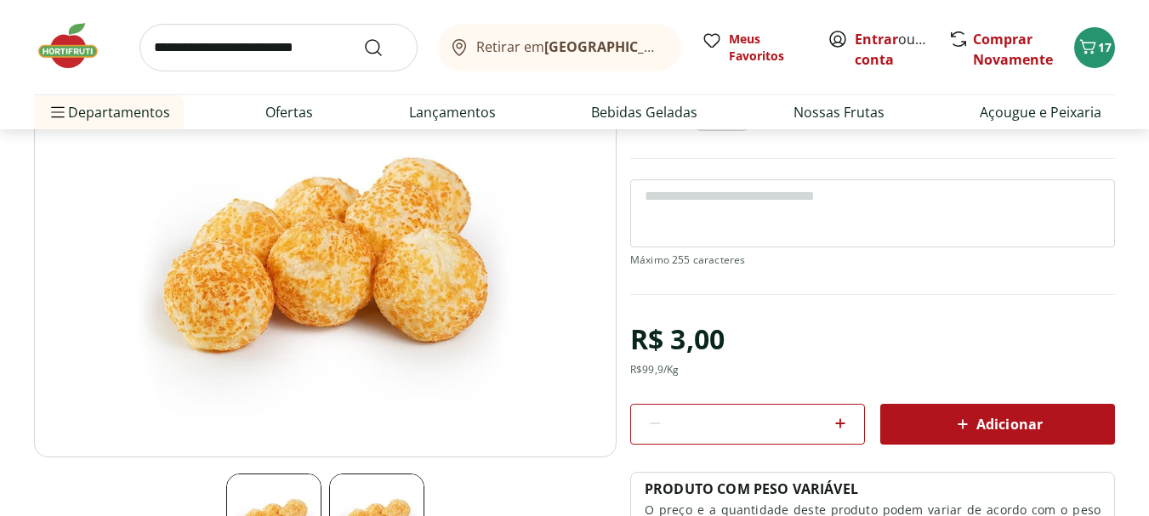
click at [689, 375] on div "R$ 3,00 R$ 99,9 /Kg" at bounding box center [677, 345] width 94 height 61
drag, startPoint x: 683, startPoint y: 375, endPoint x: 627, endPoint y: 336, distance: 68.4
click at [627, 336] on section "Pão de Queijo Empanado SKU: 156279 ~0,03 kg R$ 3,00 R$ 99,9 /Kg * Adicionar PRO…" at bounding box center [574, 333] width 1081 height 568
copy div "R$ 3,00 R$ 99,9 /Kg"
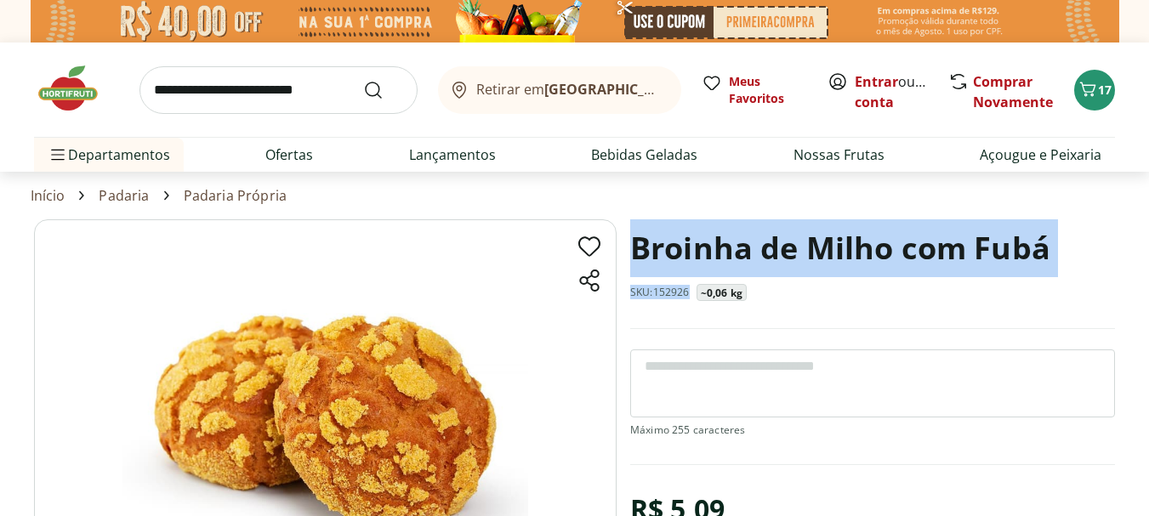
drag, startPoint x: 691, startPoint y: 295, endPoint x: 634, endPoint y: 247, distance: 74.3
click at [634, 247] on div "Broinha de Milho com Fubá SKU: 152926 ~0,06 kg" at bounding box center [872, 274] width 485 height 110
copy div "Broinha de Milho com Fubá SKU: 152926"
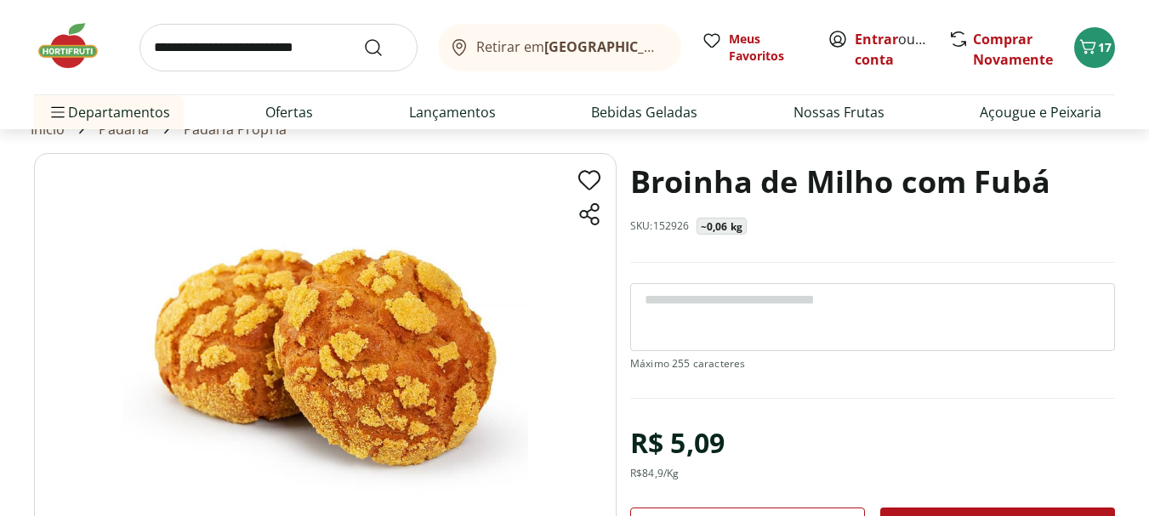
scroll to position [85, 0]
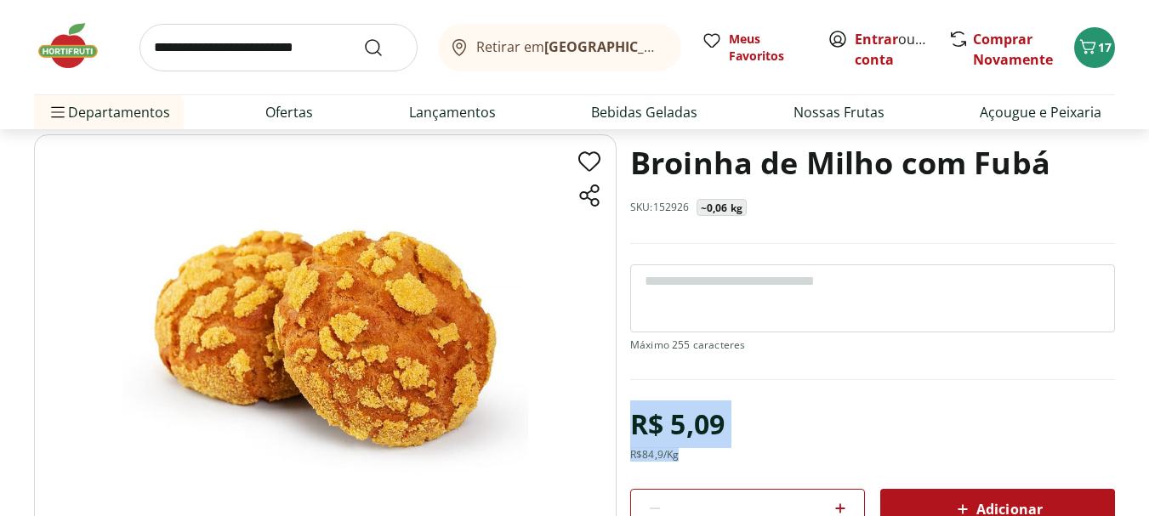
drag, startPoint x: 658, startPoint y: 446, endPoint x: 623, endPoint y: 416, distance: 46.4
click at [623, 416] on section "Broinha de Milho com Fubá SKU: 152926 ~0,06 kg R$ 5,09 R$ 84,9 /Kg * Adicionar …" at bounding box center [574, 418] width 1081 height 568
copy div "R$ 5,09 R$ 84,9 /Kg"
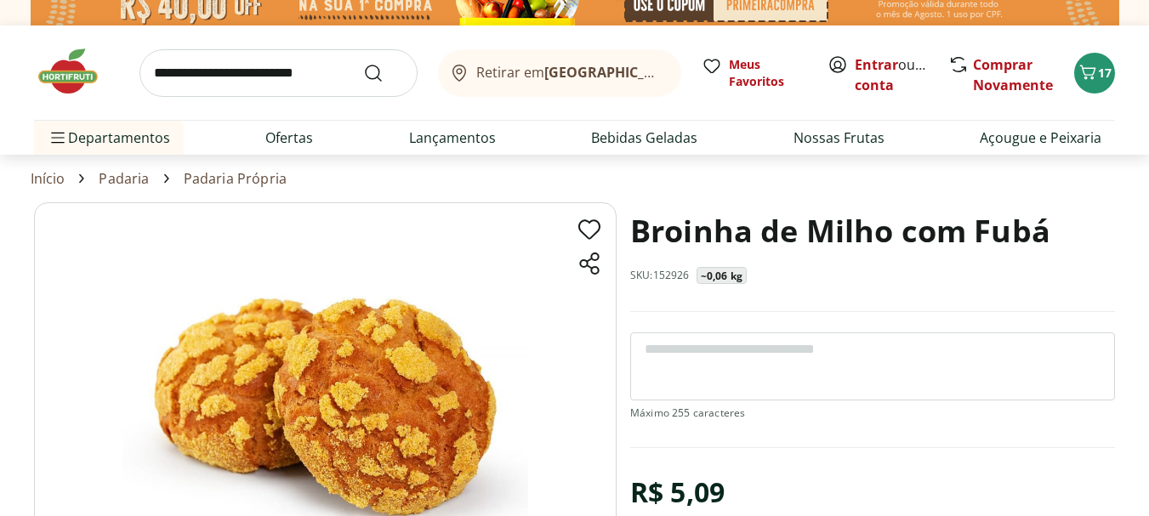
scroll to position [0, 0]
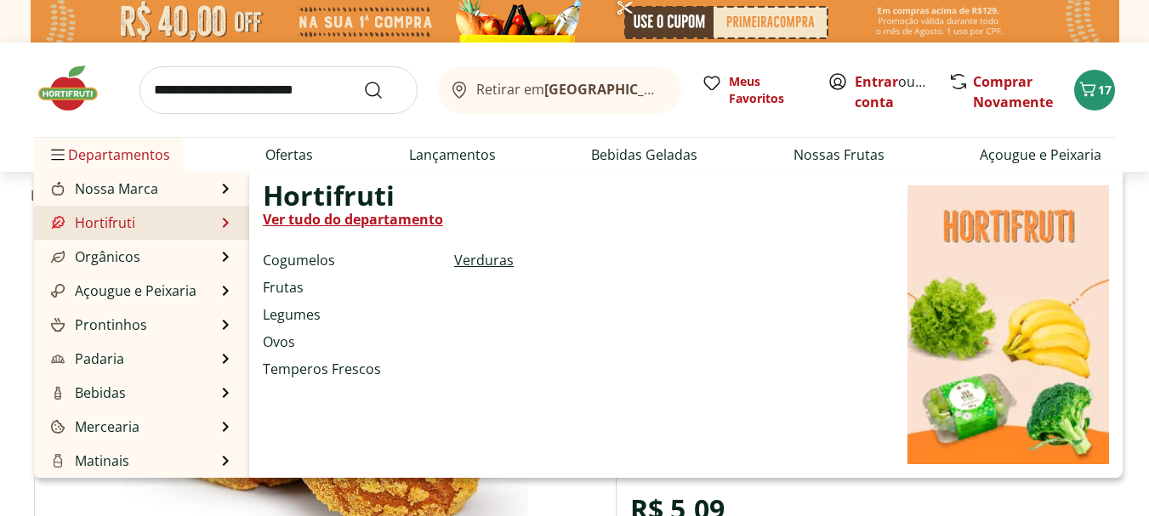
click at [483, 264] on link "Verduras" at bounding box center [484, 260] width 60 height 20
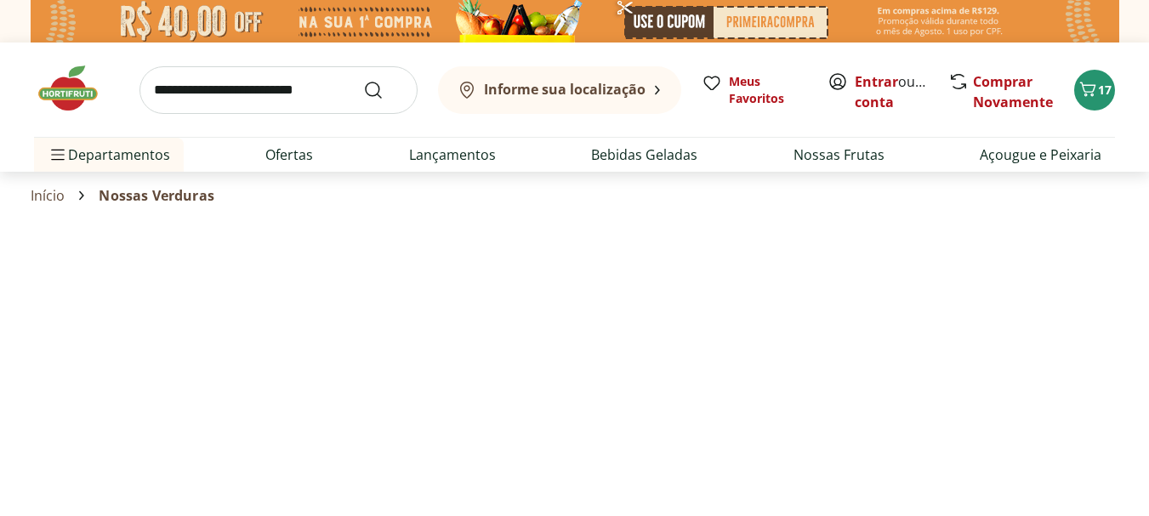
select select "**********"
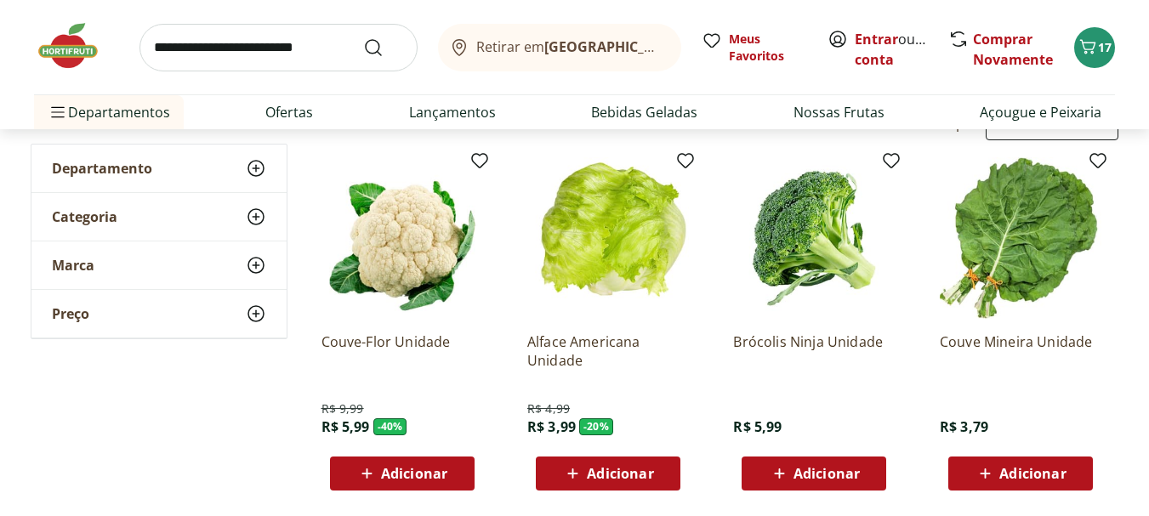
scroll to position [170, 0]
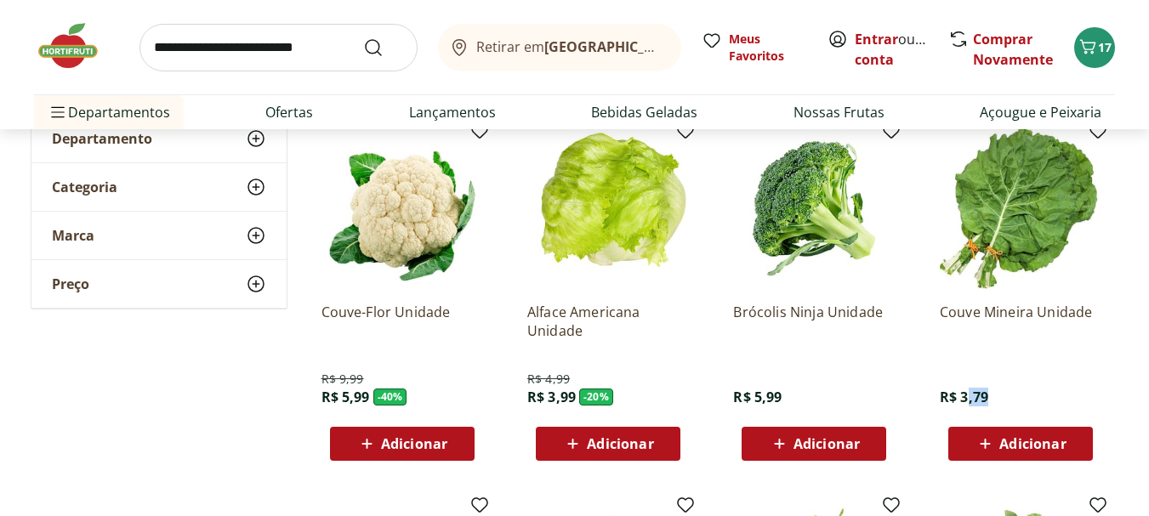
drag, startPoint x: 975, startPoint y: 399, endPoint x: 950, endPoint y: 386, distance: 27.8
click at [967, 400] on div "Couve Mineira Unidade R$ 3,79 Adicionar" at bounding box center [1021, 375] width 162 height 172
